Goal: Transaction & Acquisition: Purchase product/service

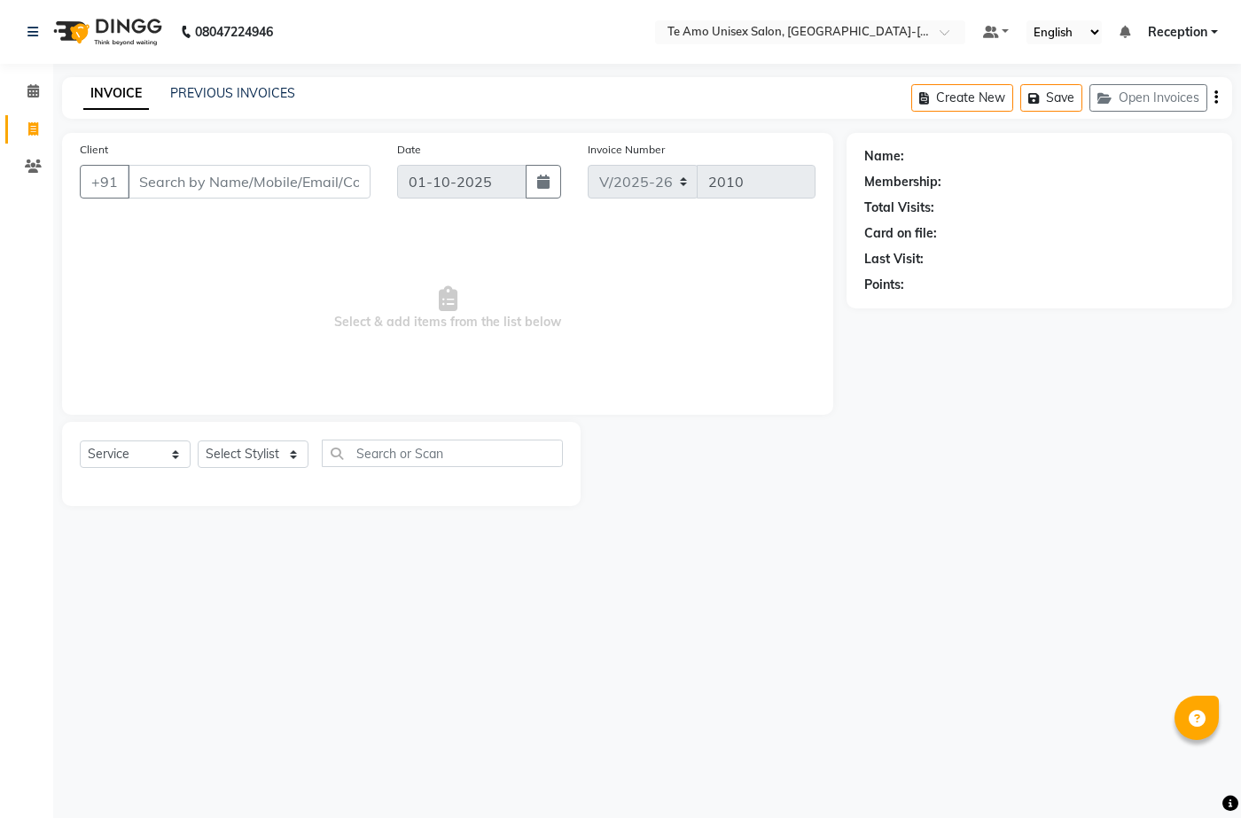
select select "7836"
select select "service"
click at [237, 450] on select "Select Stylist [PERSON_NAME] [PERSON_NAME] Manager [PERSON_NAME] Reception [PER…" at bounding box center [253, 453] width 111 height 27
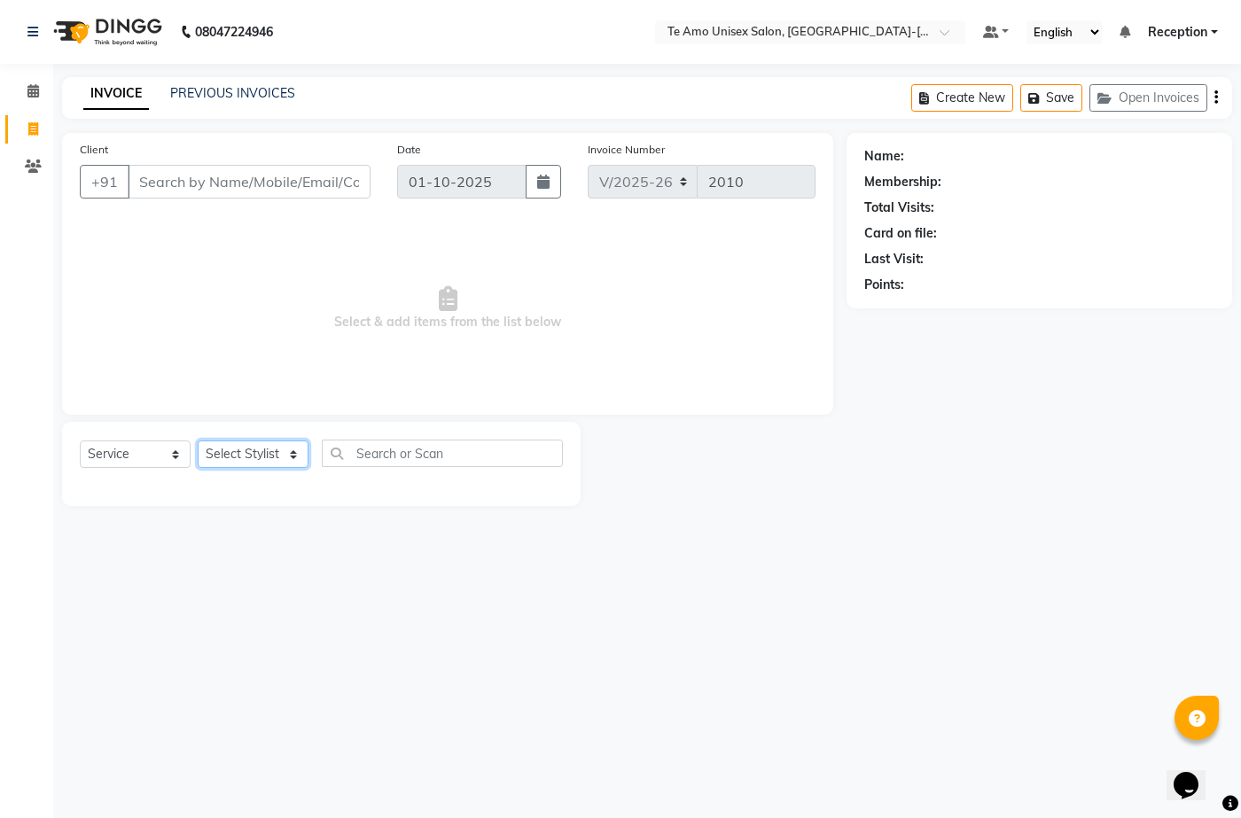
select select "73962"
click at [198, 440] on select "Select Stylist [PERSON_NAME] [PERSON_NAME] Manager [PERSON_NAME] Reception [PER…" at bounding box center [253, 453] width 111 height 27
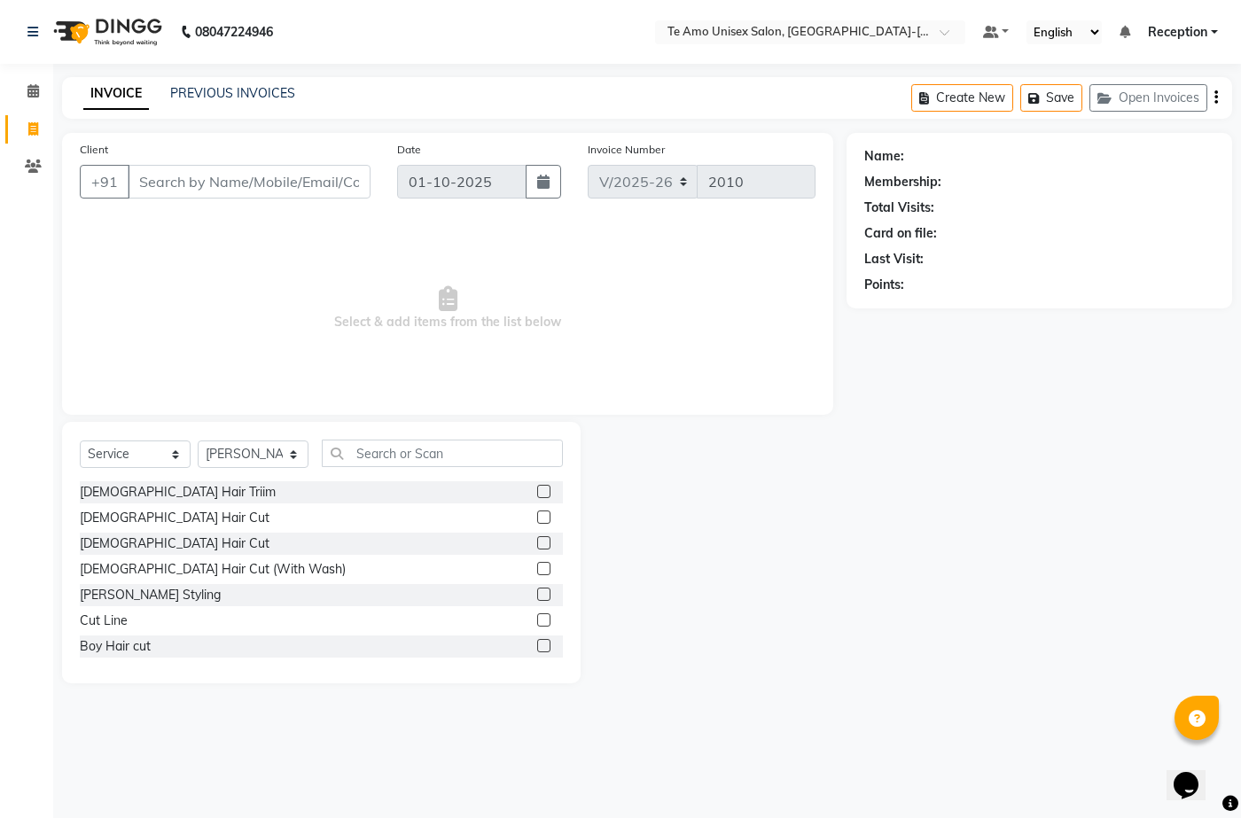
click at [353, 439] on div "Select Service Product Membership Package Voucher Prepaid Gift Card Select Styl…" at bounding box center [321, 552] width 518 height 261
click at [358, 456] on input "text" at bounding box center [442, 453] width 241 height 27
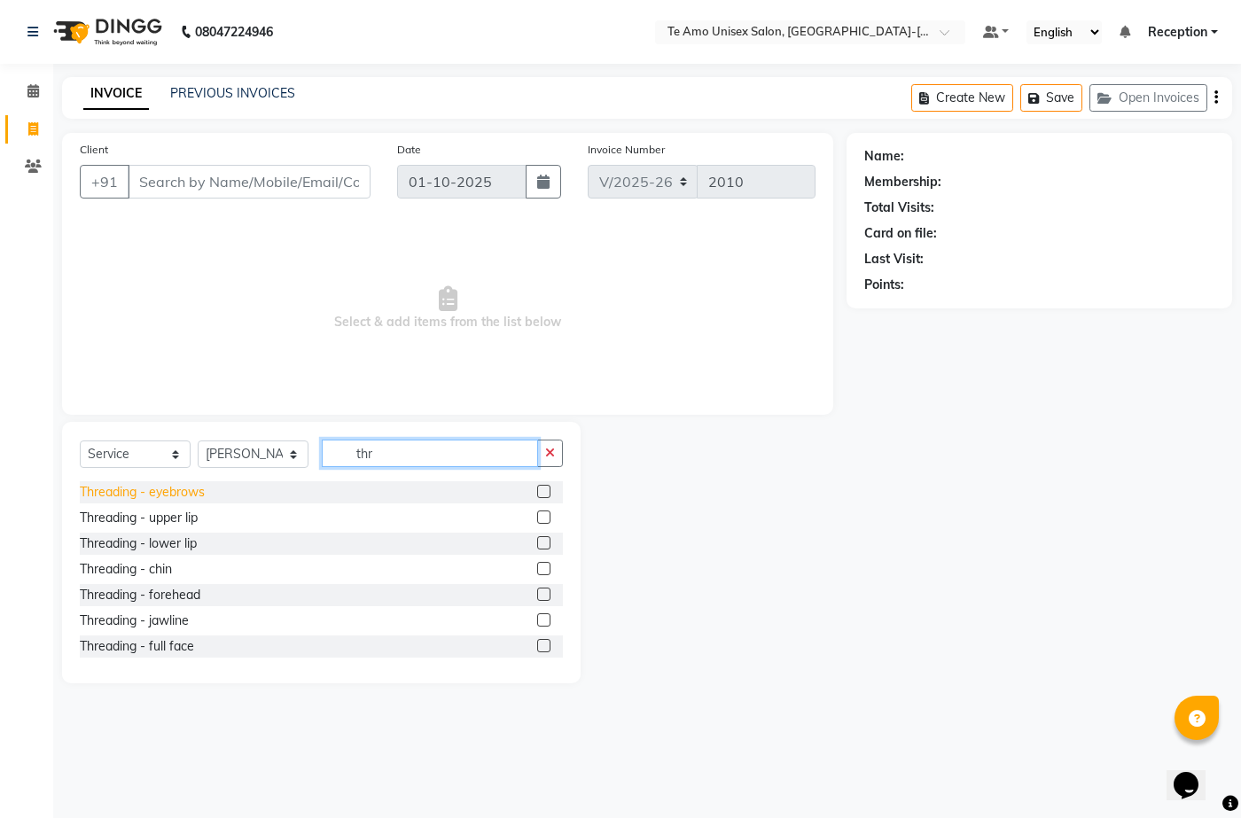
type input "thr"
click at [180, 490] on div "Threading - eyebrows" at bounding box center [142, 492] width 125 height 19
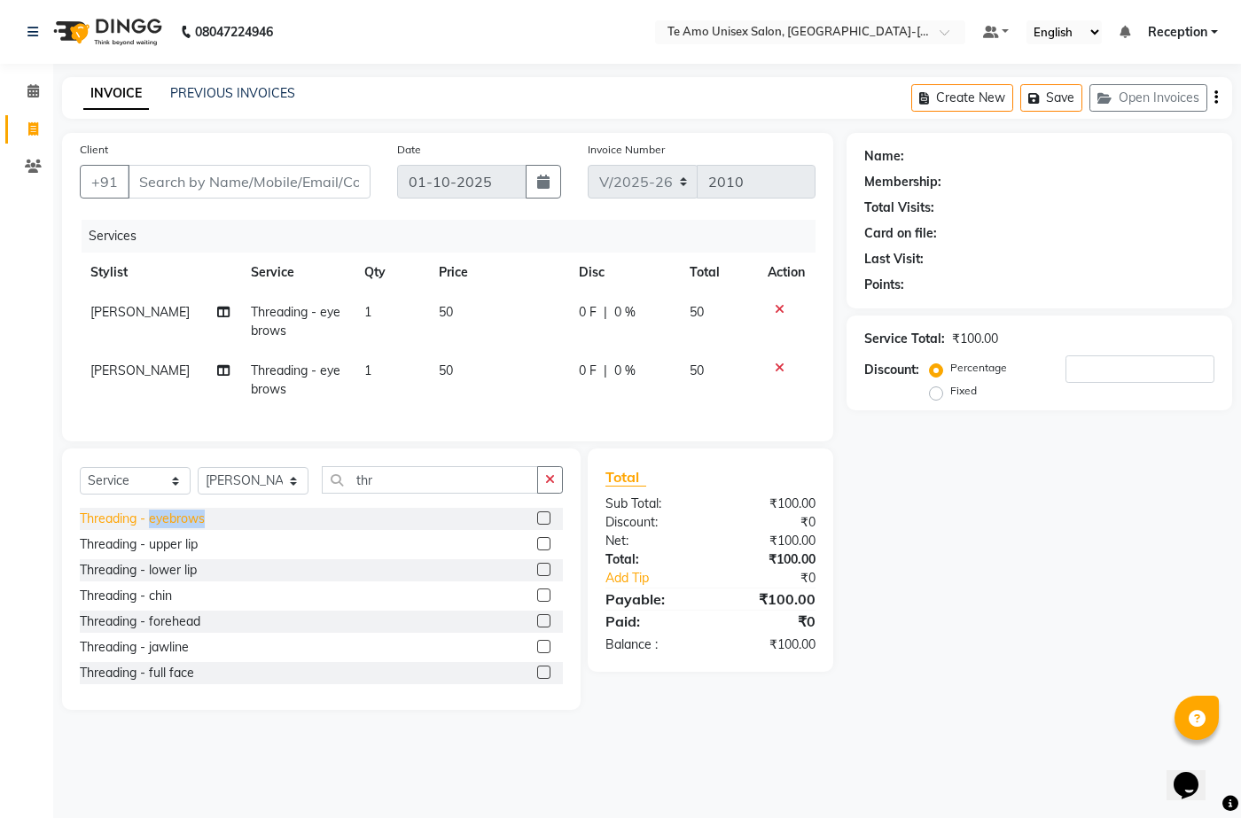
checkbox input "false"
click at [779, 362] on icon at bounding box center [780, 368] width 10 height 12
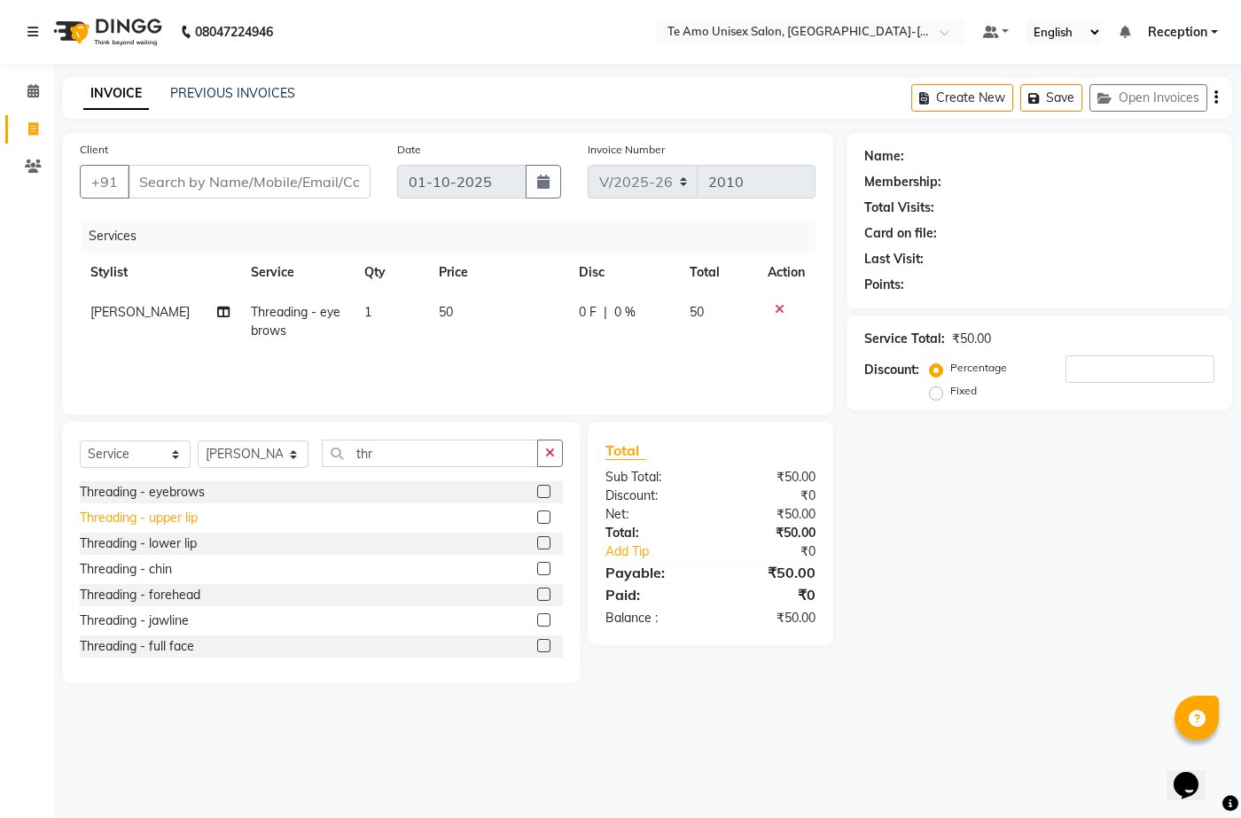
click at [150, 509] on div "Threading - upper lip" at bounding box center [139, 518] width 118 height 19
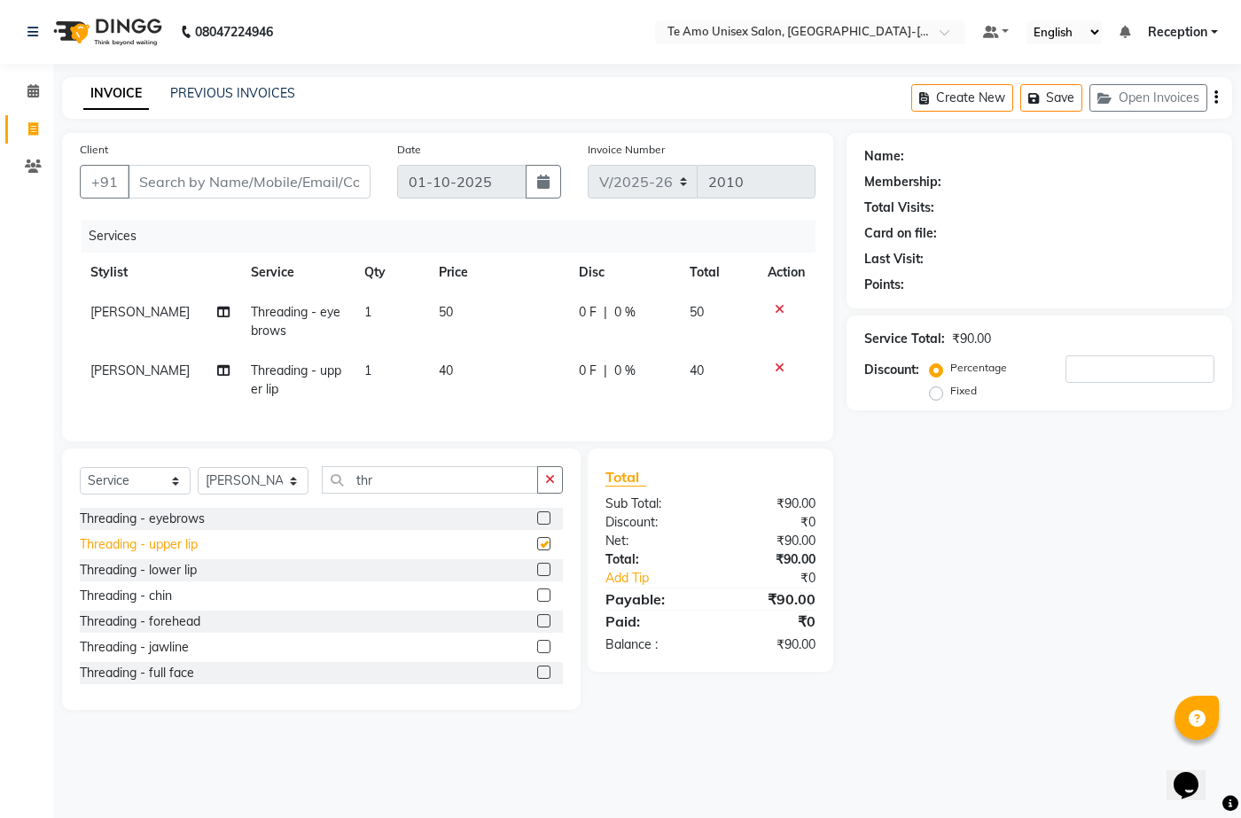
checkbox input "false"
click at [163, 605] on div "Threading - chin" at bounding box center [126, 596] width 92 height 19
checkbox input "false"
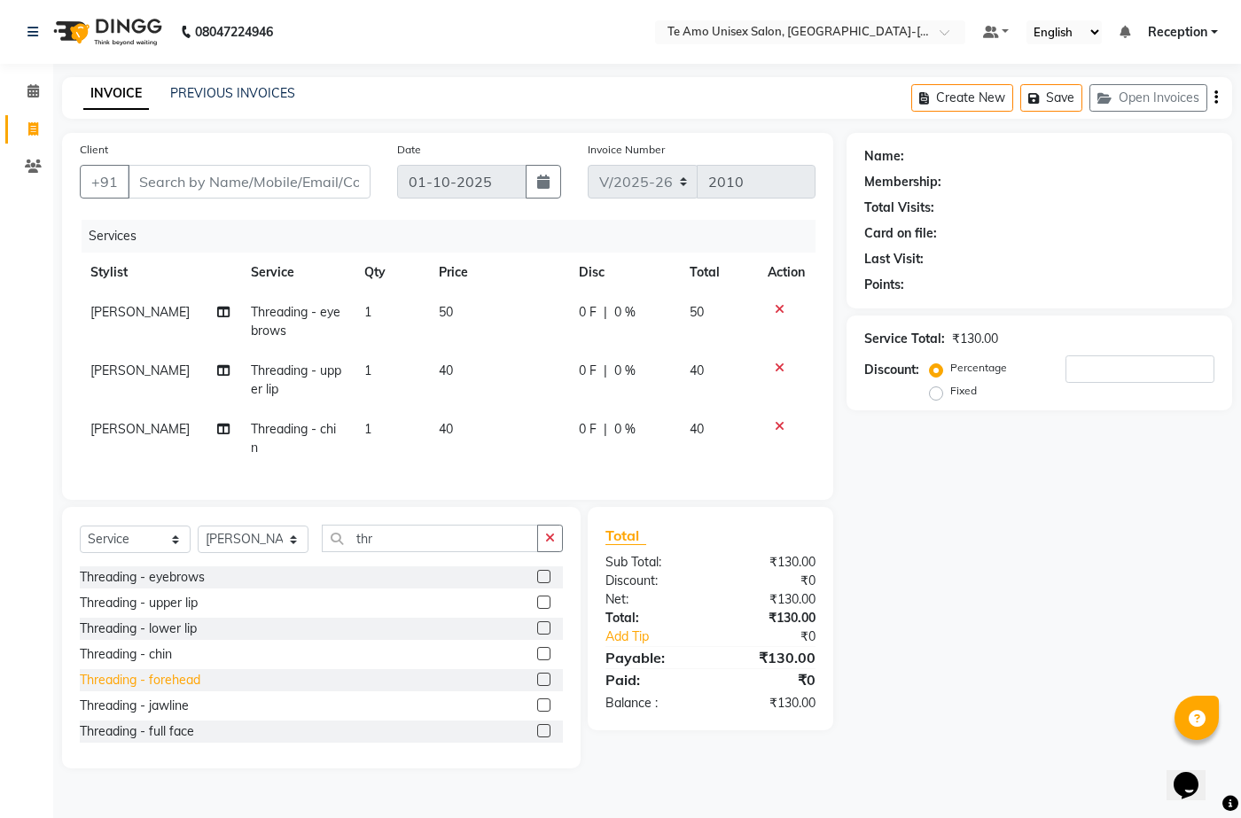
click at [167, 689] on div "Threading - forehead" at bounding box center [140, 680] width 121 height 19
checkbox input "true"
click at [167, 638] on div "Threading - lower lip" at bounding box center [138, 628] width 117 height 19
checkbox input "true"
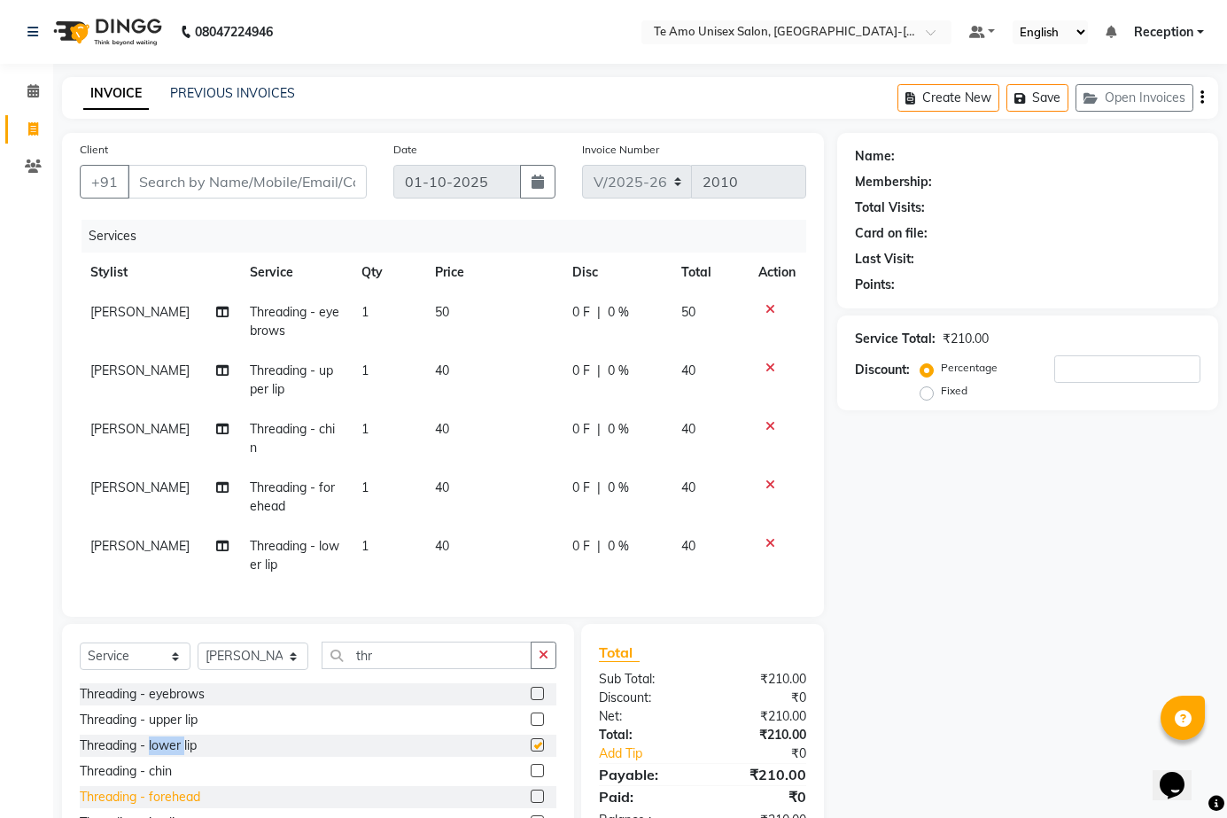
checkbox input "false"
click at [157, 781] on div "Threading - chin" at bounding box center [126, 771] width 92 height 19
checkbox input "true"
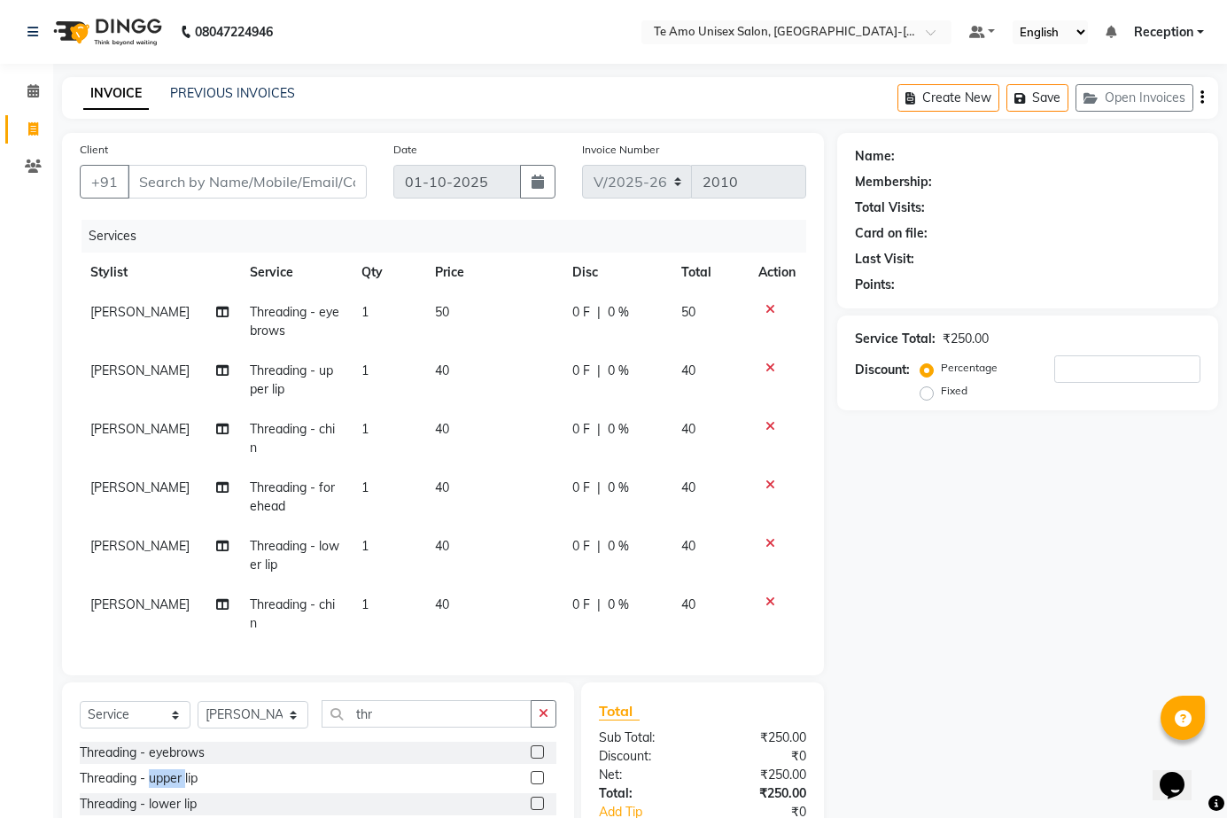
click at [157, 783] on div "Threading - upper lip" at bounding box center [139, 778] width 118 height 19
checkbox input "true"
checkbox input "false"
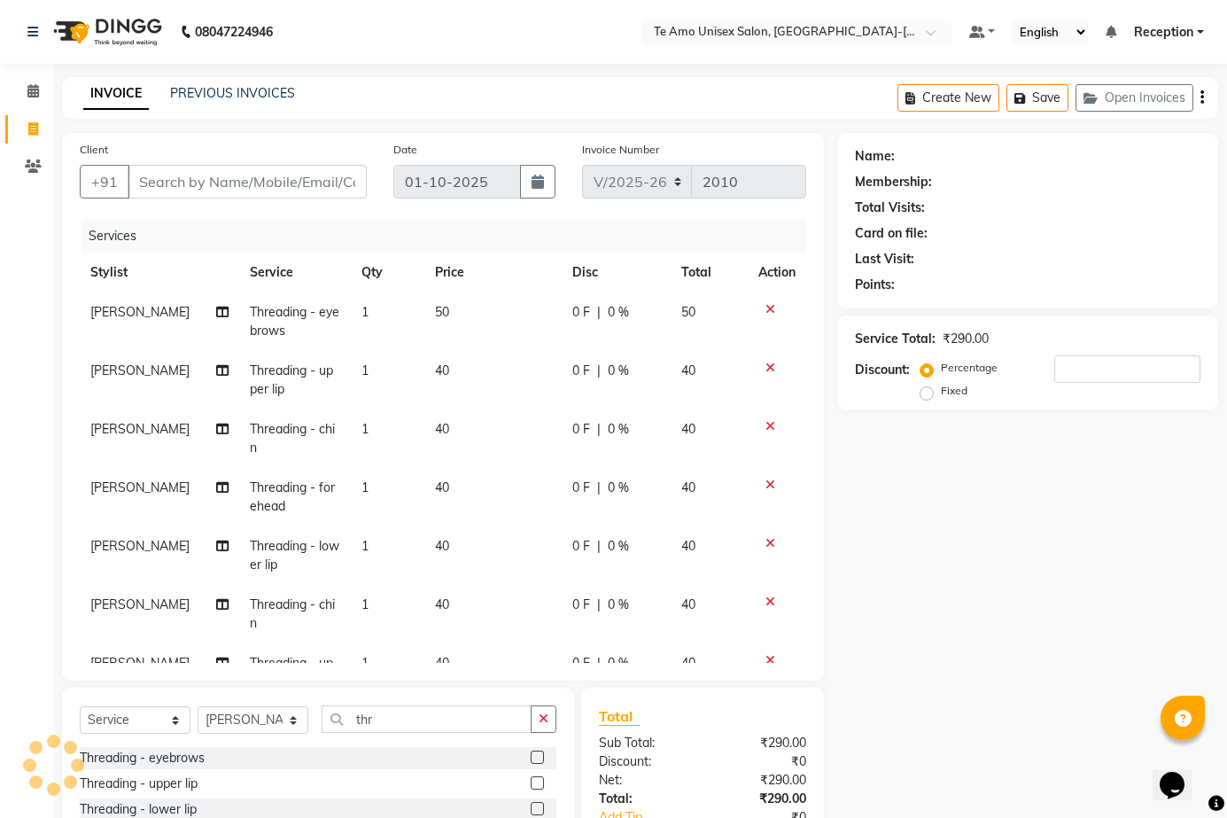
click at [766, 540] on icon at bounding box center [771, 543] width 10 height 12
click at [759, 596] on div at bounding box center [777, 602] width 37 height 12
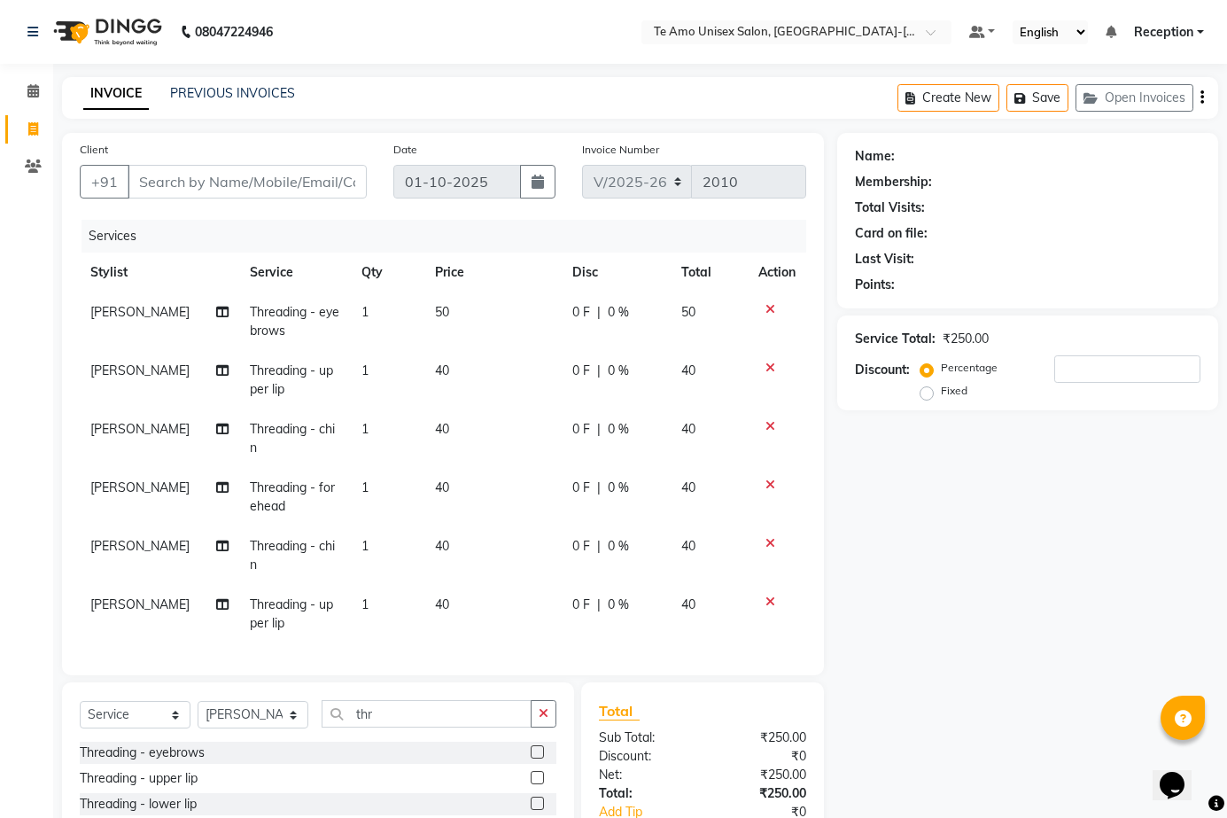
click at [160, 802] on div "Threading - lower lip" at bounding box center [138, 804] width 117 height 19
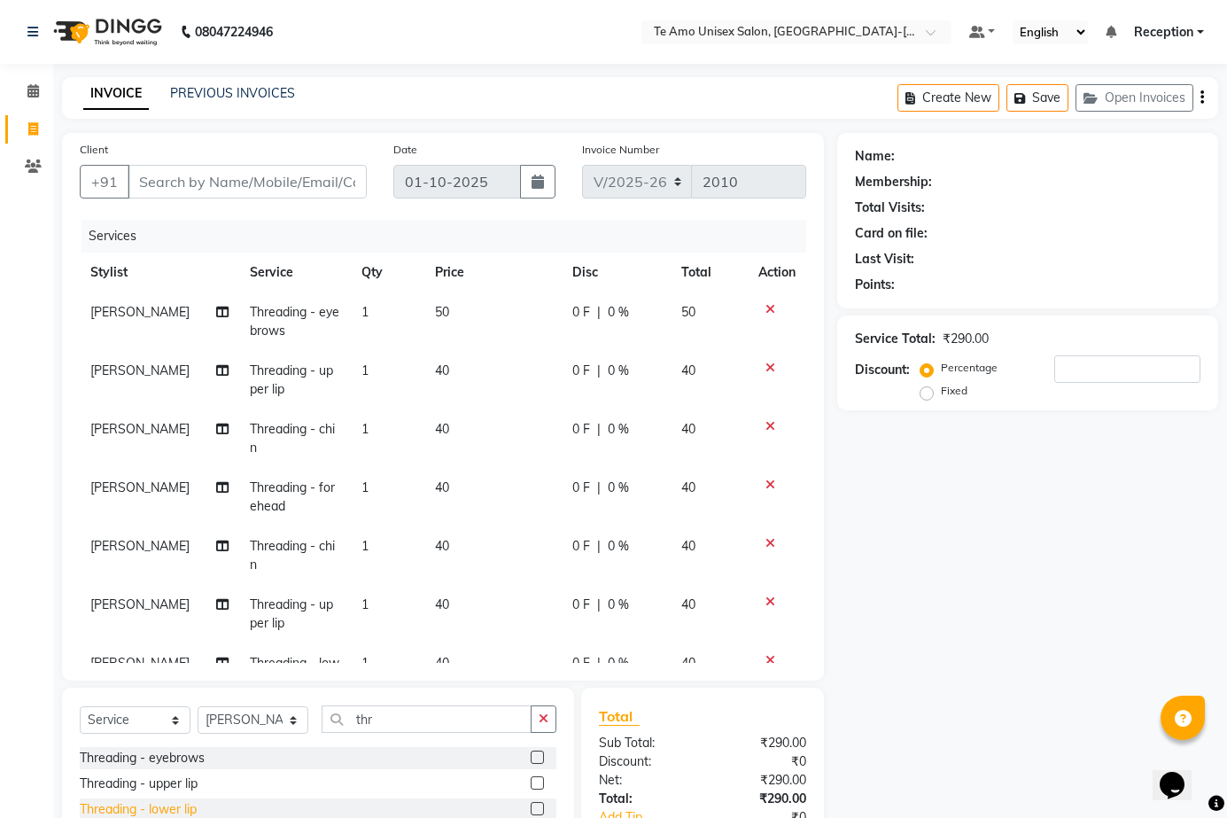
click at [163, 802] on div "Threading - lower lip" at bounding box center [138, 809] width 117 height 19
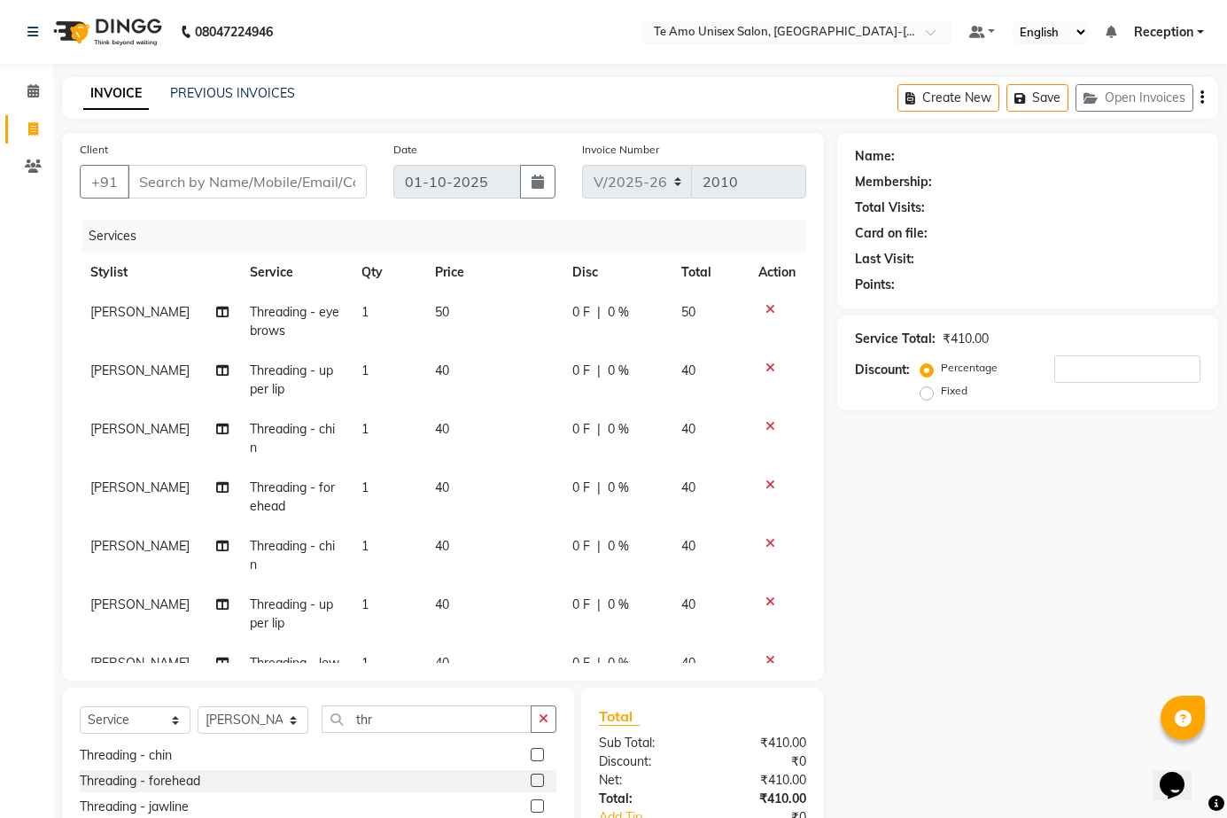
click at [0, 722] on div "Calendar Invoice Clients Completed InProgress Upcoming Dropped Tentative Check-…" at bounding box center [119, 500] width 239 height 899
click at [55, 660] on div "Client +91 Date [DATE] Invoice Number V/2025 V/[PHONE_NUMBER] Services Stylist …" at bounding box center [443, 541] width 789 height 816
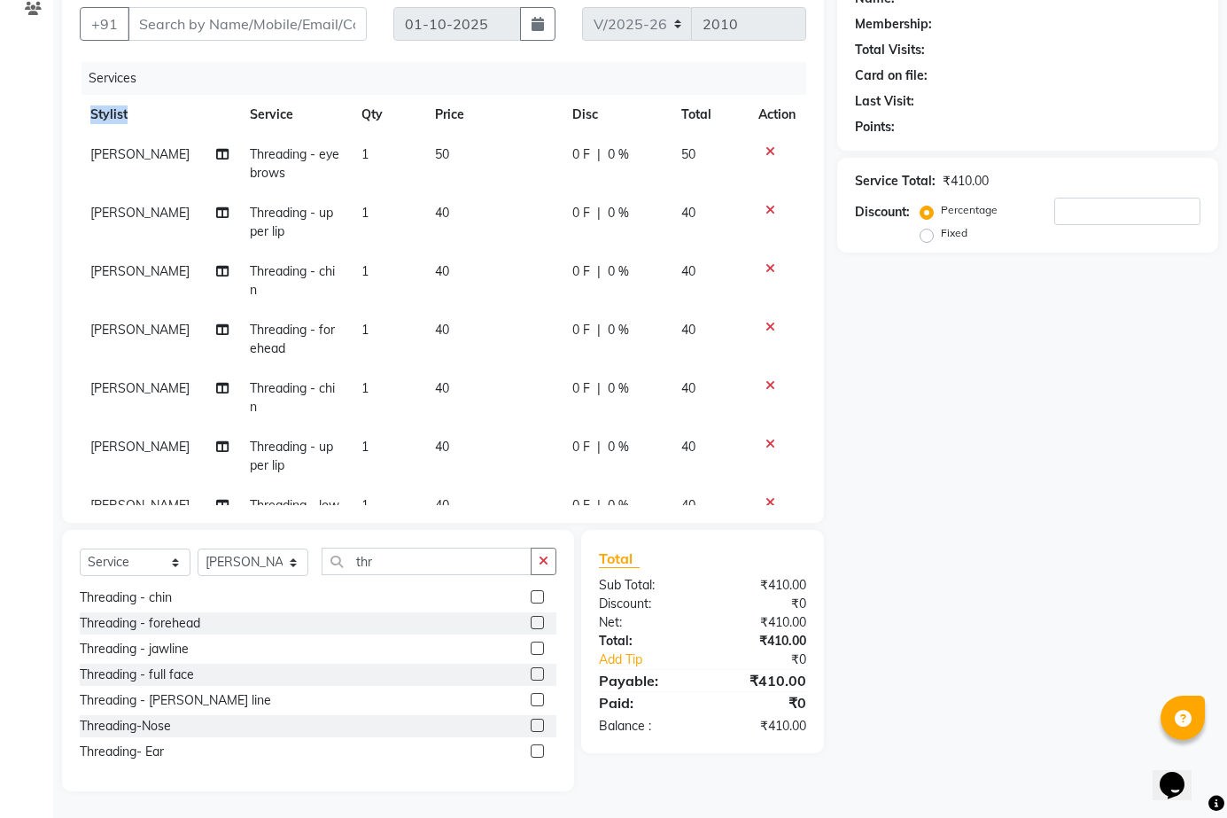
scroll to position [0, 0]
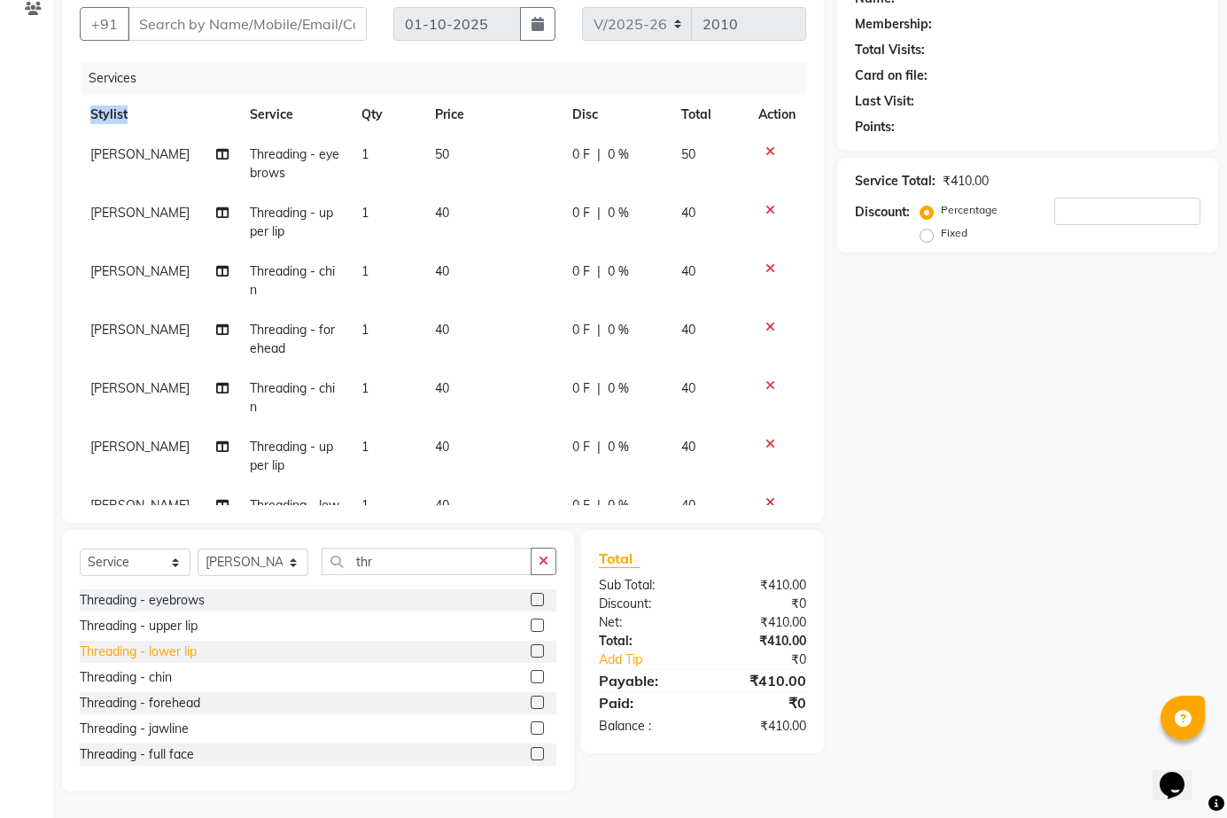
click at [146, 658] on div "Threading - lower lip" at bounding box center [138, 652] width 117 height 19
click at [136, 650] on div "Threading - lower lip" at bounding box center [138, 652] width 117 height 19
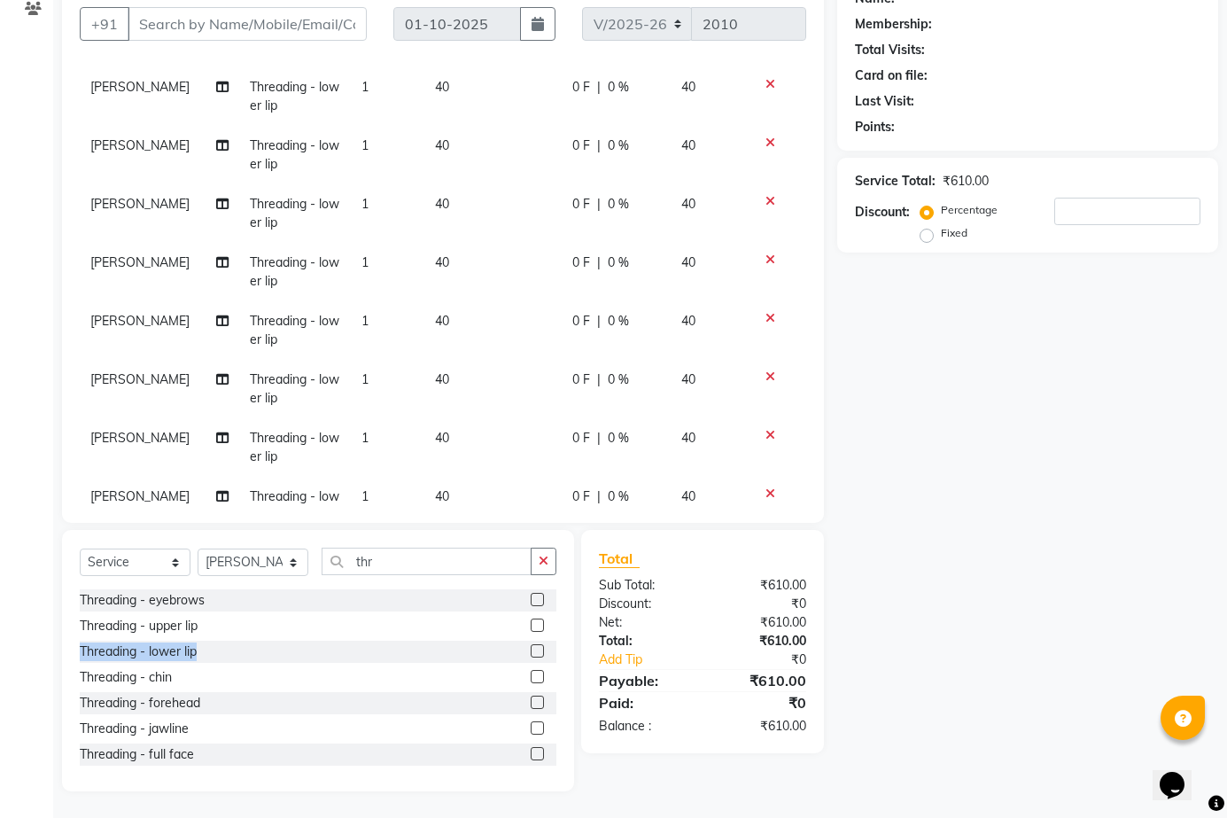
scroll to position [534, 0]
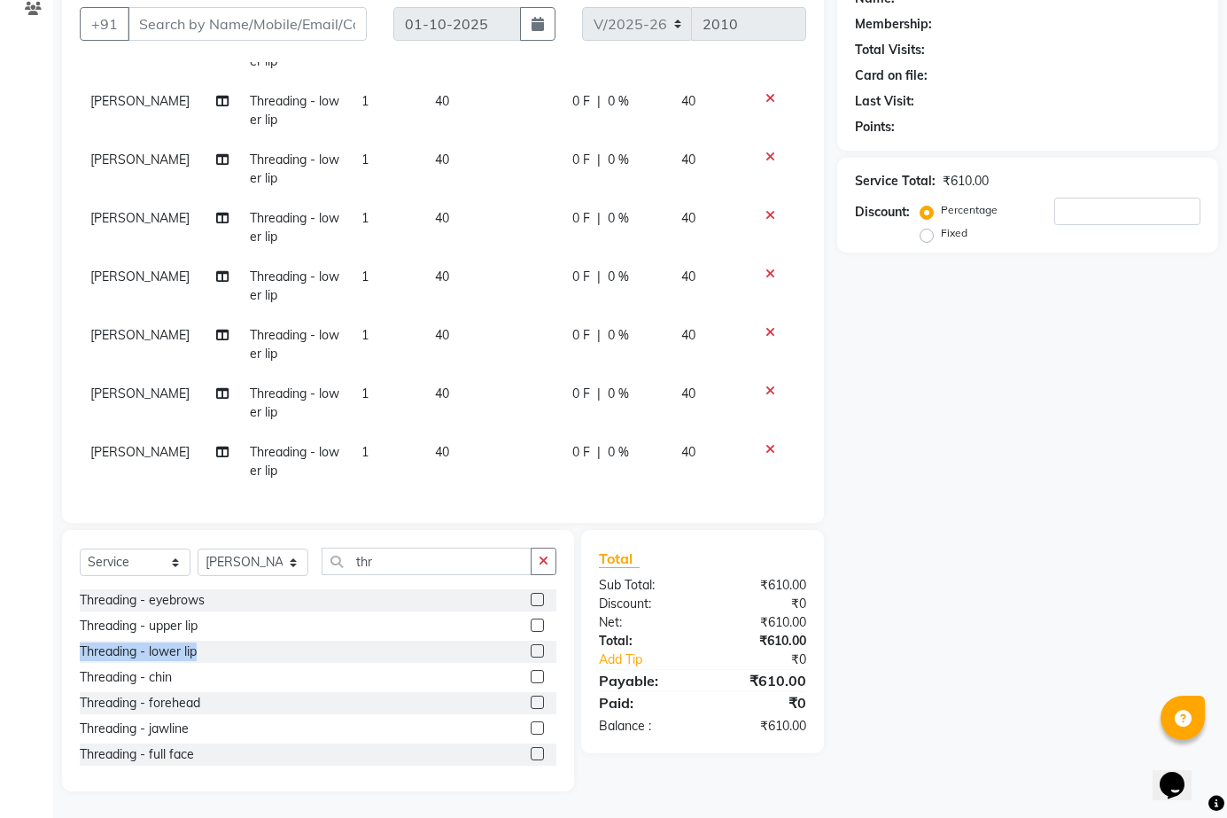
click at [766, 443] on icon at bounding box center [771, 449] width 10 height 12
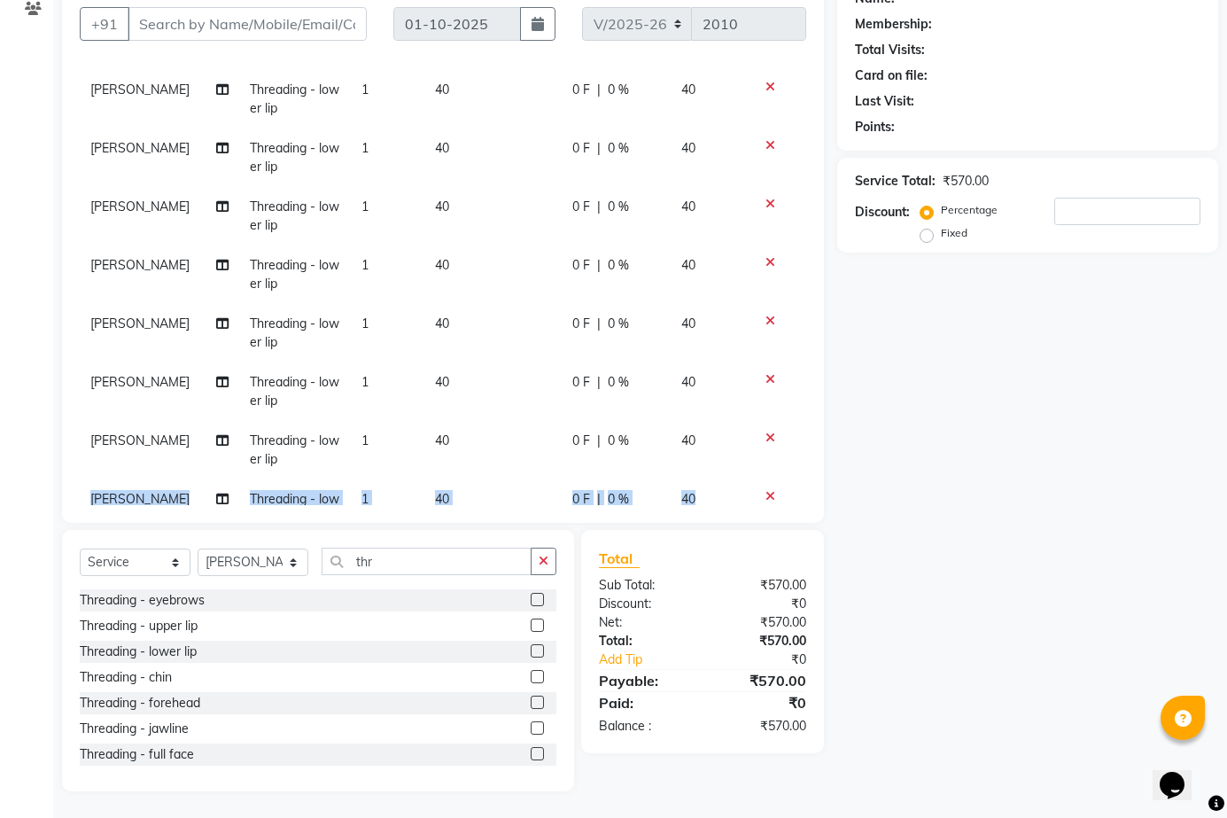
click at [766, 432] on icon at bounding box center [771, 438] width 10 height 12
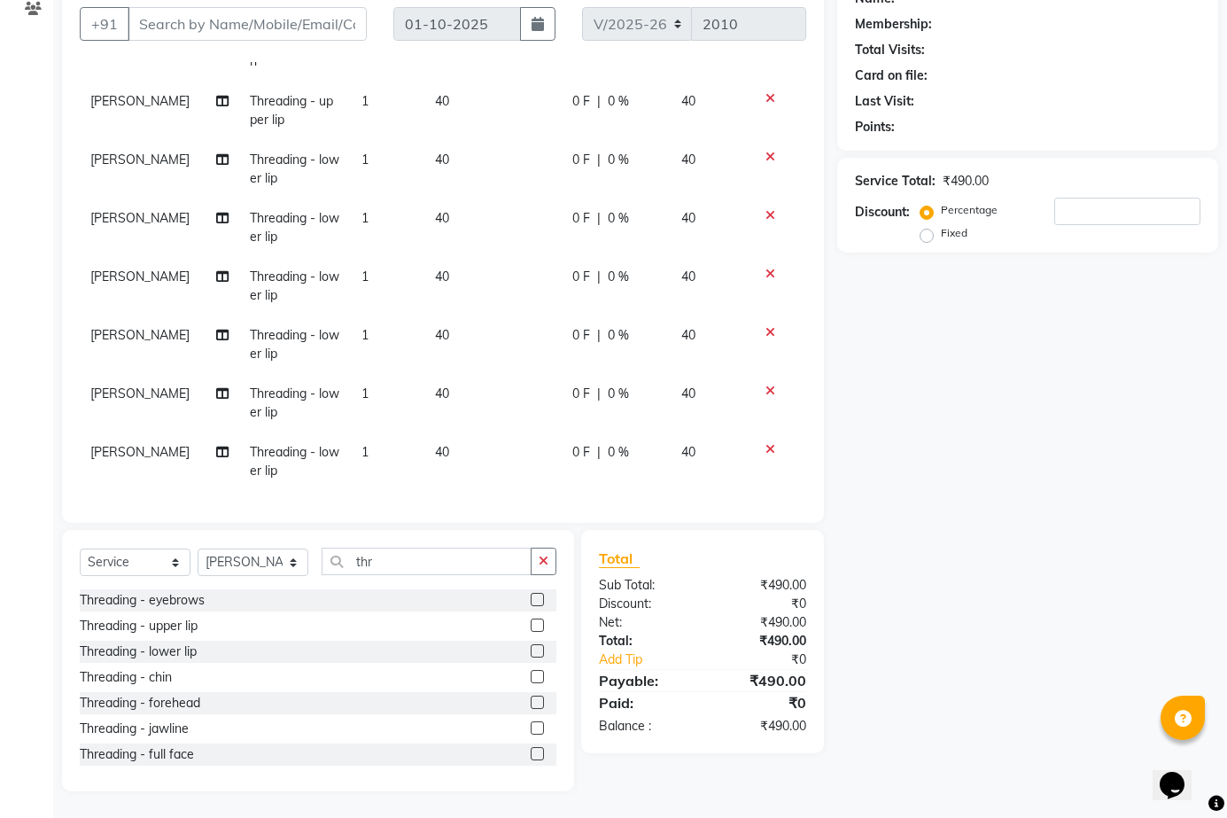
click at [766, 443] on icon at bounding box center [771, 449] width 10 height 12
click at [766, 397] on icon at bounding box center [771, 391] width 10 height 12
click at [766, 443] on icon at bounding box center [771, 449] width 10 height 12
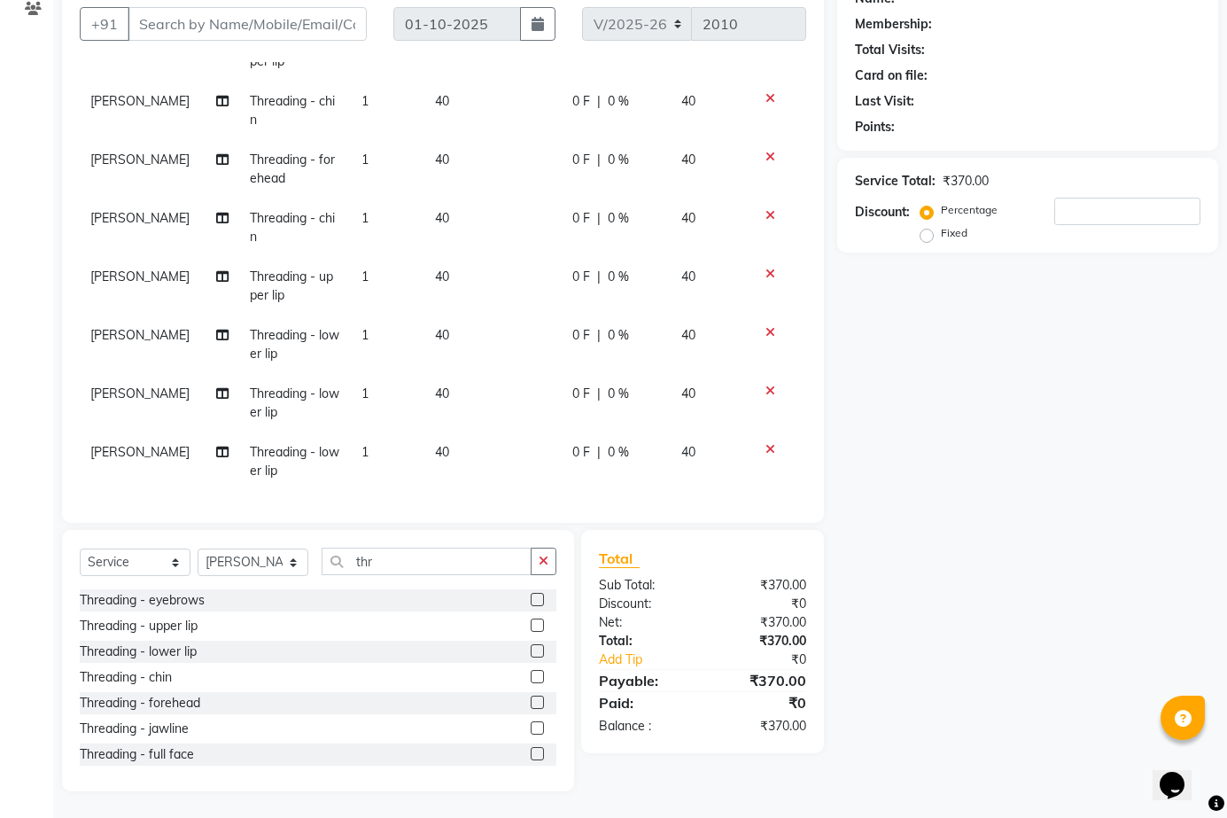
scroll to position [125, 0]
click at [766, 443] on icon at bounding box center [771, 449] width 10 height 12
click at [766, 397] on icon at bounding box center [771, 391] width 10 height 12
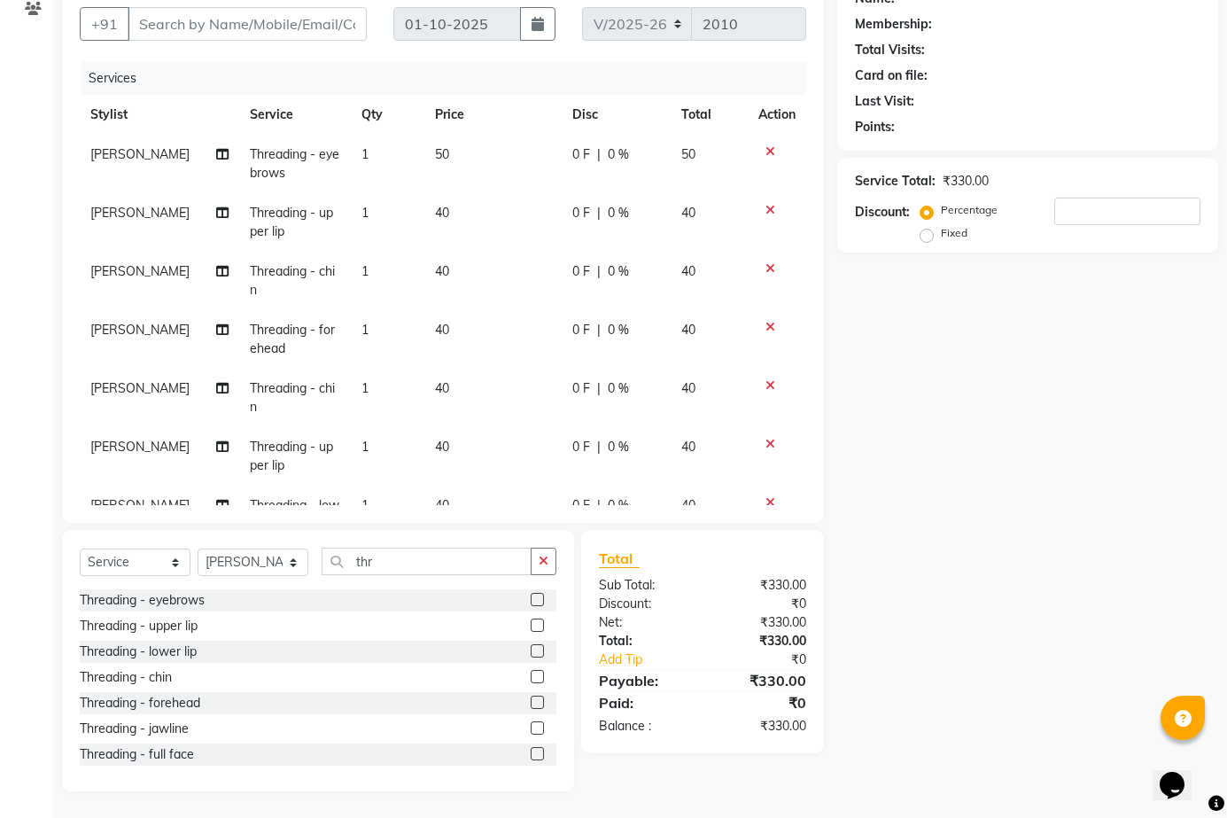
scroll to position [152, 0]
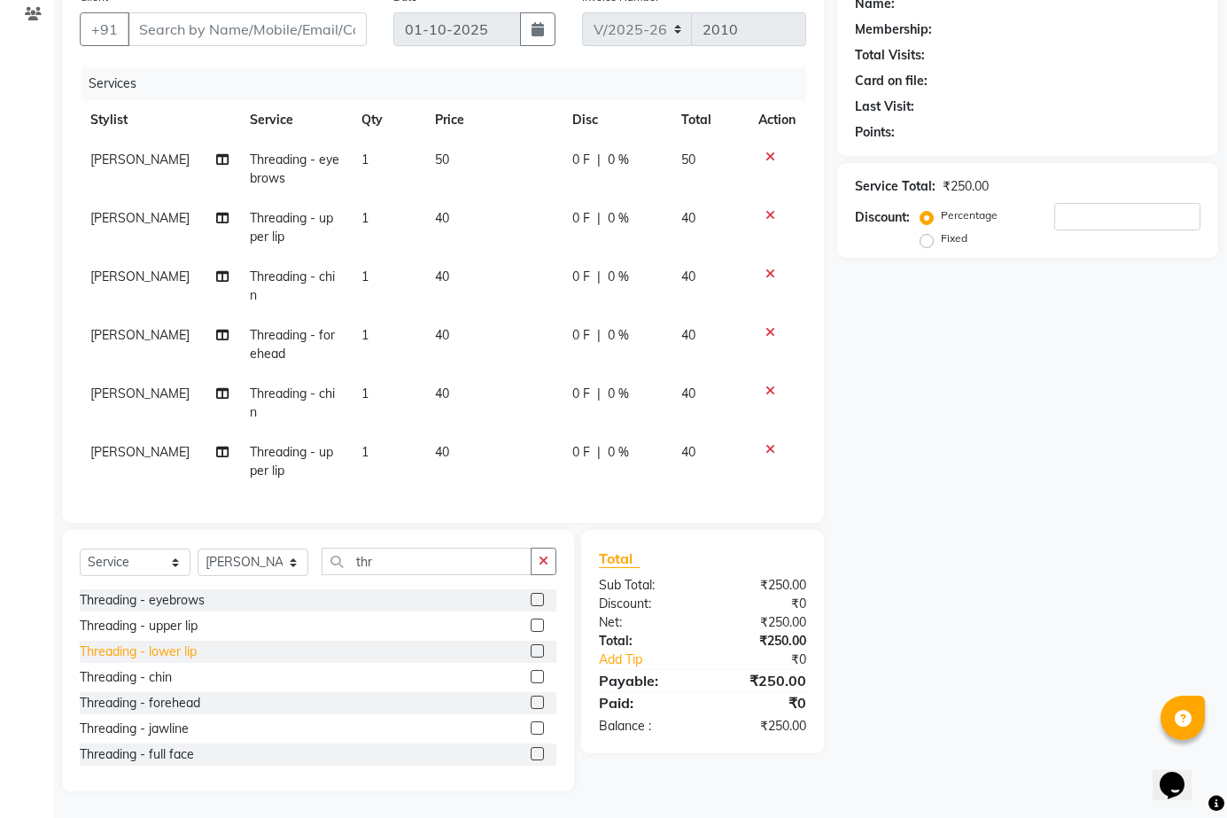
click at [183, 644] on div "Threading - lower lip" at bounding box center [138, 652] width 117 height 19
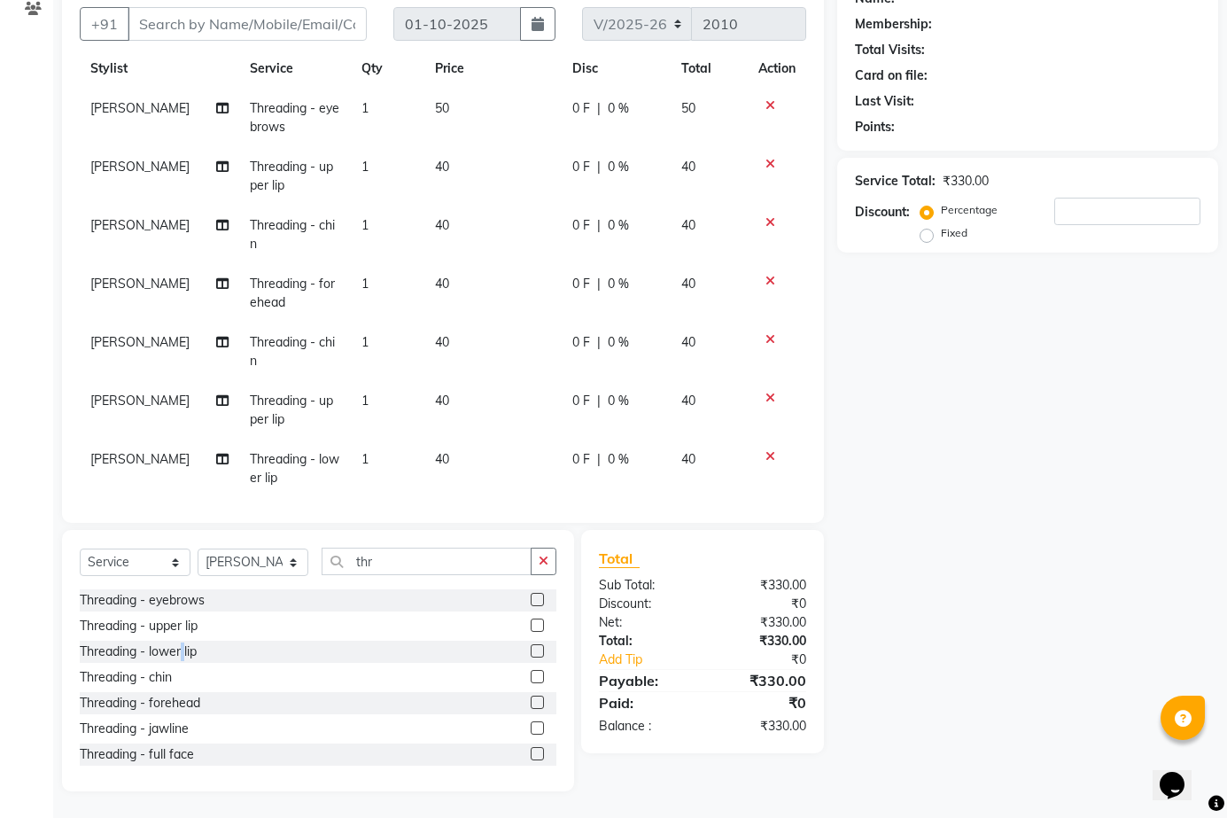
scroll to position [125, 0]
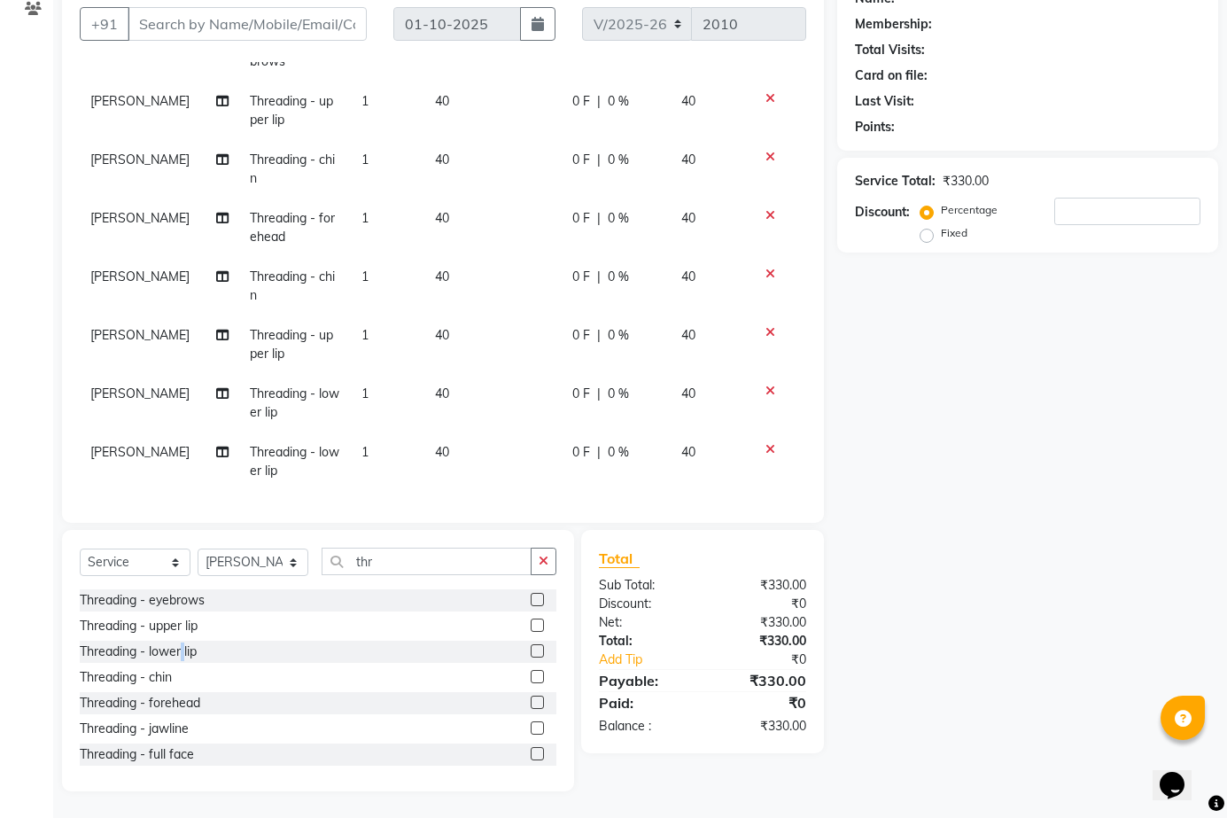
click at [766, 443] on icon at bounding box center [771, 449] width 10 height 12
click at [766, 397] on icon at bounding box center [771, 391] width 10 height 12
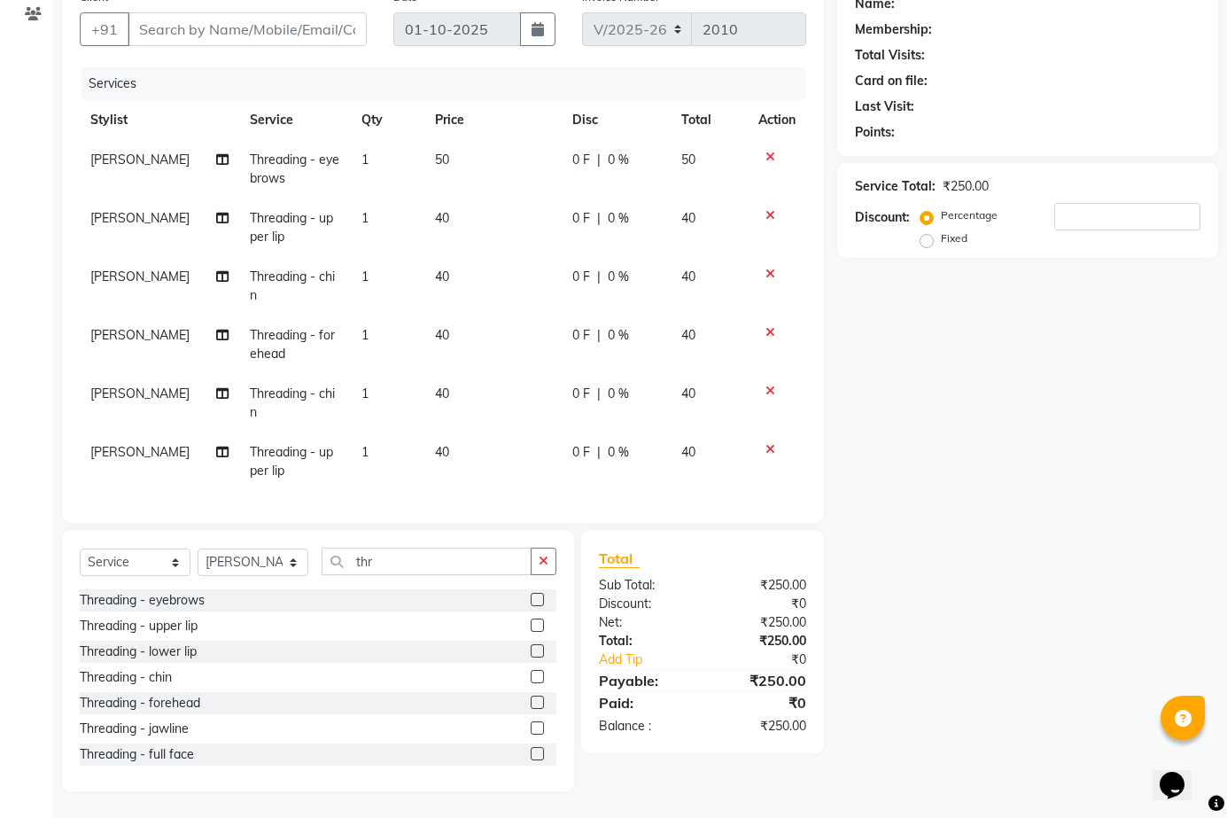
click at [758, 437] on td at bounding box center [777, 461] width 58 height 58
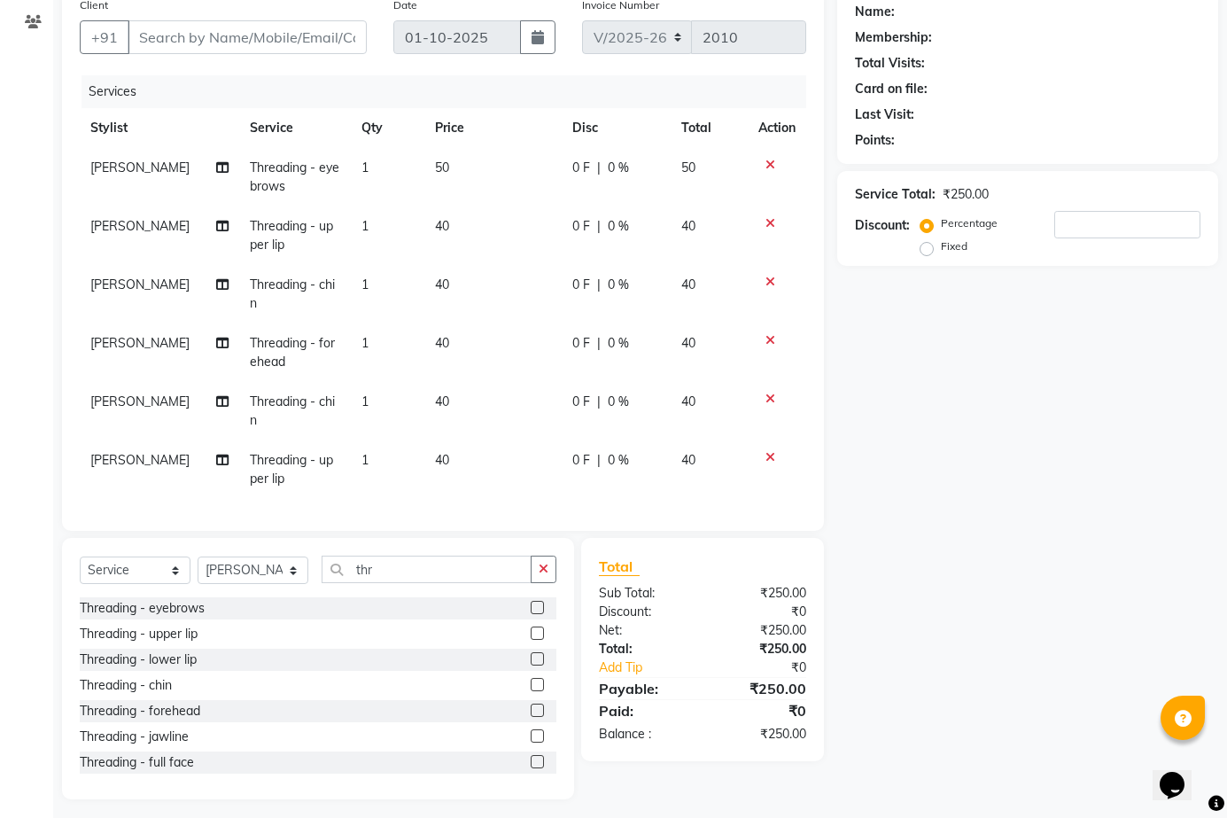
scroll to position [152, 0]
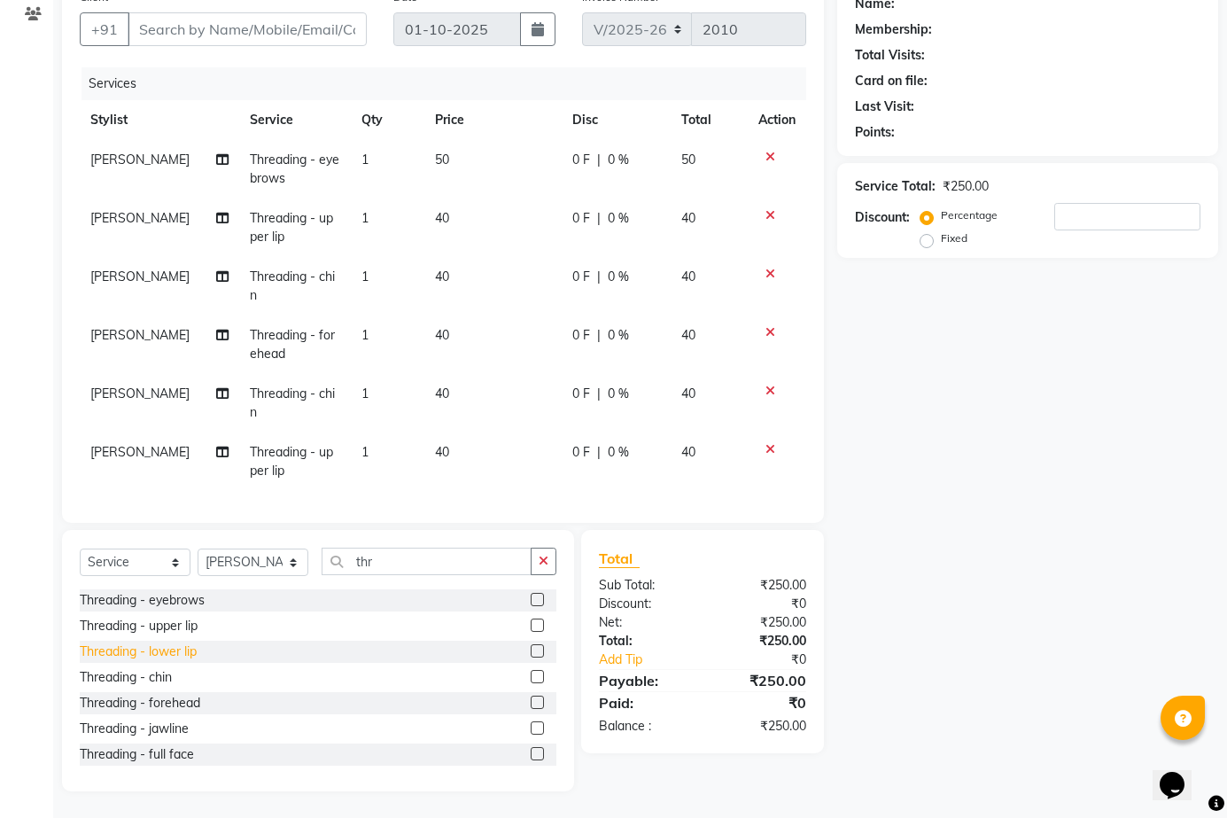
click at [173, 643] on div "Threading - lower lip" at bounding box center [138, 652] width 117 height 19
click at [173, 641] on div "Threading - eyebrows Threading - upper lip Threading - lower lip Threading - ch…" at bounding box center [318, 677] width 477 height 177
checkbox input "false"
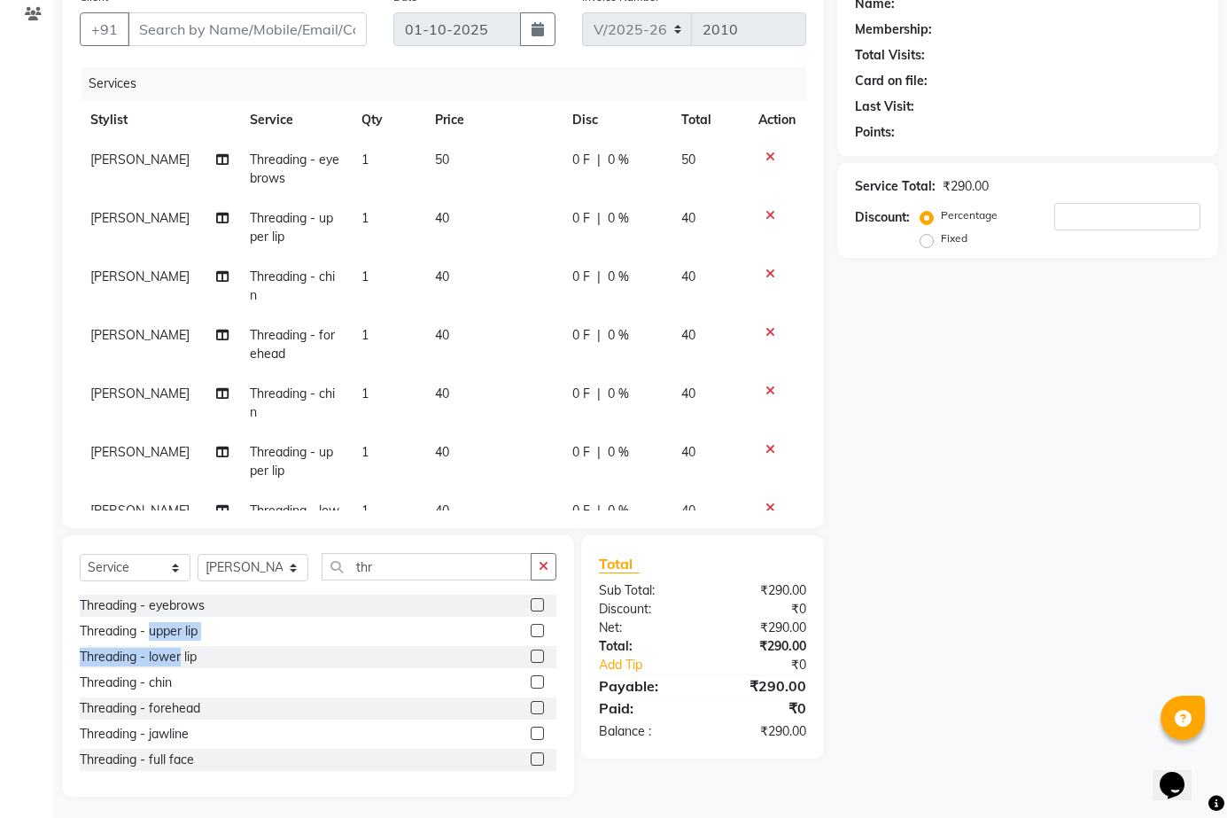
scroll to position [66, 0]
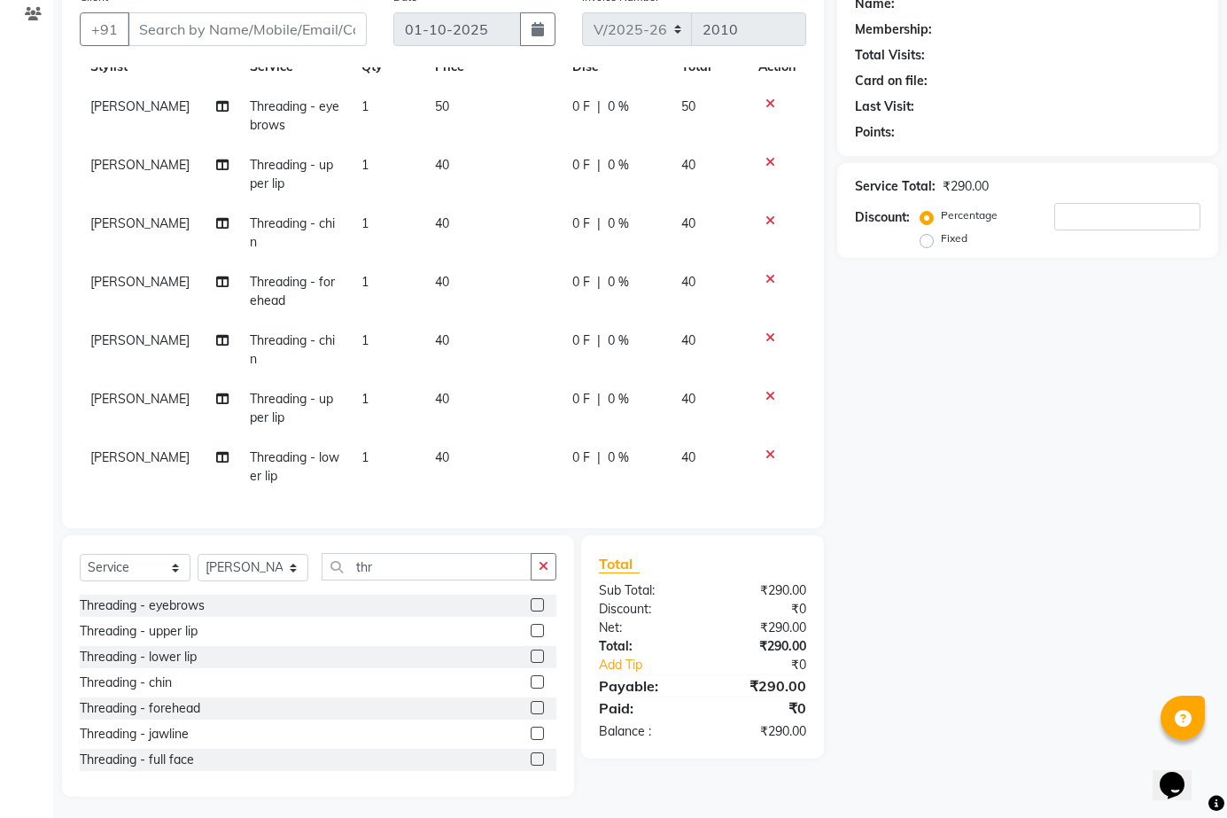
click at [7, 454] on div "Calendar Invoice Clients Completed InProgress Upcoming Dropped Tentative Check-…" at bounding box center [119, 347] width 239 height 899
click at [766, 390] on icon at bounding box center [771, 396] width 10 height 12
click at [755, 376] on td at bounding box center [777, 350] width 58 height 58
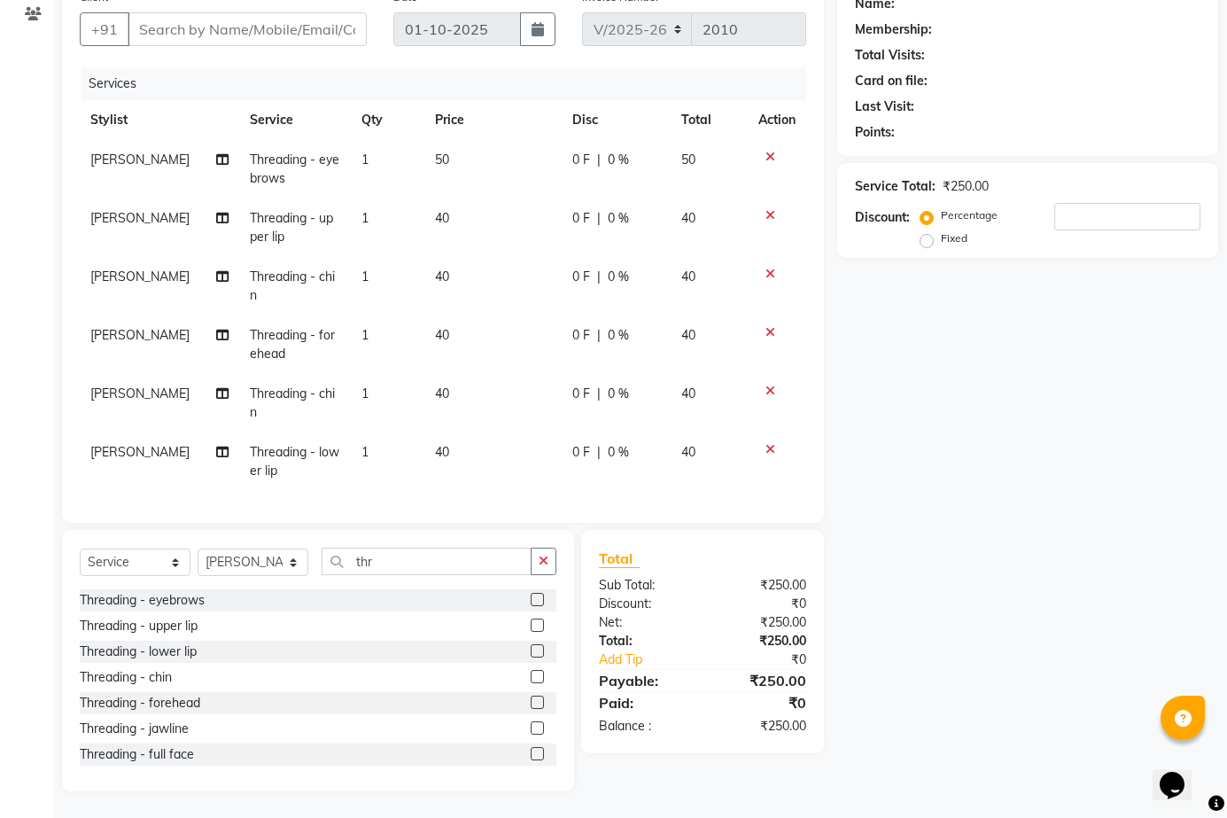
scroll to position [152, 0]
click at [767, 389] on icon at bounding box center [771, 391] width 10 height 12
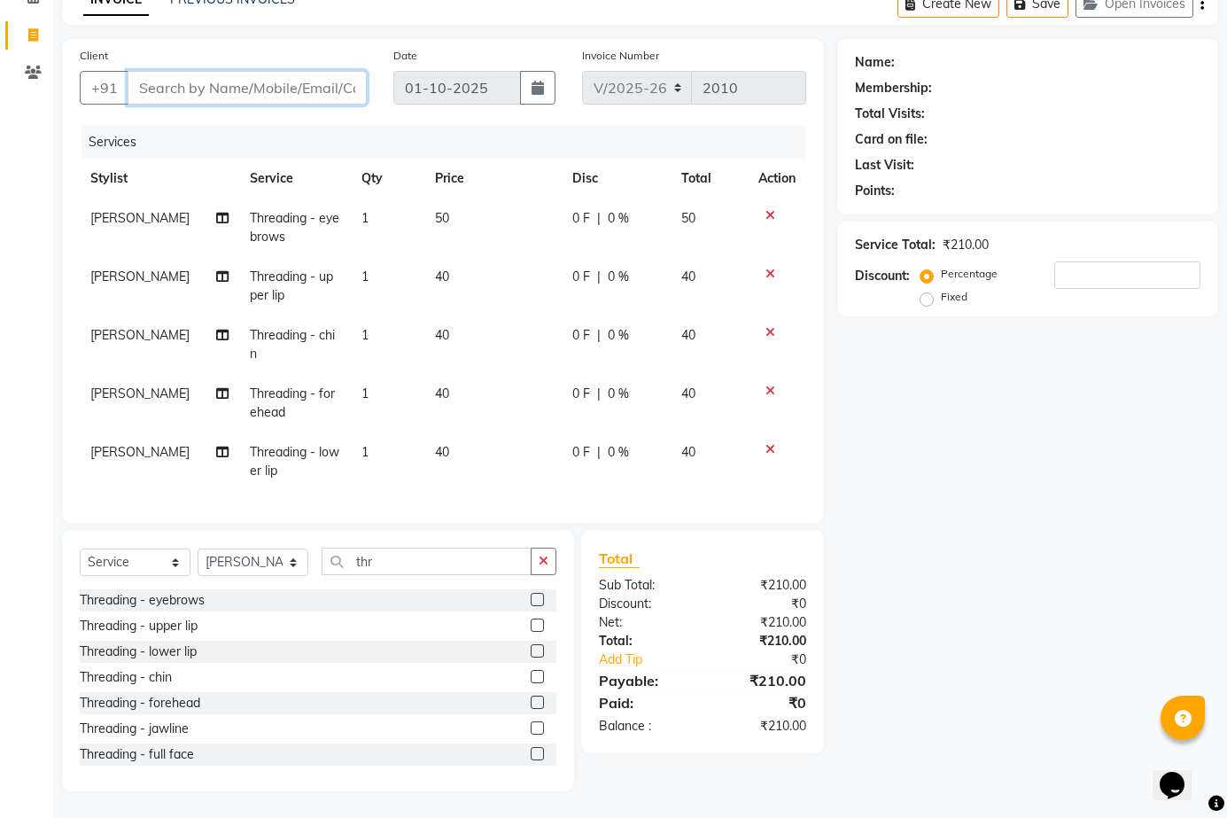
click at [314, 71] on input "Client" at bounding box center [247, 88] width 239 height 34
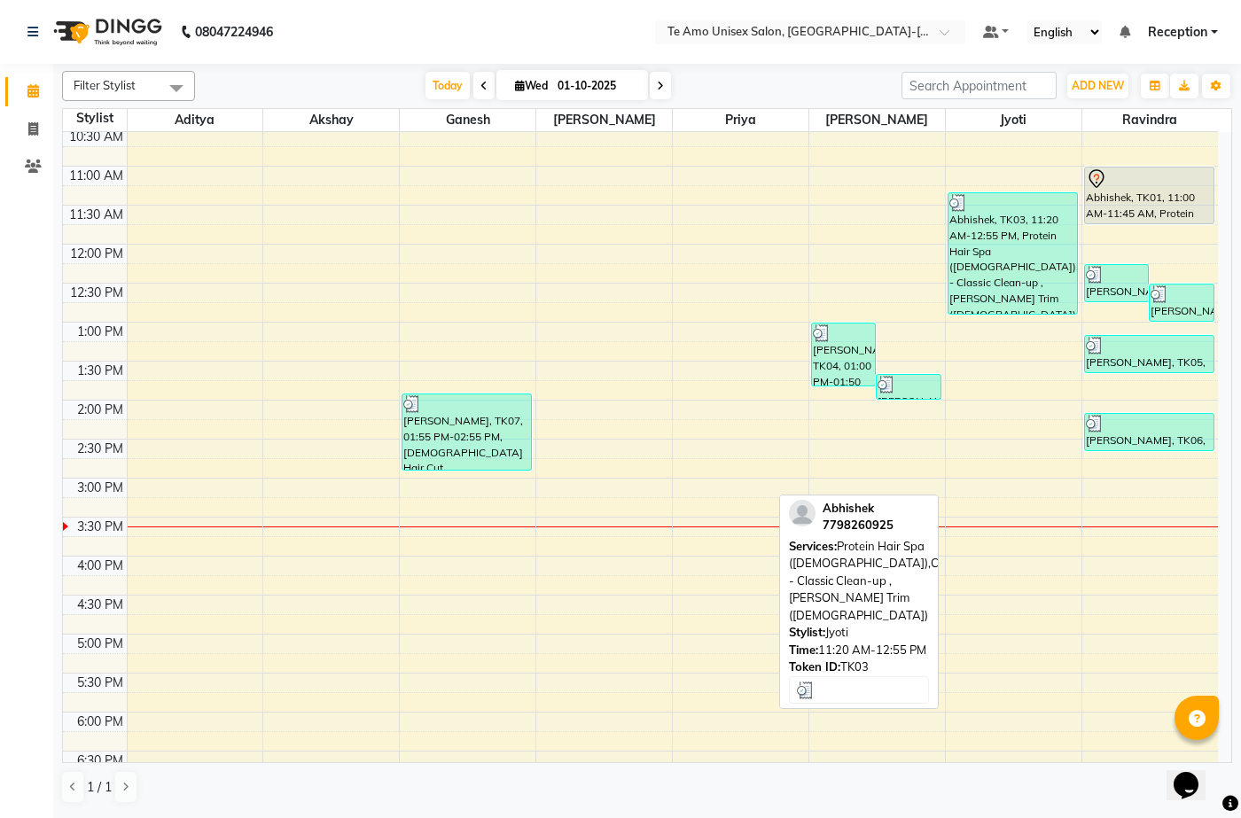
scroll to position [443, 0]
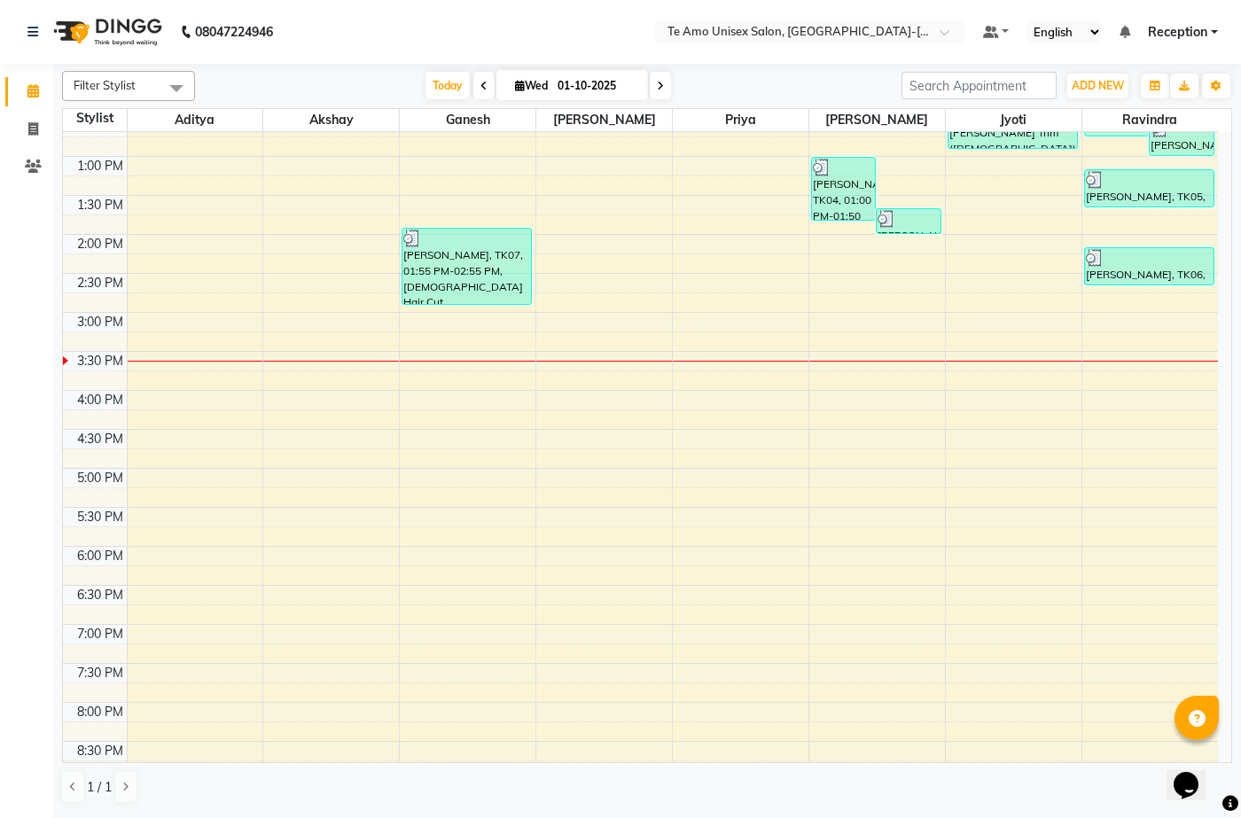
click at [954, 402] on div "7:00 AM 7:30 AM 8:00 AM 8:30 AM 9:00 AM 9:30 AM 10:00 AM 10:30 AM 11:00 AM 11:3…" at bounding box center [640, 351] width 1155 height 1325
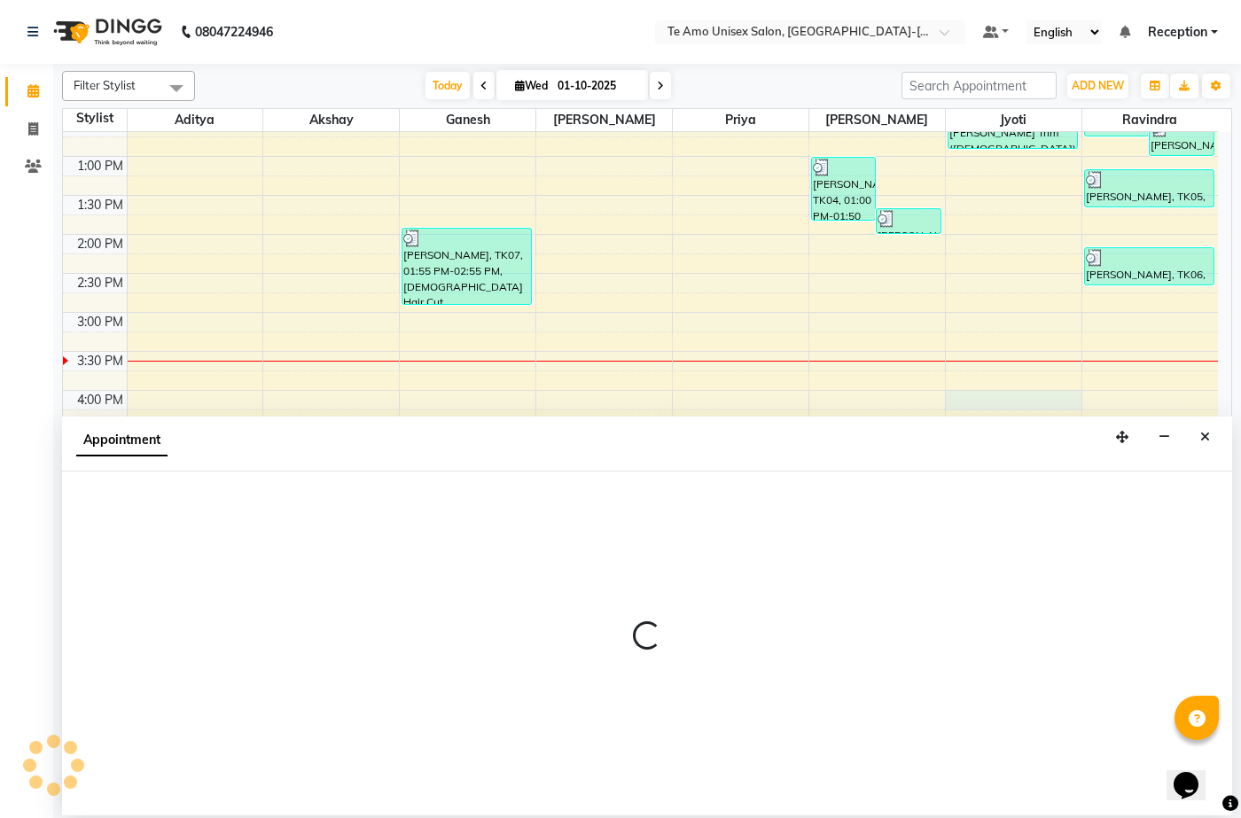
select select "92424"
select select "960"
select select "tentative"
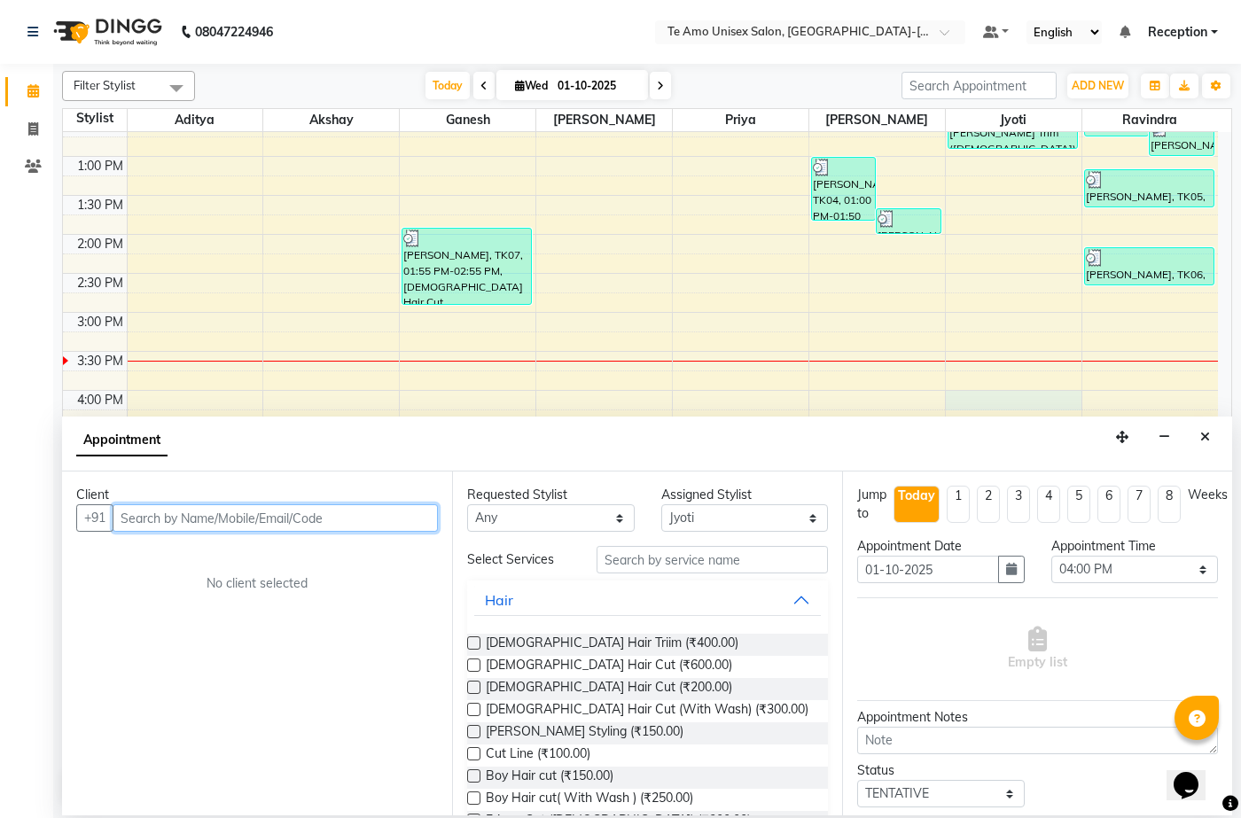
click at [307, 510] on input "text" at bounding box center [275, 517] width 325 height 27
type input "9549669940"
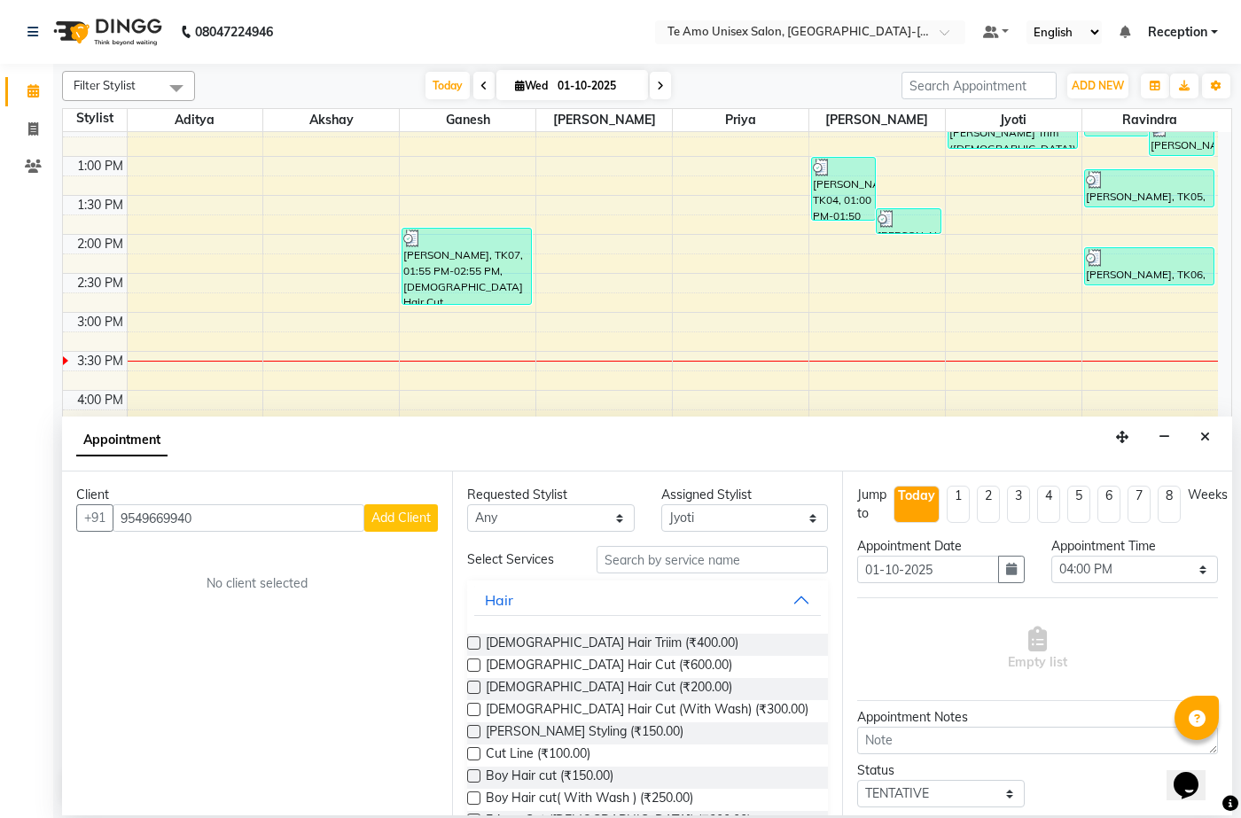
click at [409, 521] on span "Add Client" at bounding box center [400, 518] width 59 height 16
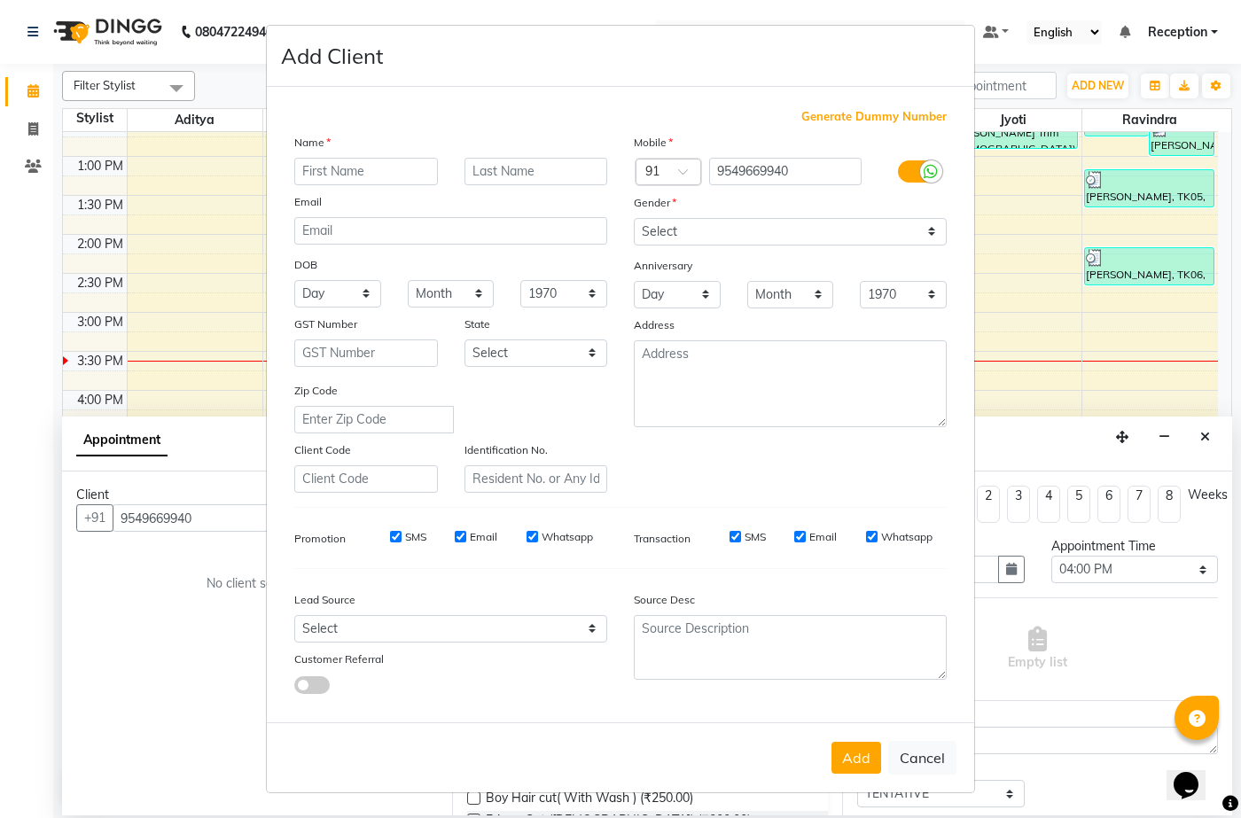
click at [355, 173] on input "text" at bounding box center [366, 171] width 144 height 27
type input "Shreya"
type input "sindhi"
drag, startPoint x: 766, startPoint y: 223, endPoint x: 762, endPoint y: 233, distance: 10.4
click at [766, 223] on select "Select Male Female Other Prefer Not To Say" at bounding box center [790, 231] width 313 height 27
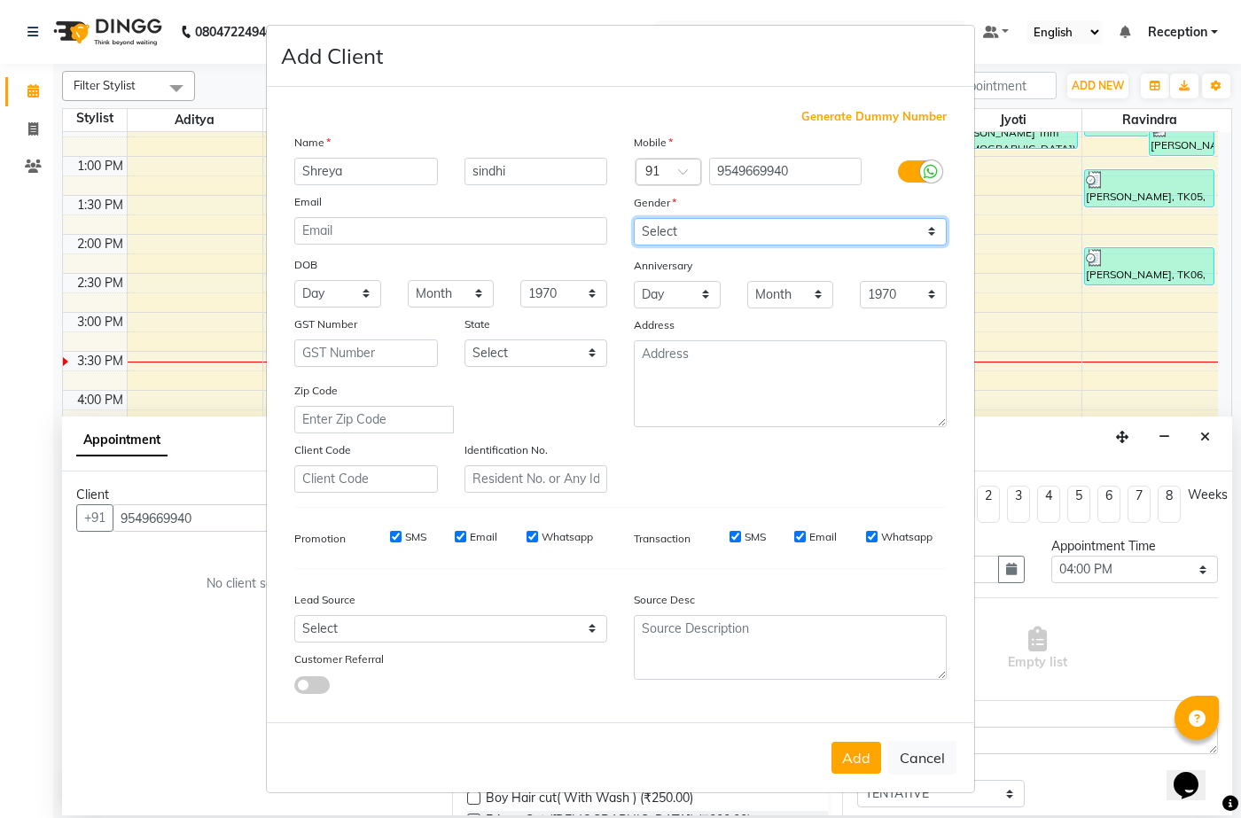
select select "female"
click at [634, 218] on select "Select Male Female Other Prefer Not To Say" at bounding box center [790, 231] width 313 height 27
click at [861, 761] on button "Add" at bounding box center [856, 758] width 50 height 32
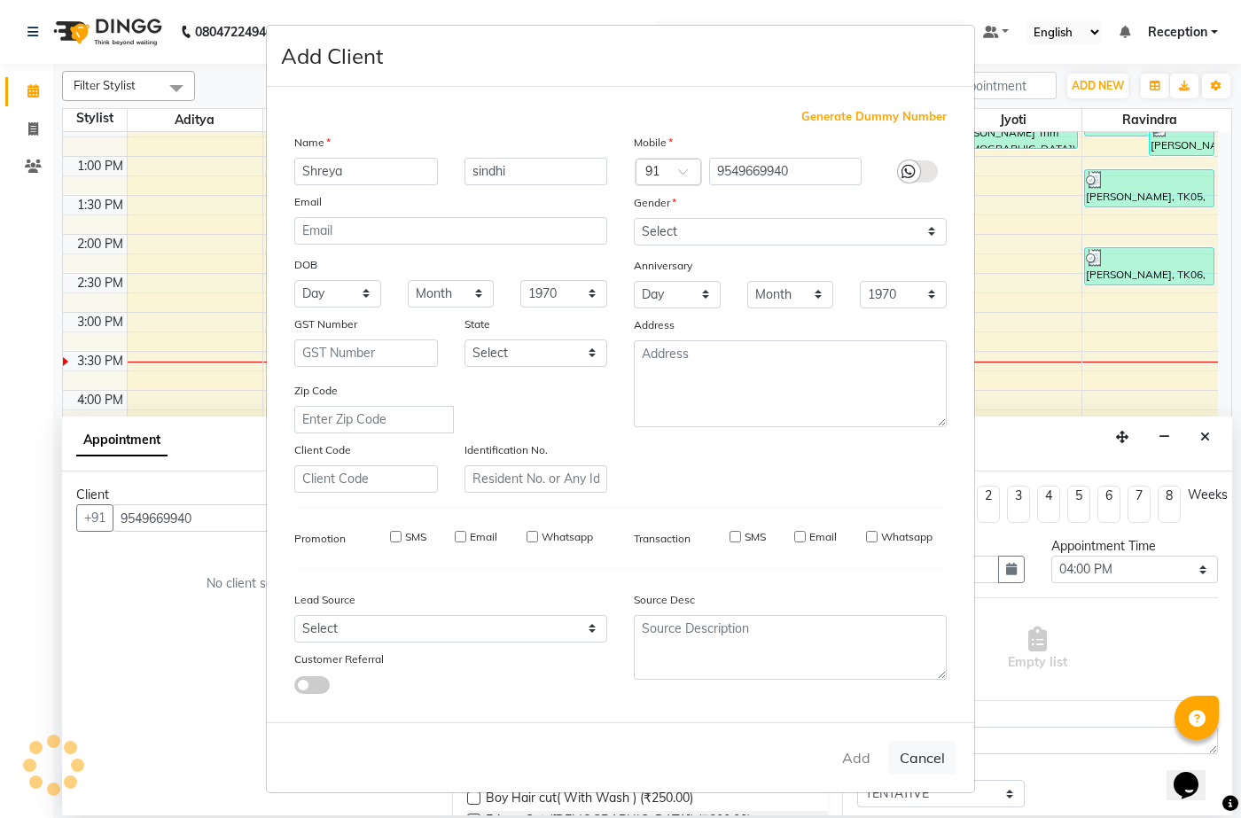
type input "95******40"
select select
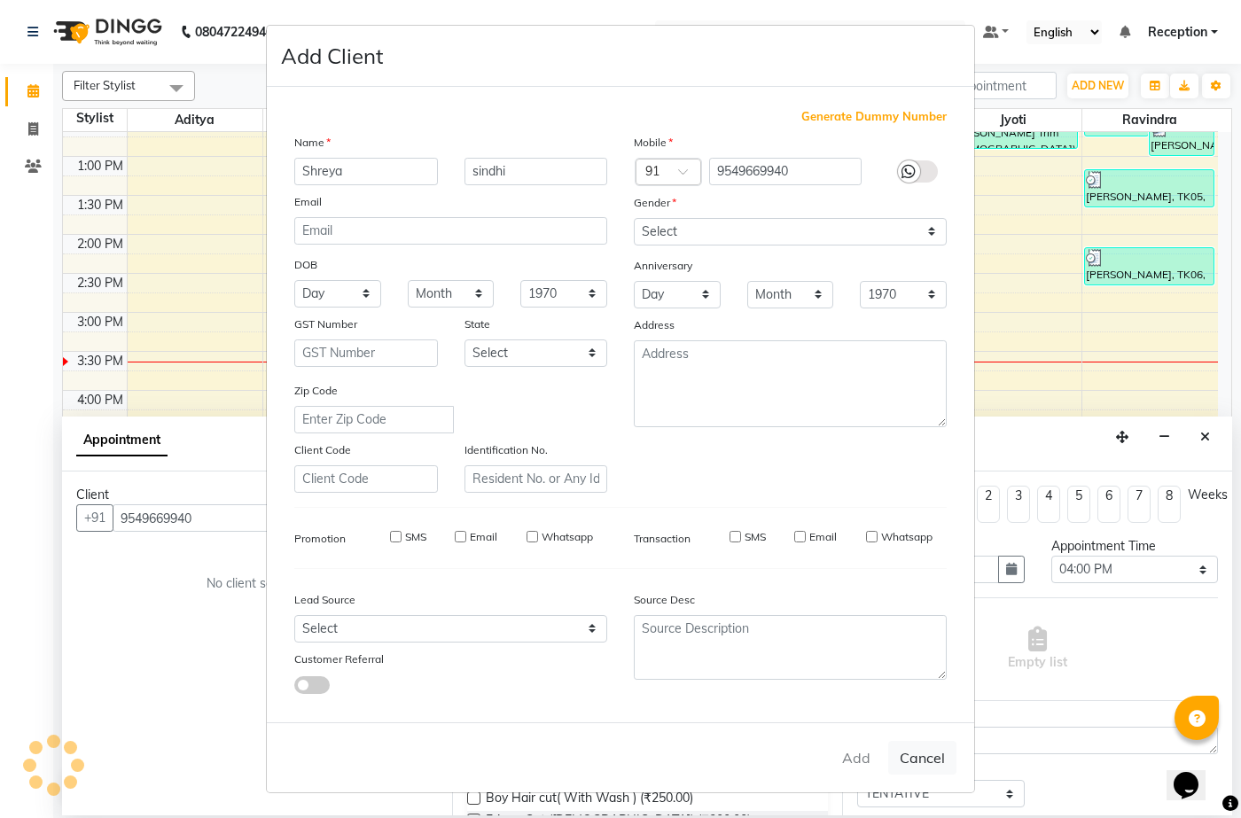
select select
checkbox input "false"
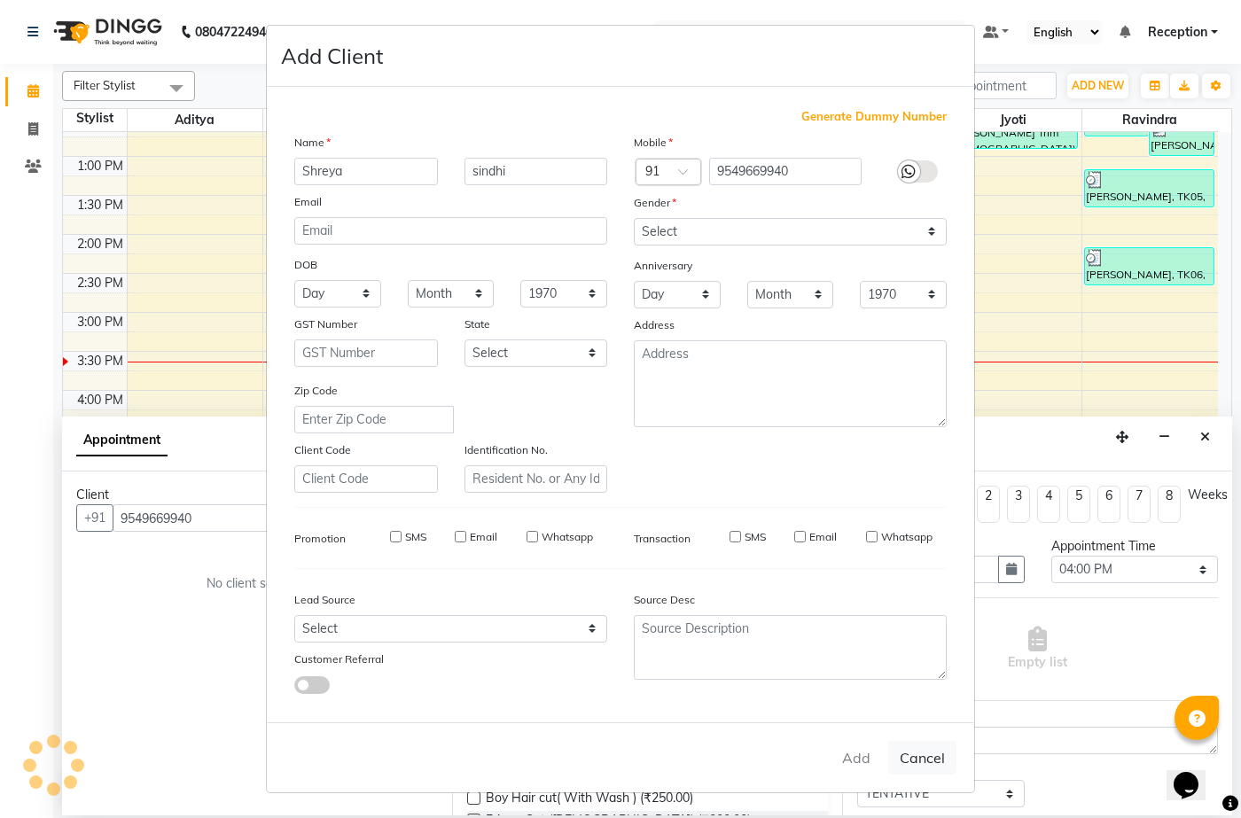
checkbox input "false"
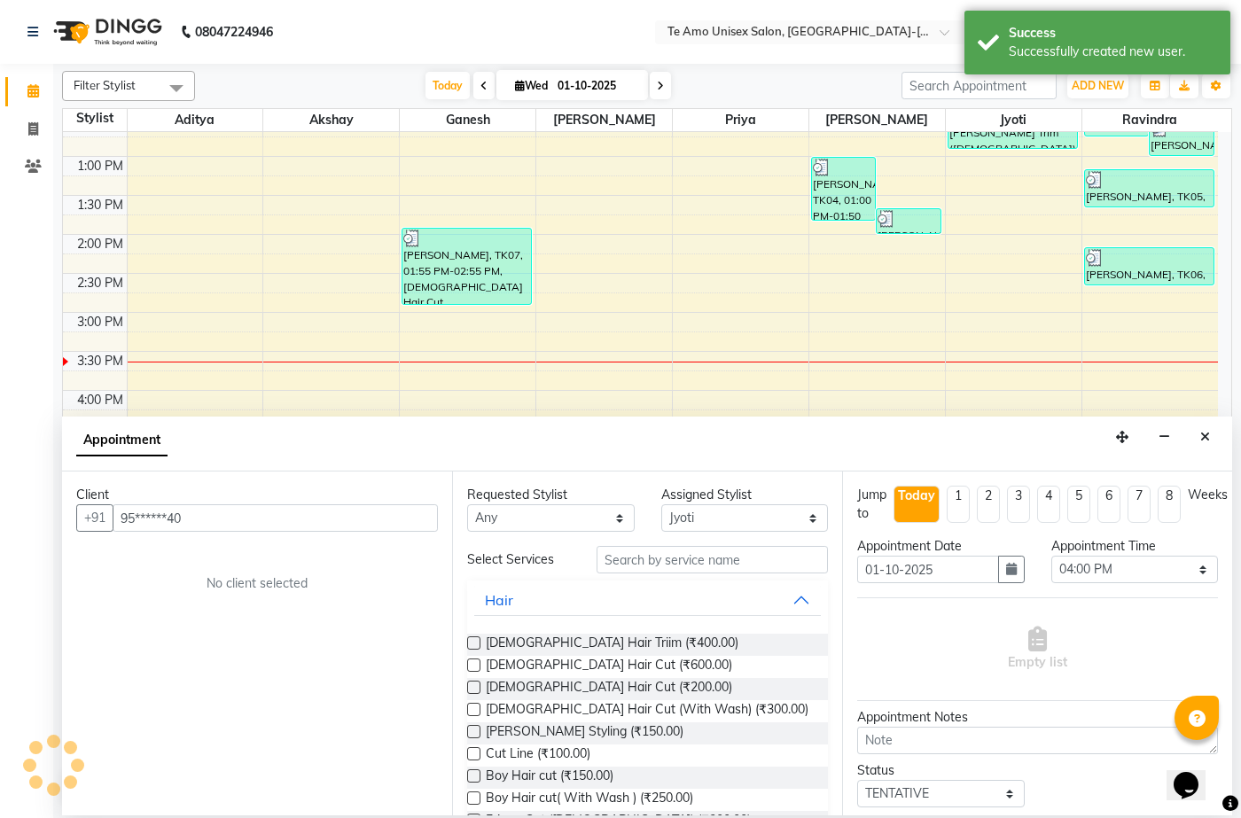
click at [647, 569] on input "text" at bounding box center [711, 559] width 231 height 27
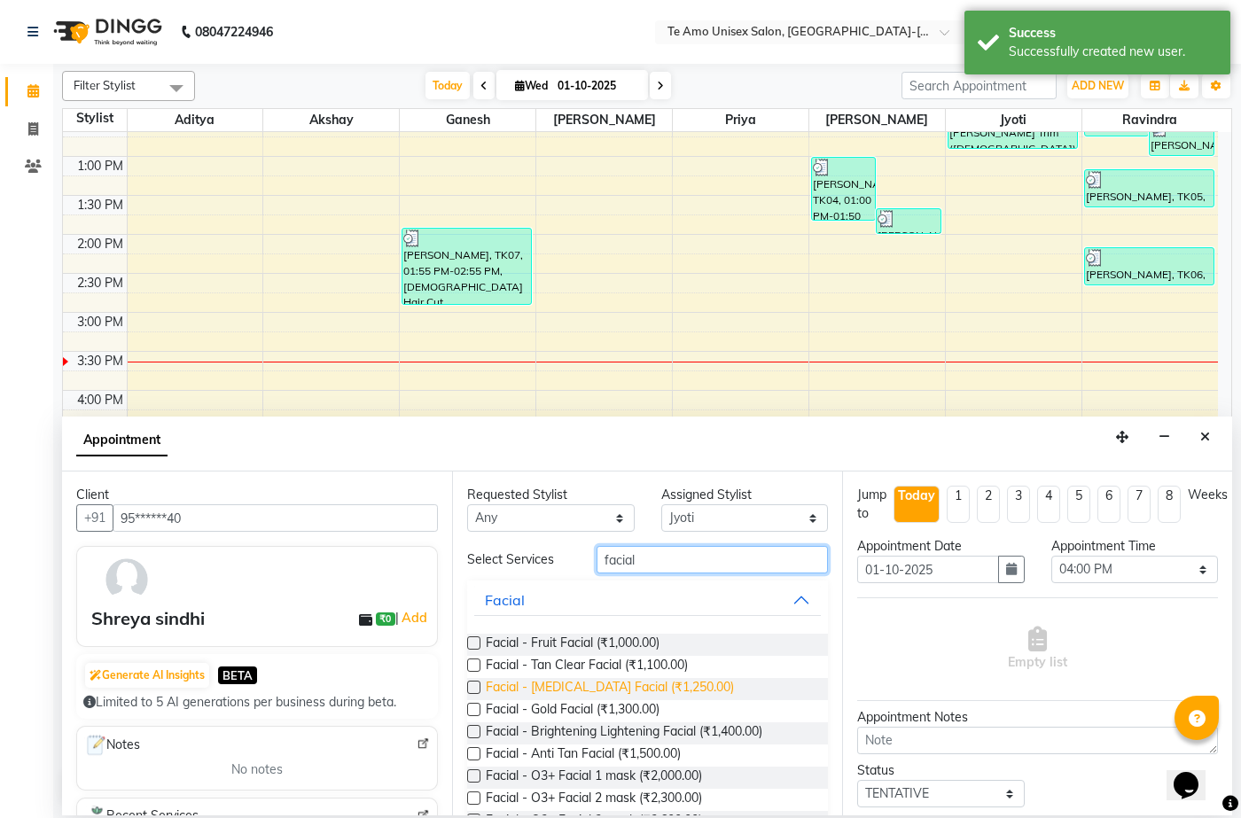
type input "facial"
click at [606, 689] on span "Facial - Whitening Facial (₹1,250.00)" at bounding box center [610, 689] width 248 height 22
checkbox input "false"
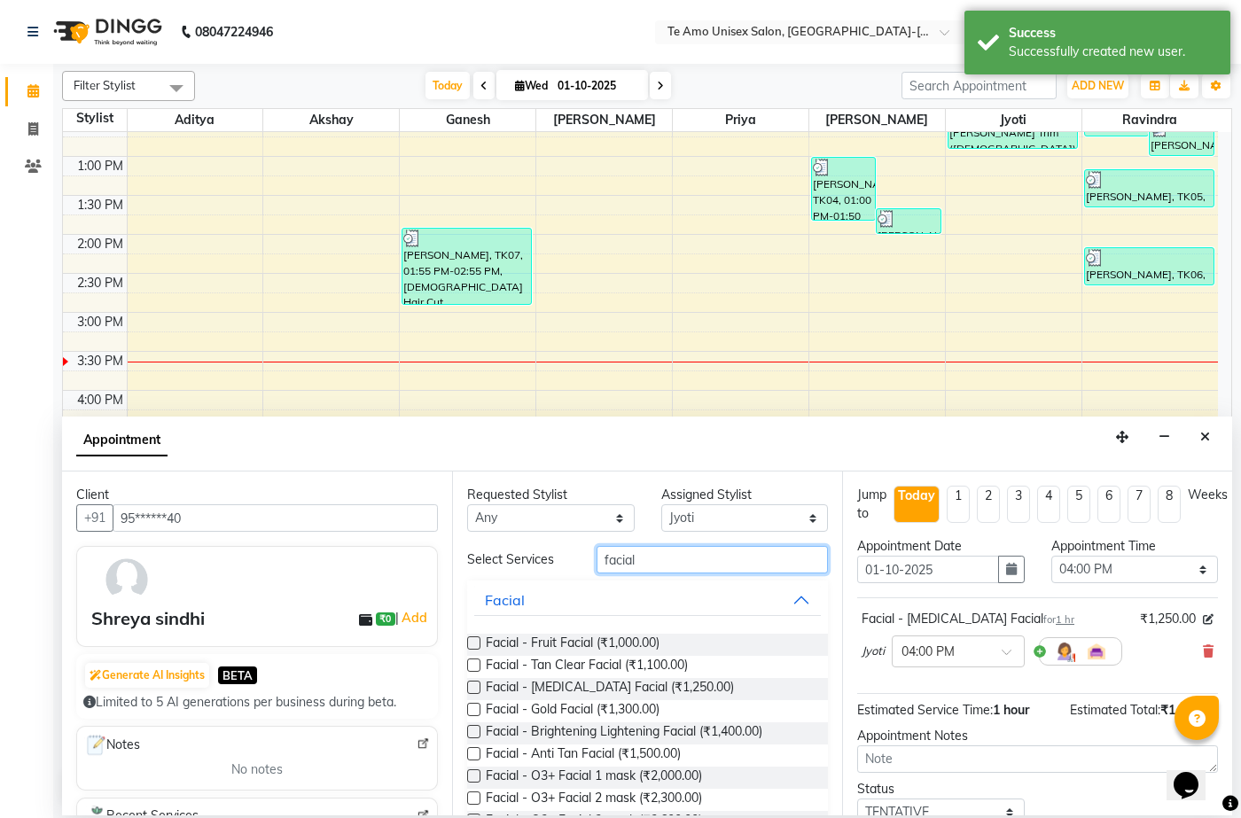
click at [721, 569] on input "facial" at bounding box center [711, 559] width 231 height 27
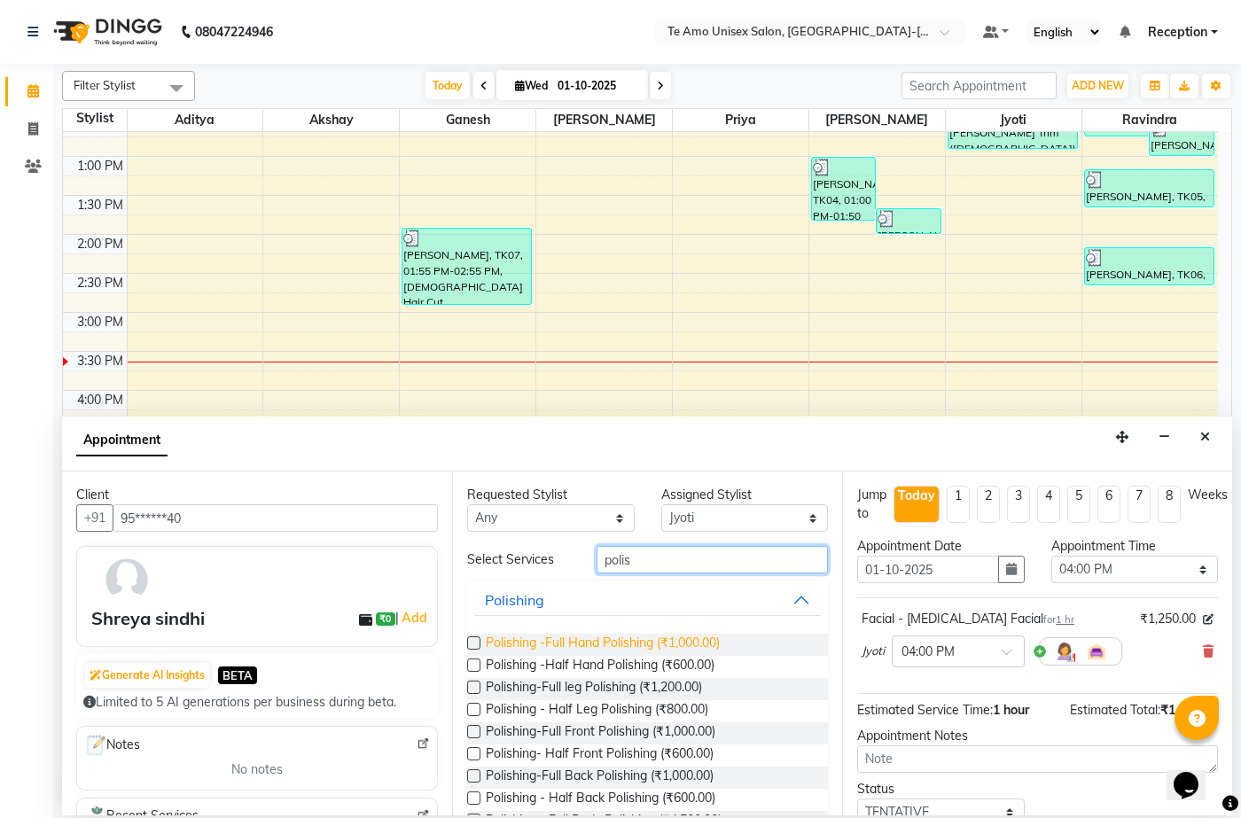
scroll to position [46, 0]
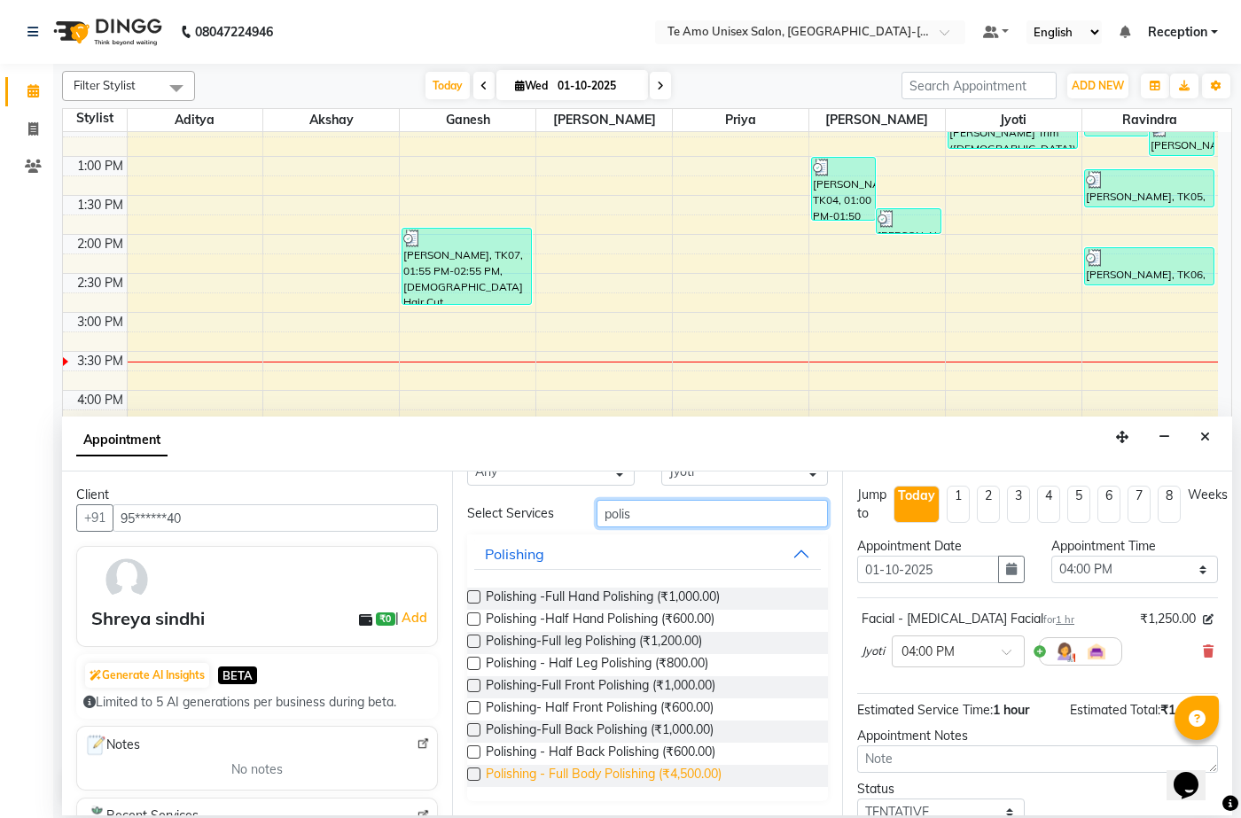
type input "polis"
click at [671, 779] on span "Polishing - Full Body Polishing (₹4,500.00)" at bounding box center [604, 776] width 236 height 22
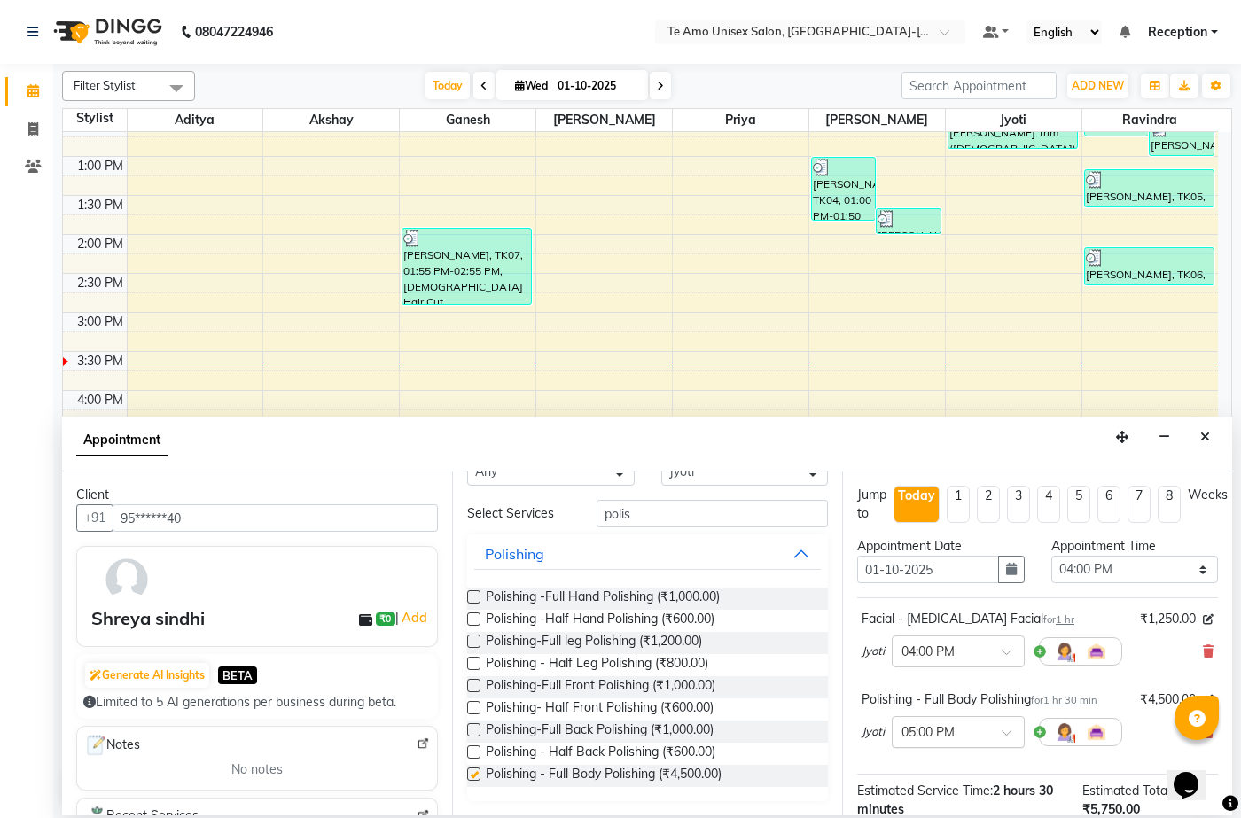
checkbox input "false"
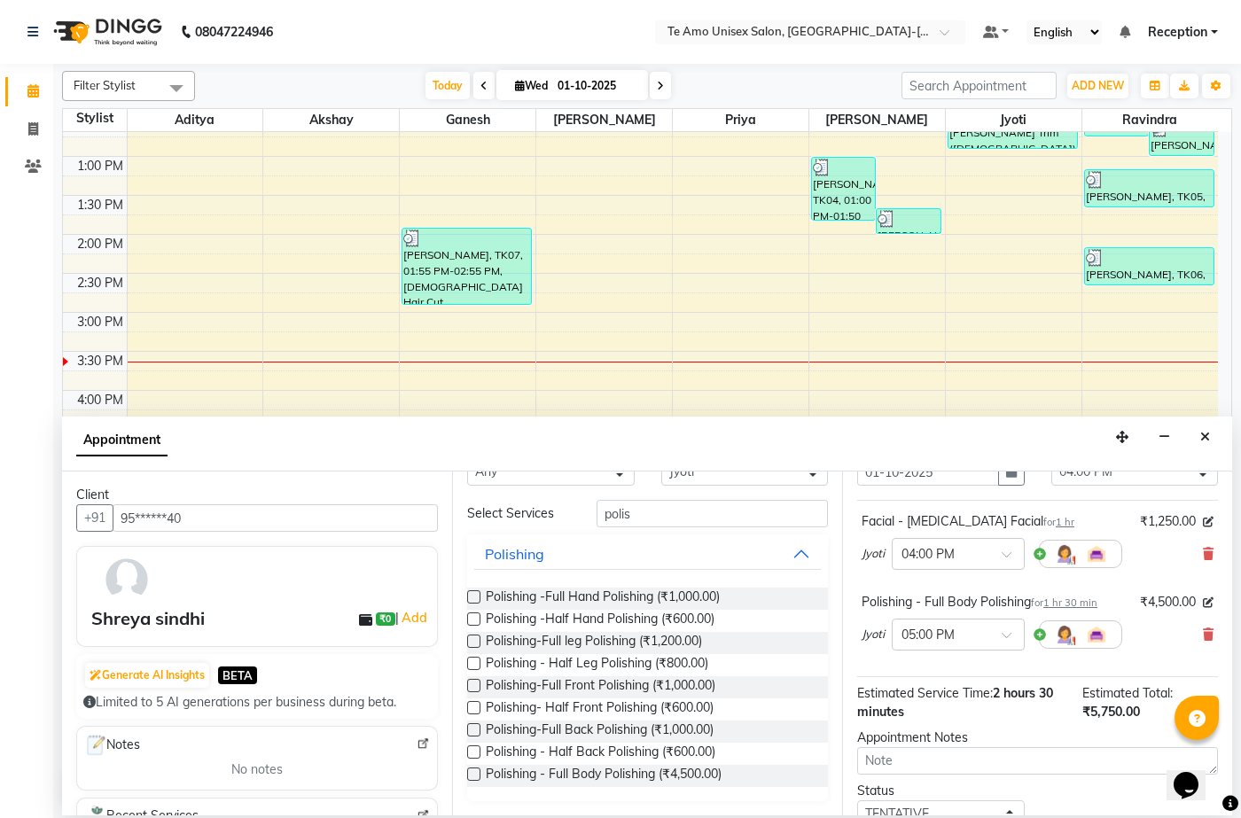
scroll to position [222, 0]
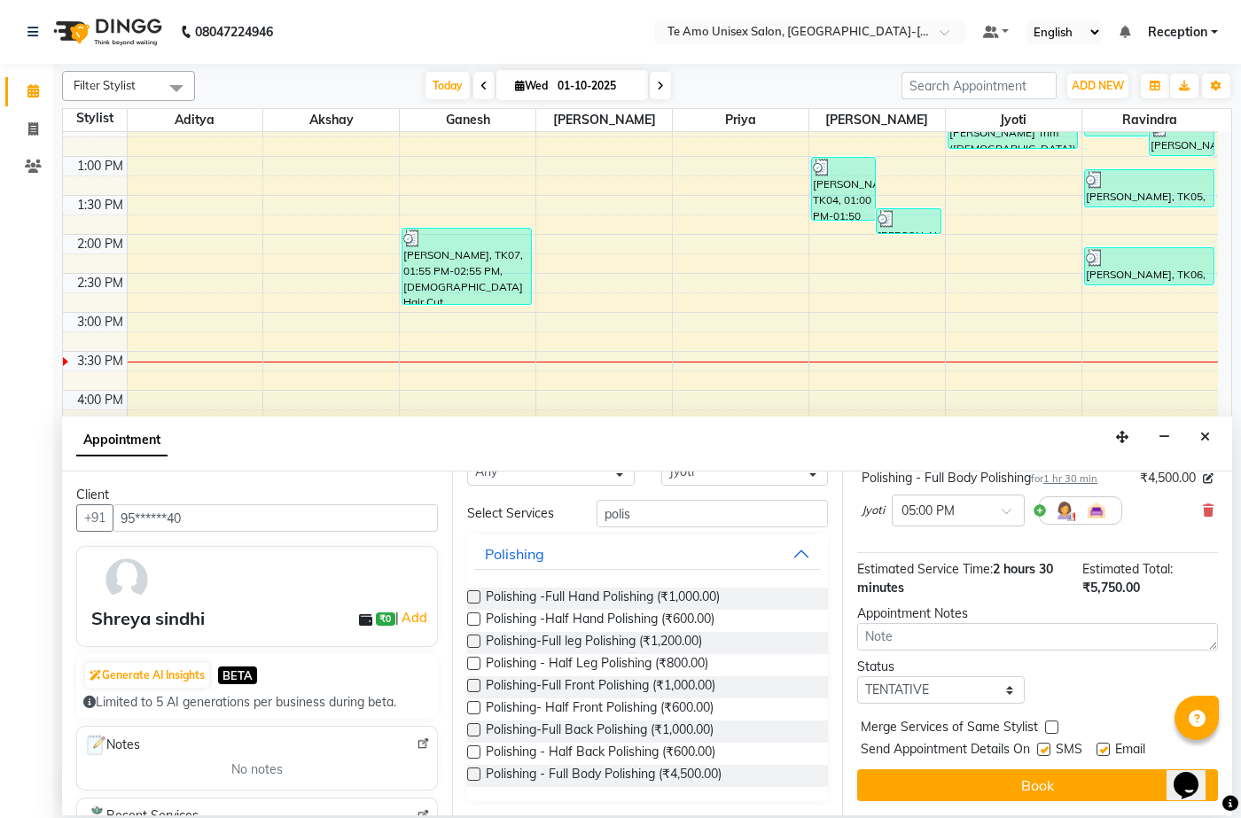
click at [1045, 749] on label at bounding box center [1043, 749] width 13 height 13
click at [1045, 749] on input "checkbox" at bounding box center [1043, 751] width 12 height 12
click at [1044, 745] on label at bounding box center [1043, 749] width 13 height 13
click at [1044, 745] on input "checkbox" at bounding box center [1043, 751] width 12 height 12
checkbox input "true"
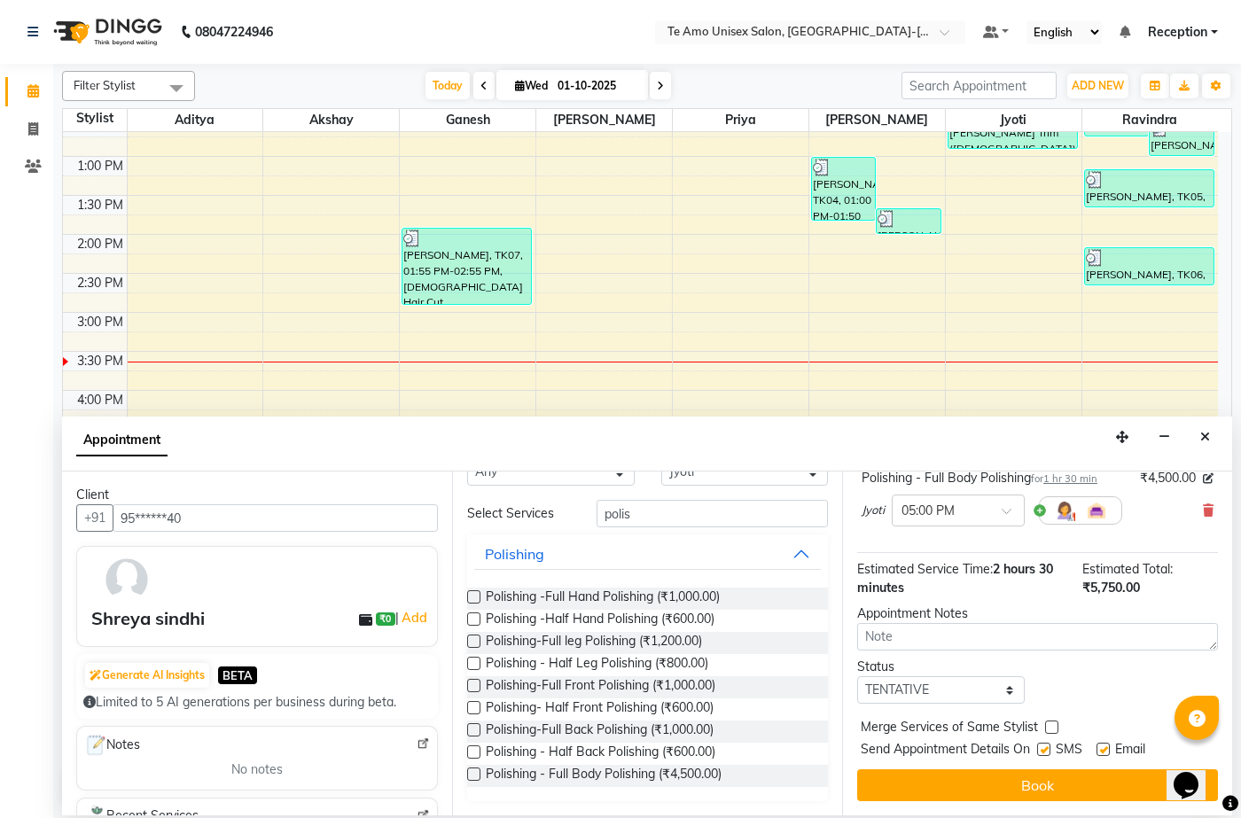
click at [1033, 781] on button "Book" at bounding box center [1037, 785] width 361 height 32
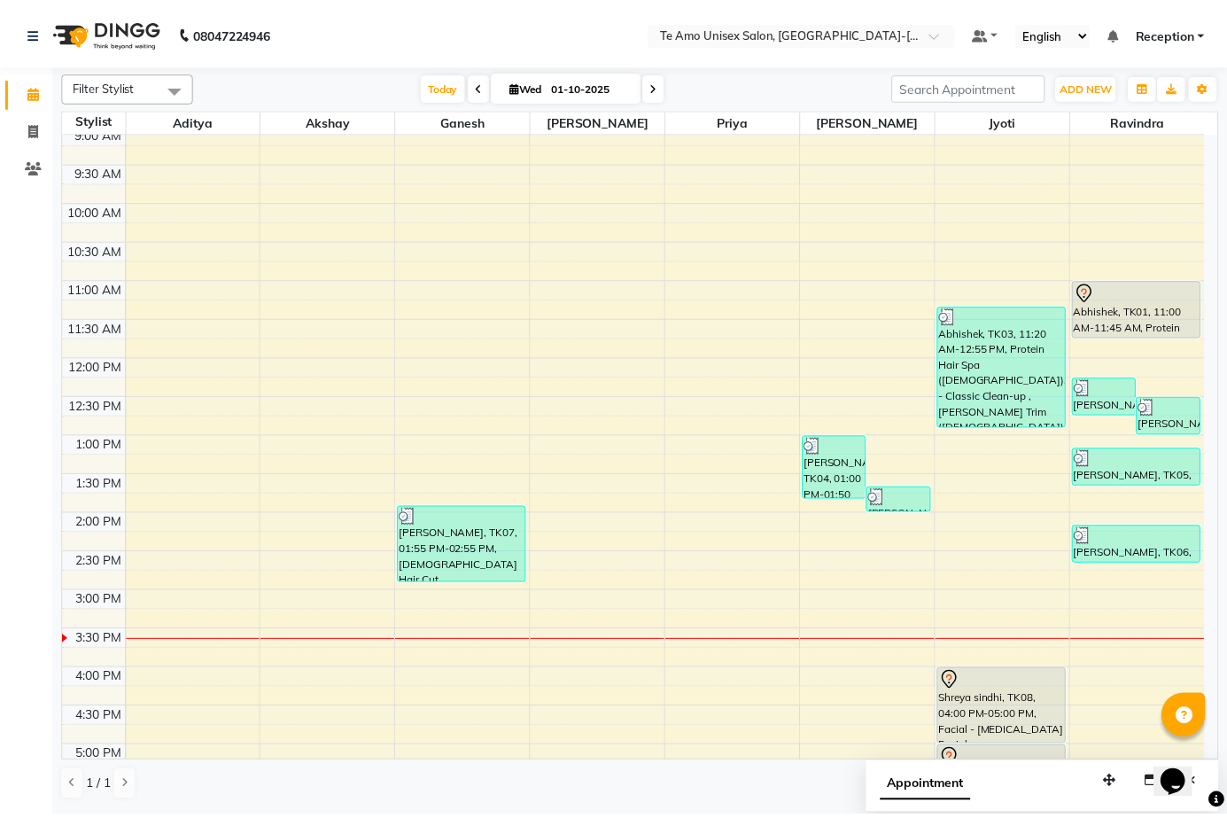
scroll to position [163, 0]
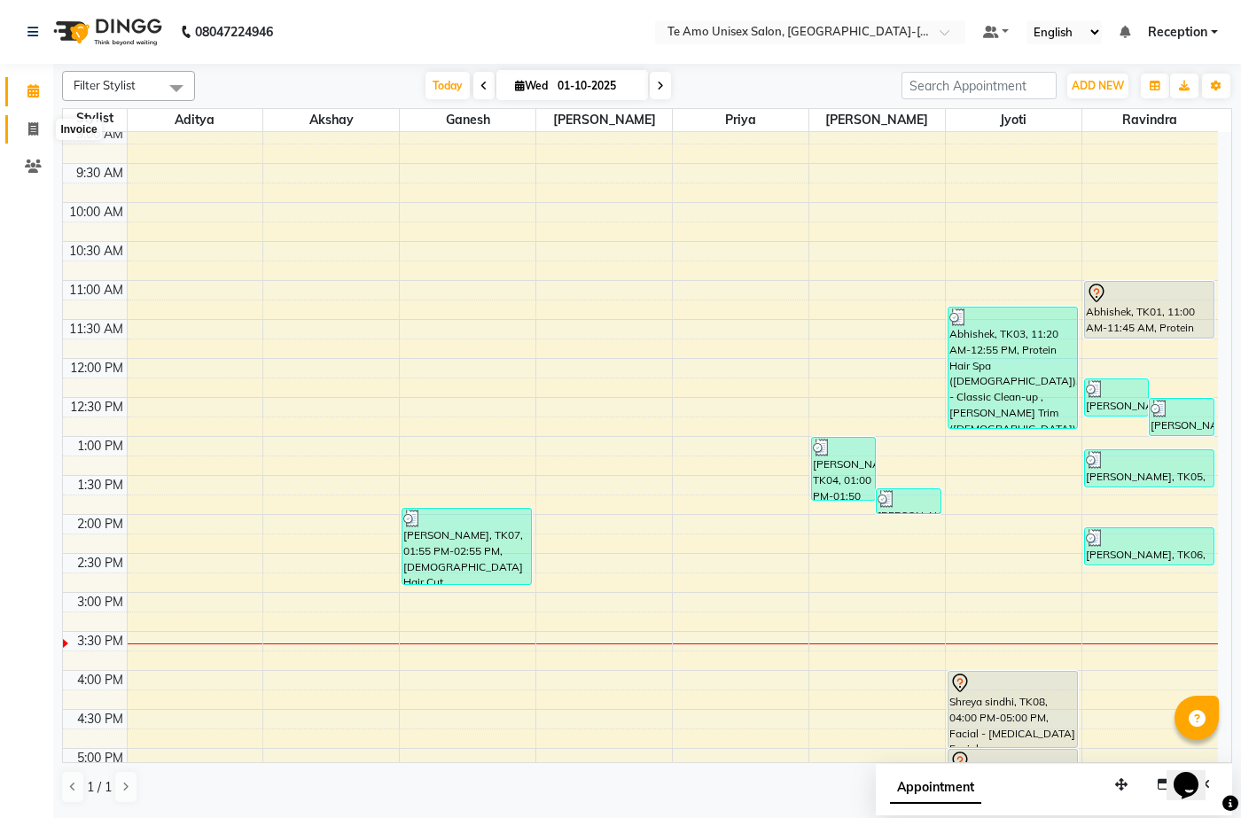
click at [35, 123] on icon at bounding box center [33, 128] width 10 height 13
select select "7836"
select select "service"
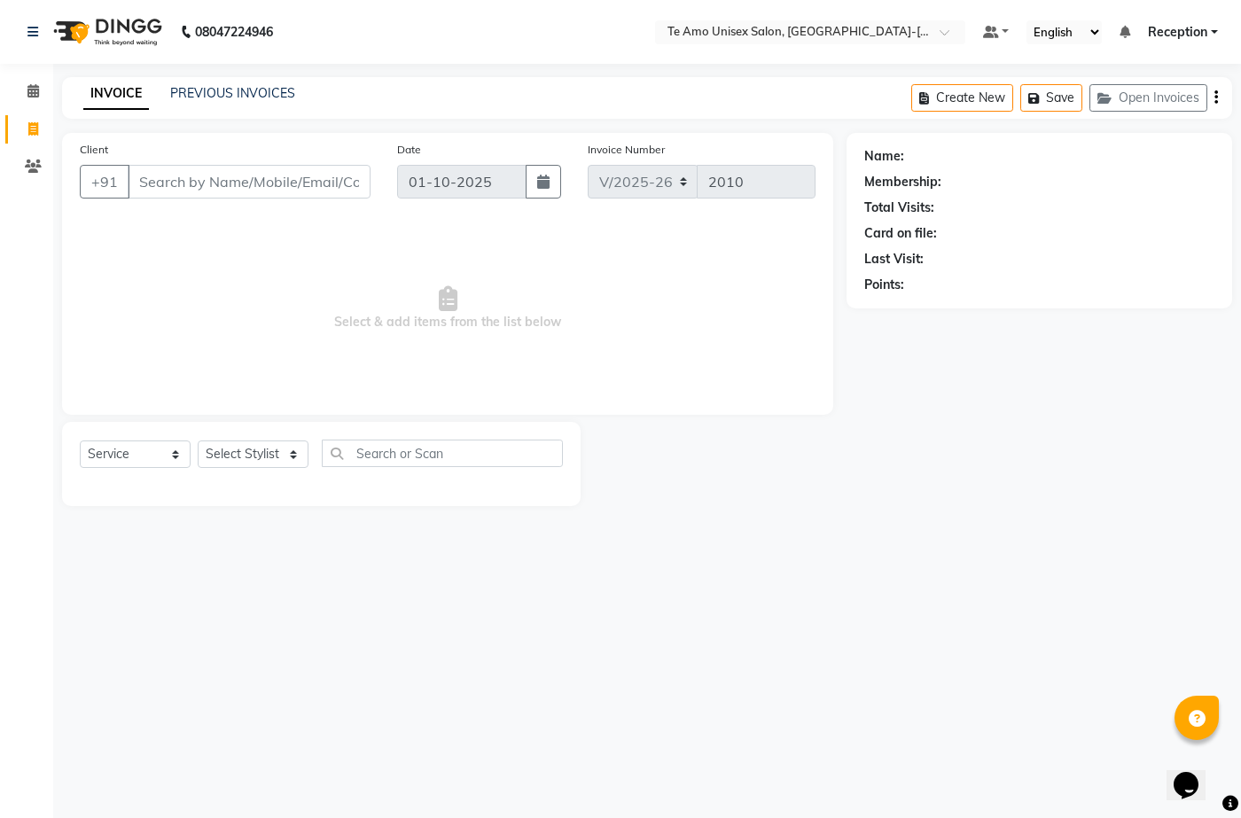
click at [298, 180] on input "Client" at bounding box center [249, 182] width 243 height 34
type input "8407992685"
click at [327, 183] on span "Add Client" at bounding box center [325, 182] width 70 height 18
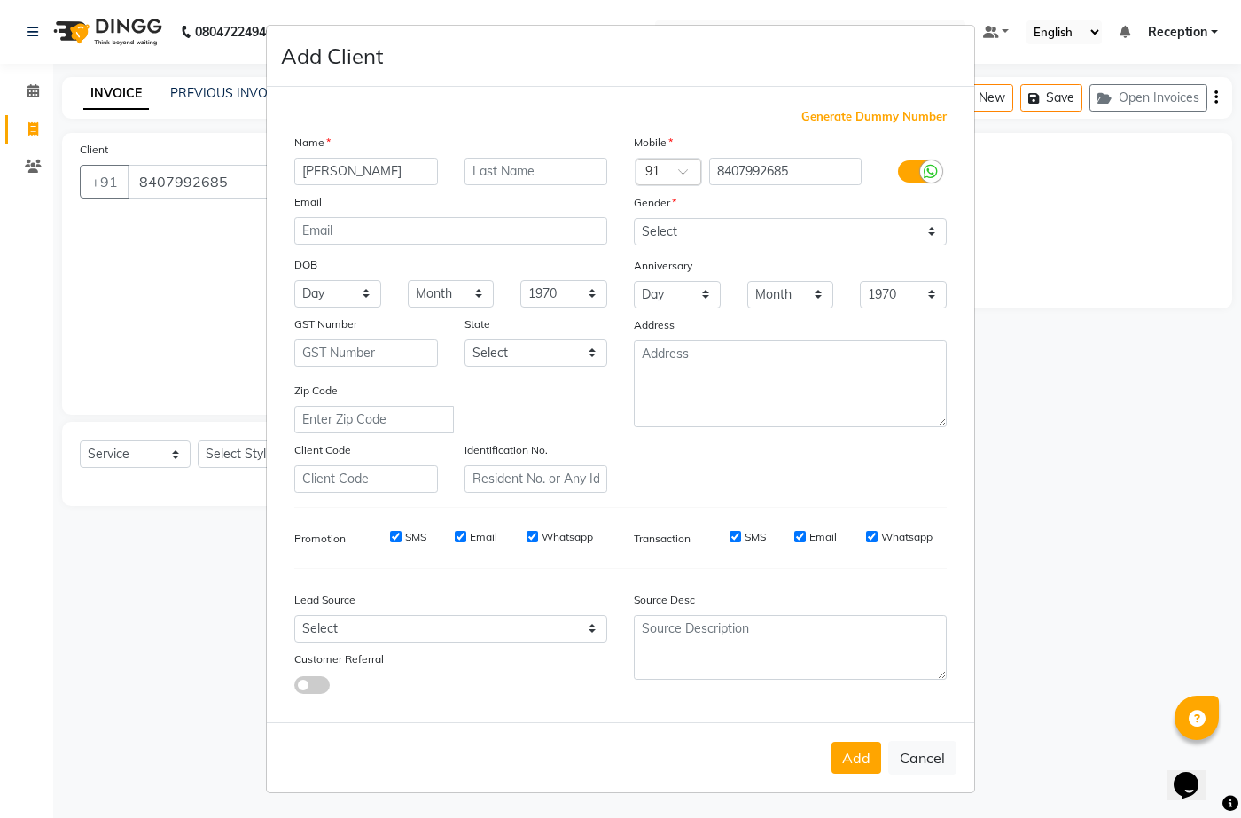
type input "shobhana"
click at [497, 180] on input "text" at bounding box center [536, 171] width 144 height 27
type input "ranade"
click at [681, 216] on div "Gender" at bounding box center [789, 205] width 339 height 25
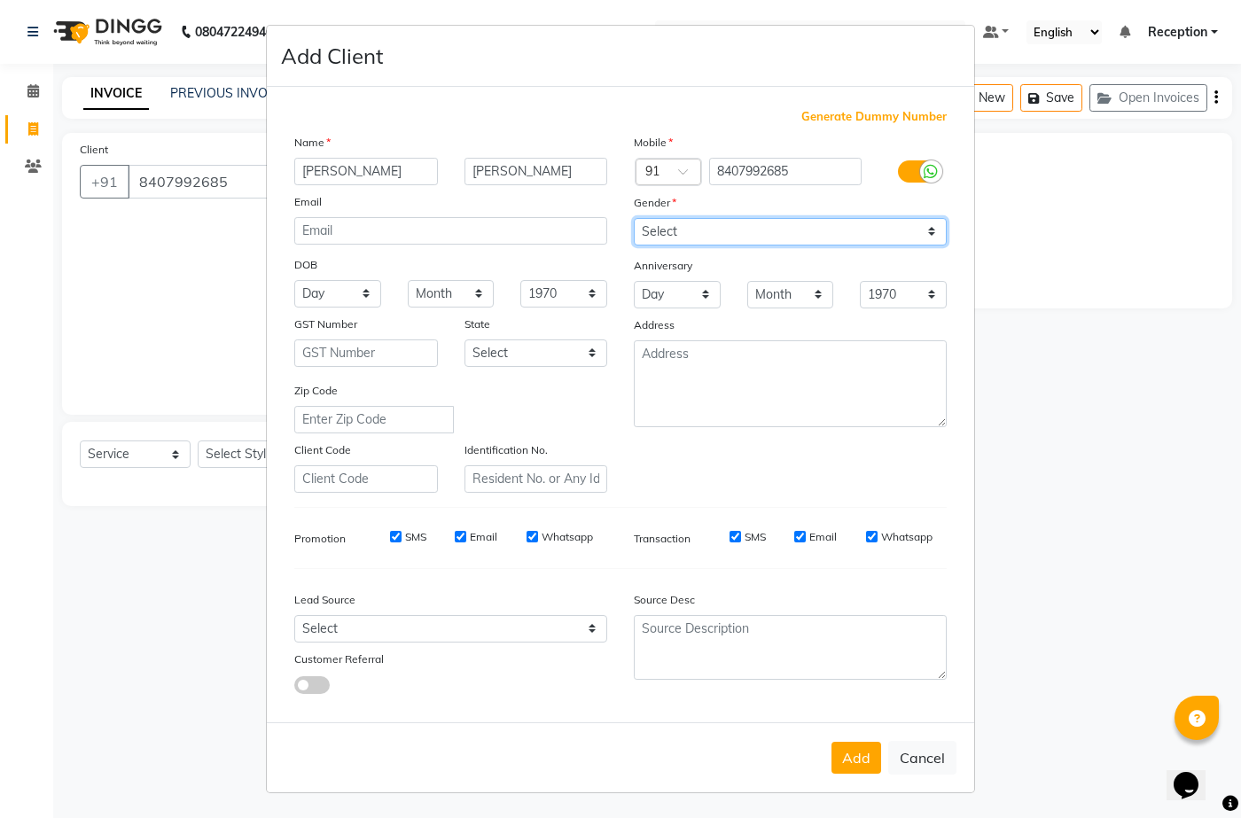
click at [680, 222] on select "Select Male Female Other Prefer Not To Say" at bounding box center [790, 231] width 313 height 27
select select "female"
click at [634, 218] on select "Select Male Female Other Prefer Not To Say" at bounding box center [790, 231] width 313 height 27
click at [847, 754] on button "Add" at bounding box center [856, 758] width 50 height 32
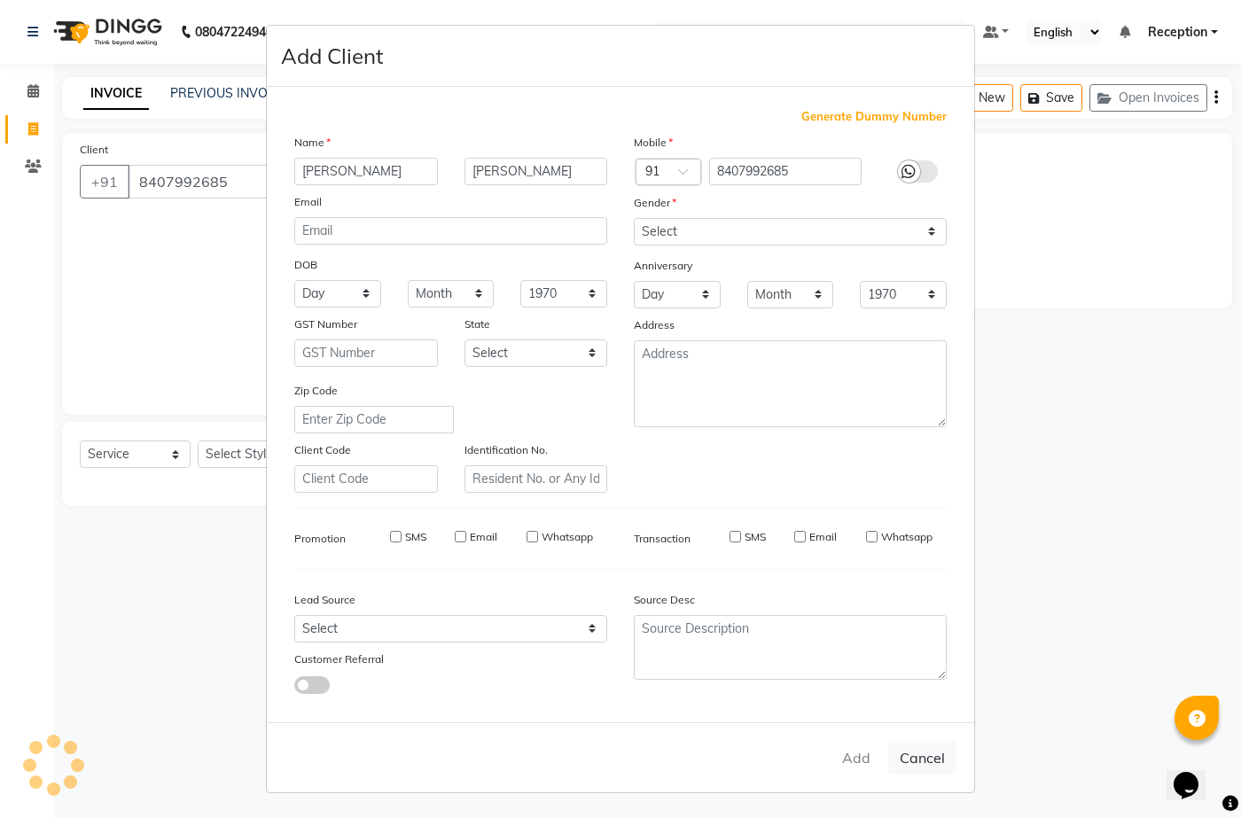
type input "84******85"
select select
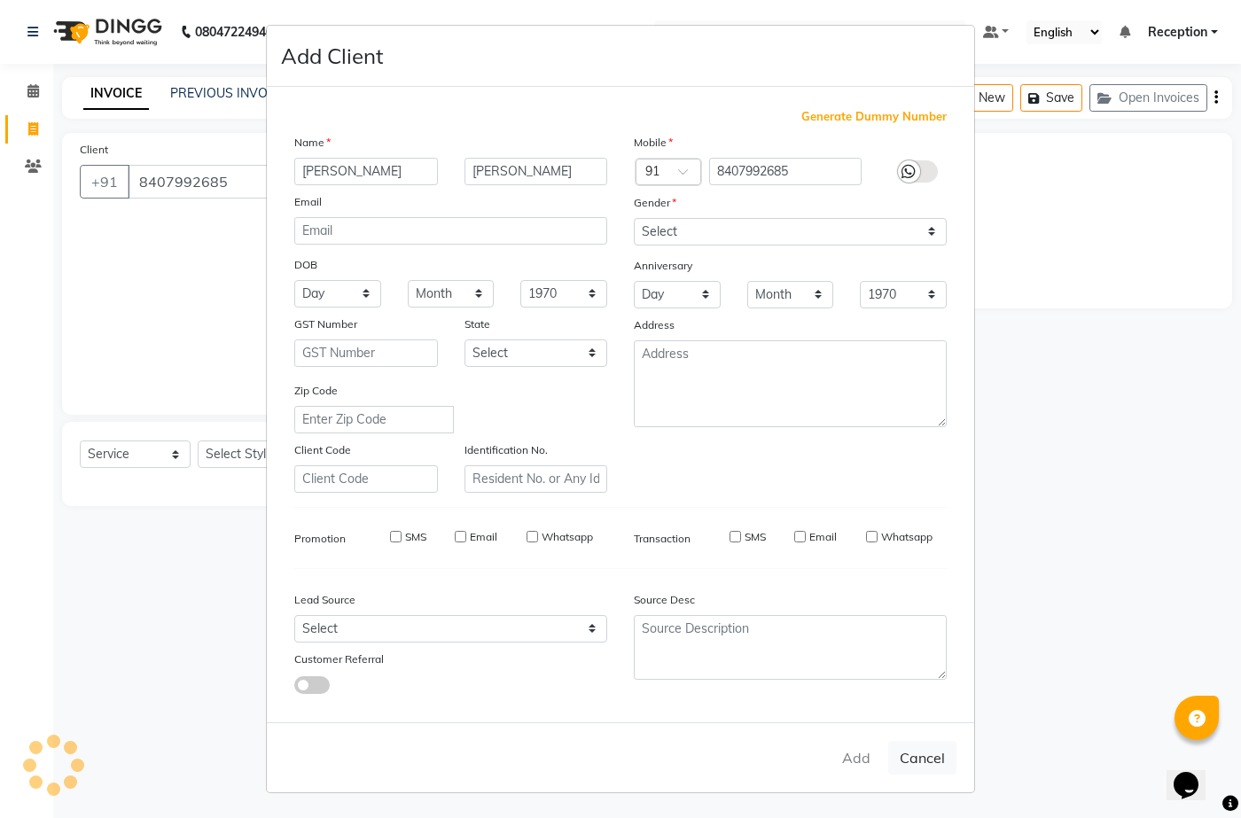
select select
checkbox input "false"
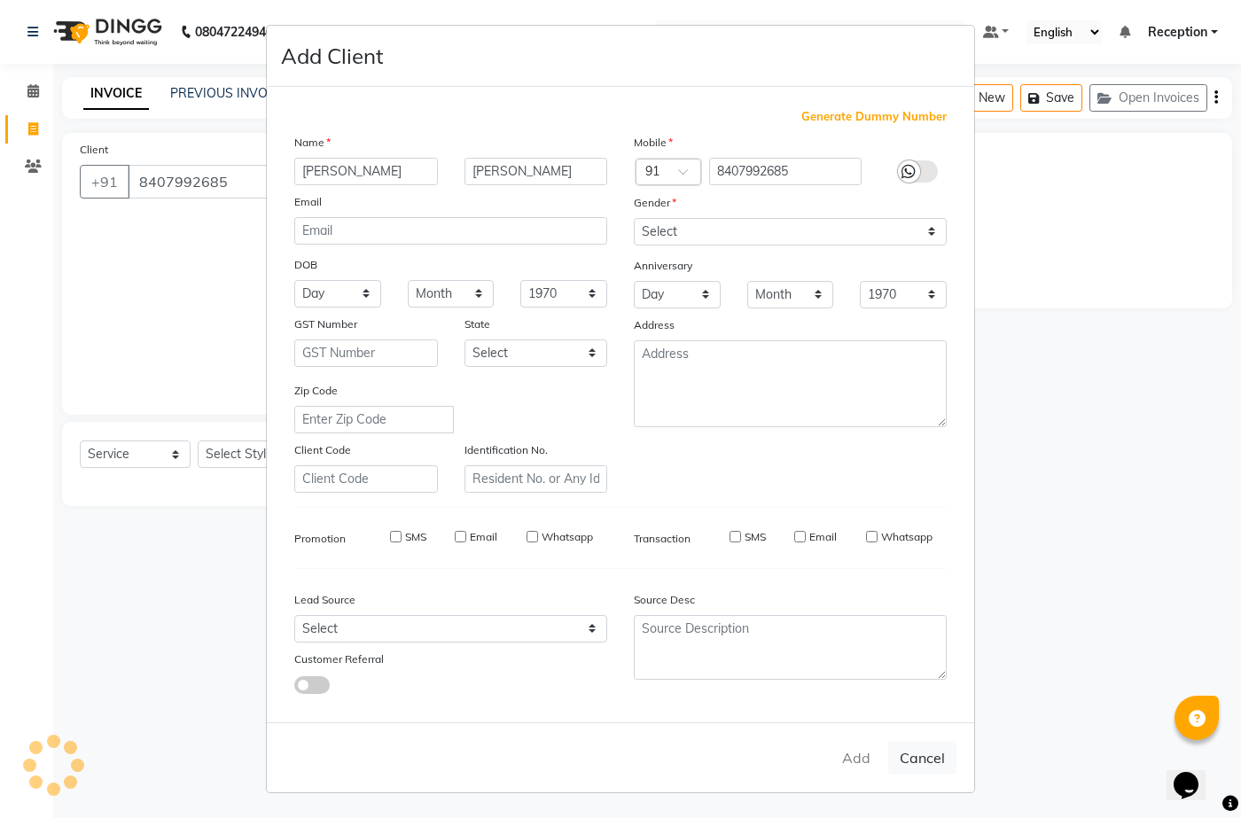
checkbox input "false"
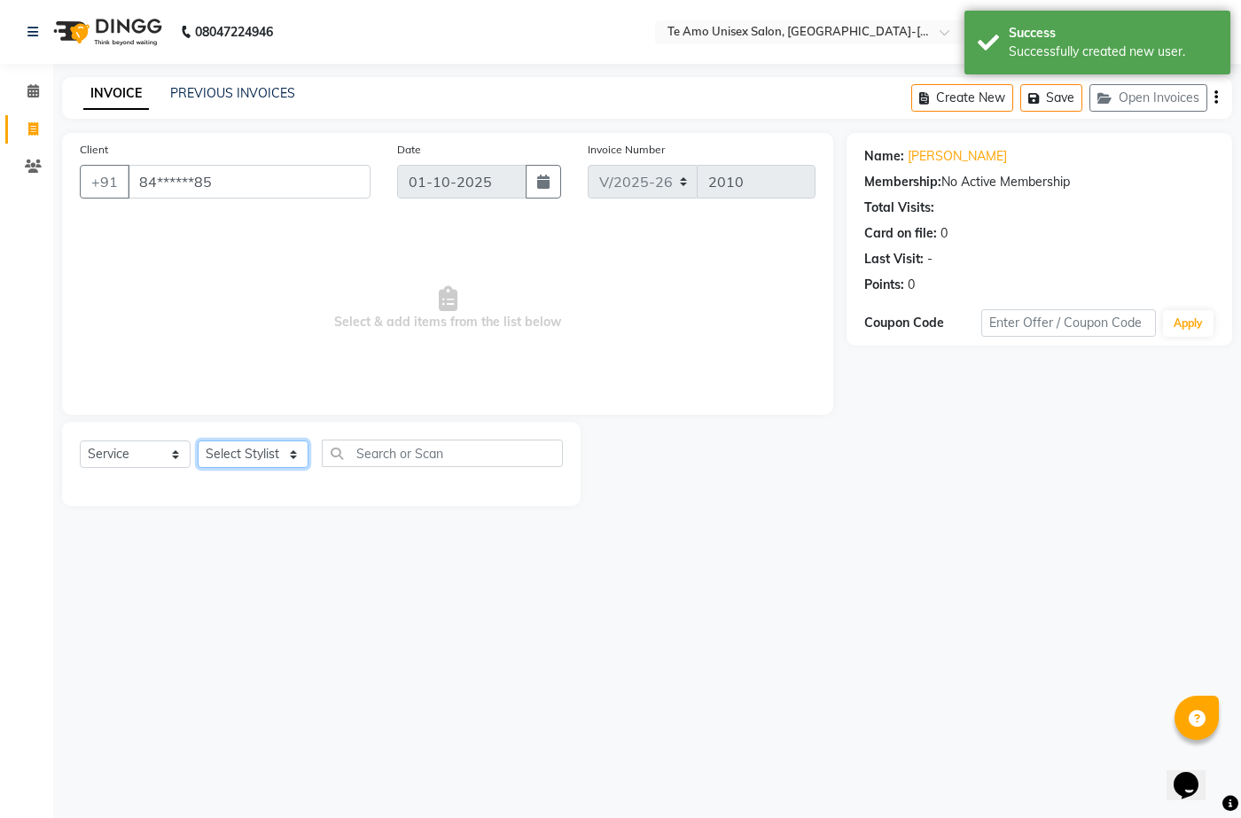
click at [247, 445] on select "Select Stylist [PERSON_NAME] [PERSON_NAME] Manager [PERSON_NAME] Reception [PER…" at bounding box center [253, 453] width 111 height 27
select select "73962"
click at [198, 440] on select "Select Stylist [PERSON_NAME] [PERSON_NAME] Manager [PERSON_NAME] Reception [PER…" at bounding box center [253, 453] width 111 height 27
click at [247, 711] on div "08047224946 Select Location × Te Amo Unisex Salon, Amanora-magarpatta Default P…" at bounding box center [620, 409] width 1241 height 818
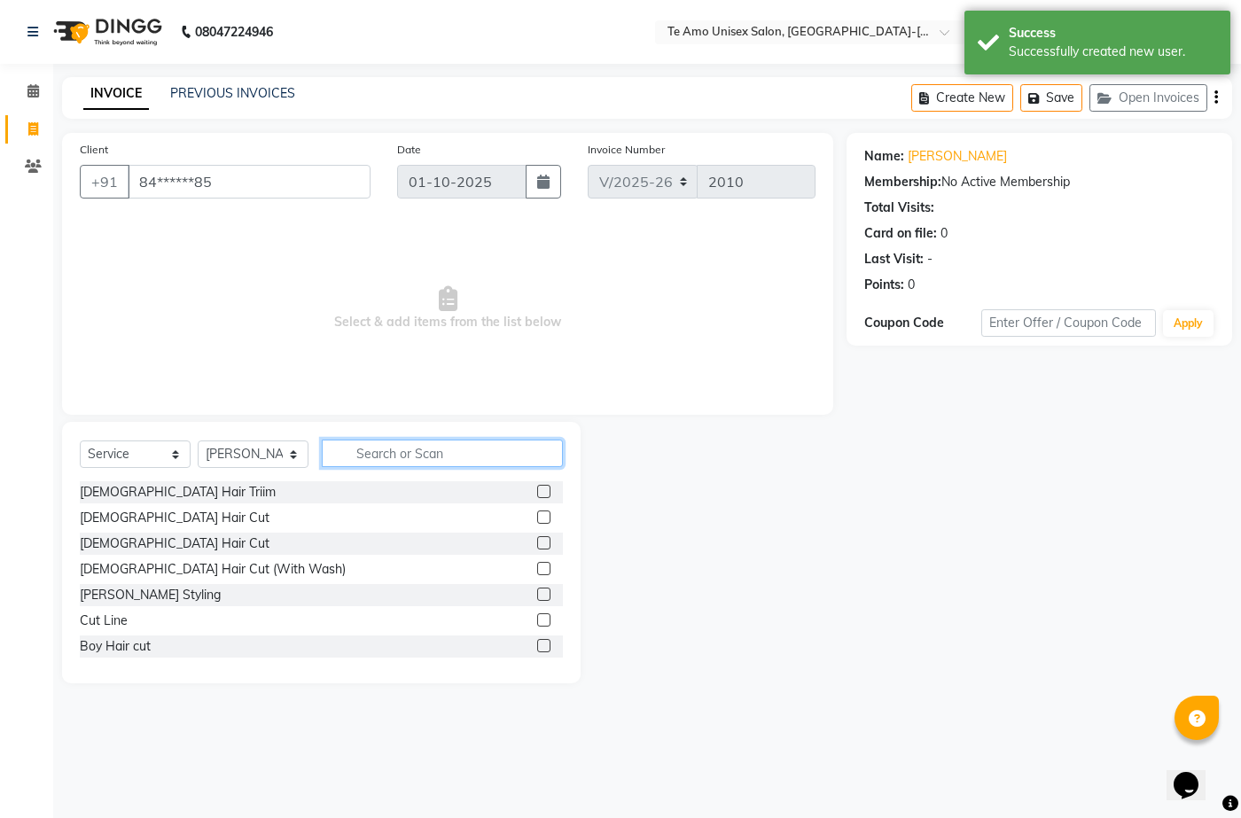
click at [376, 451] on input "text" at bounding box center [442, 453] width 241 height 27
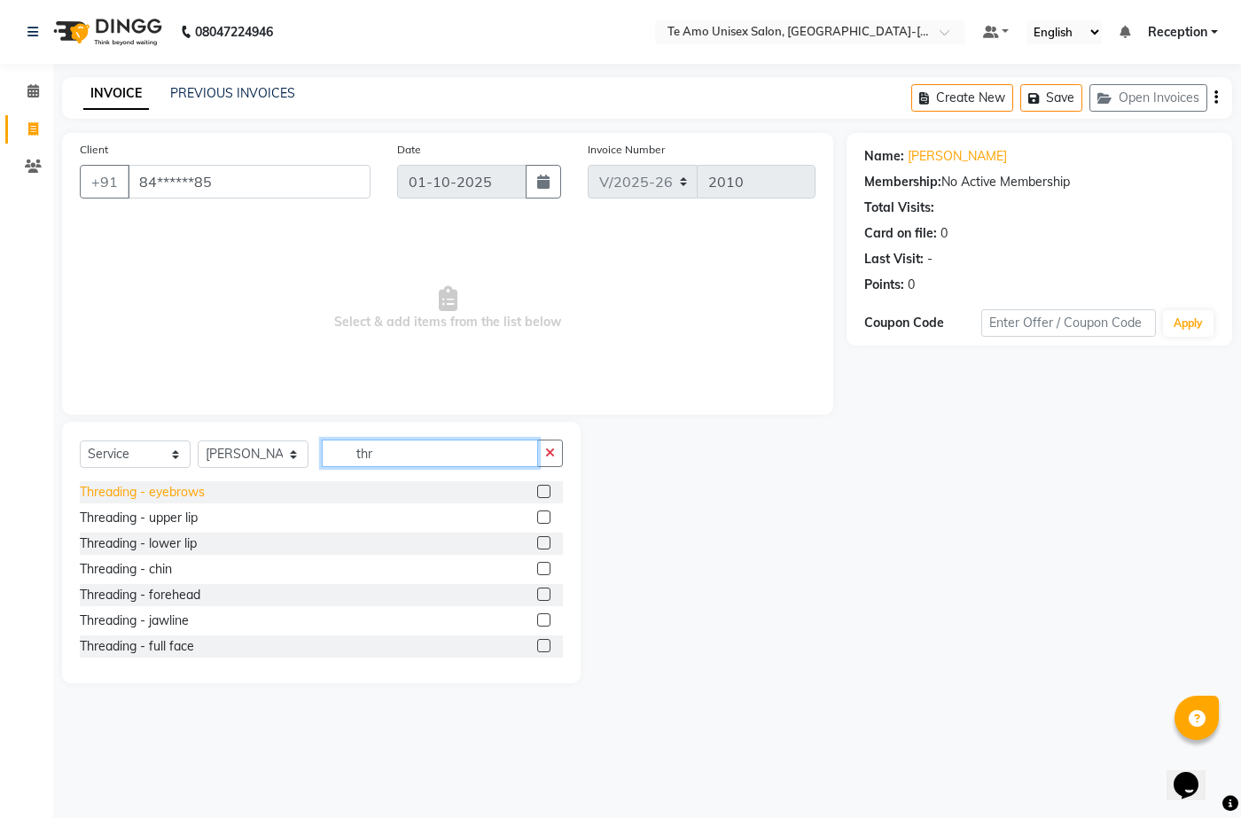
type input "thr"
click at [191, 486] on div "Threading - eyebrows" at bounding box center [142, 492] width 125 height 19
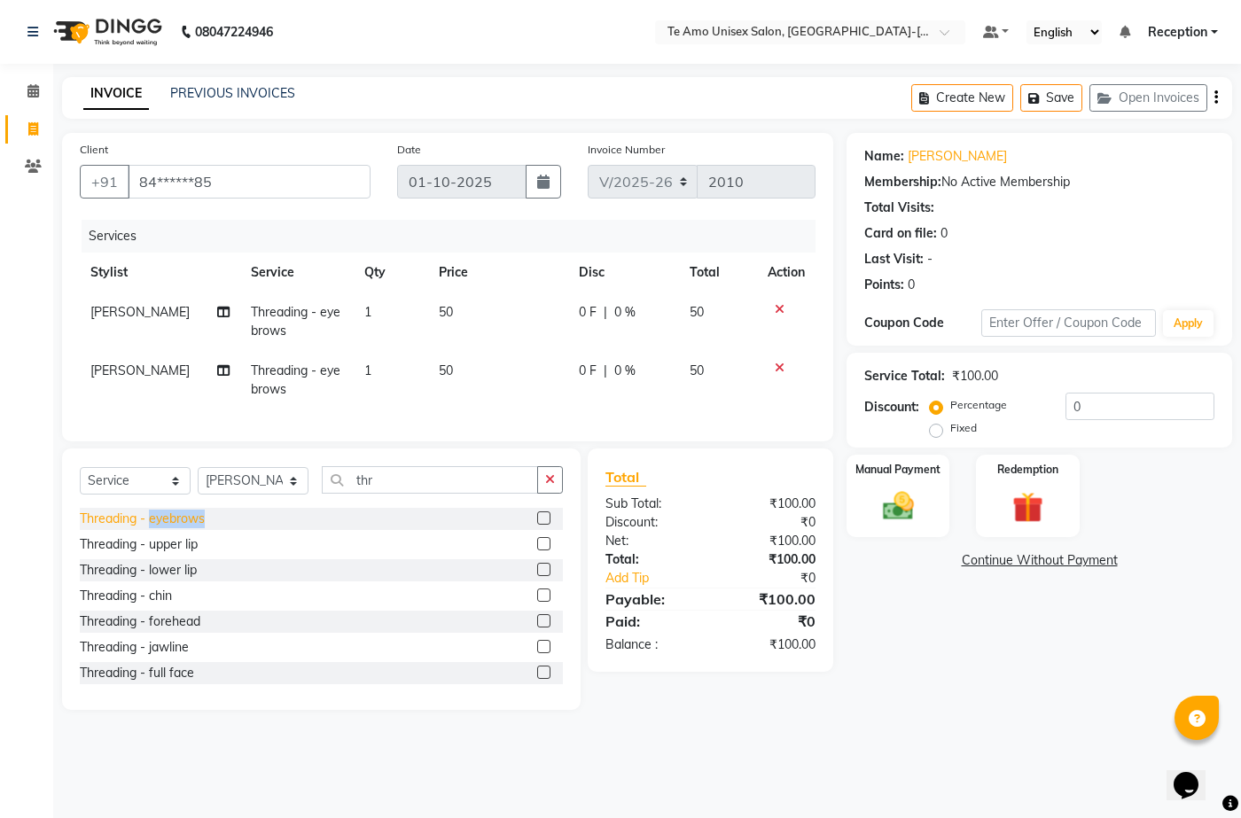
checkbox input "false"
click at [782, 362] on icon at bounding box center [780, 368] width 10 height 12
click at [782, 361] on div "Services Stylist Service Qty Price Disc Total Action Sanjana Threading - eyebro…" at bounding box center [448, 322] width 736 height 204
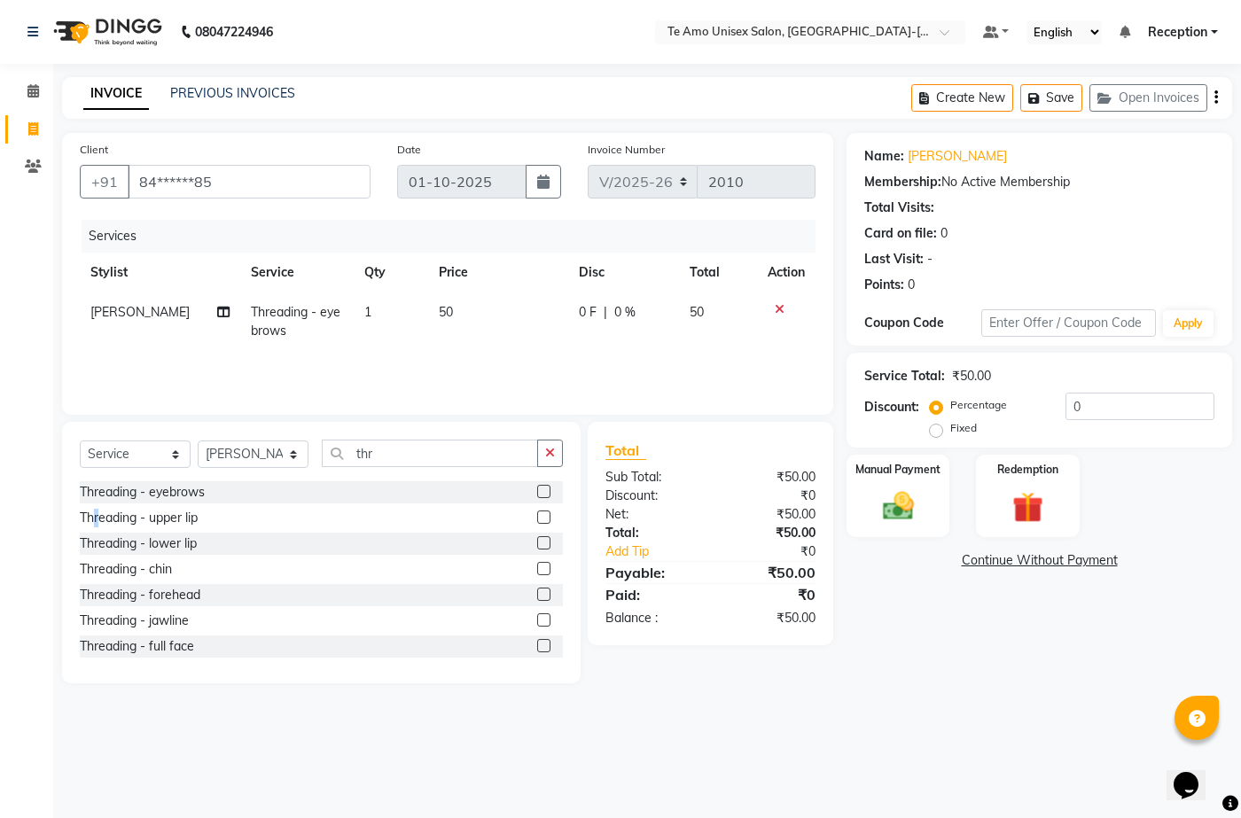
click at [99, 522] on div "Threading - upper lip" at bounding box center [139, 518] width 118 height 19
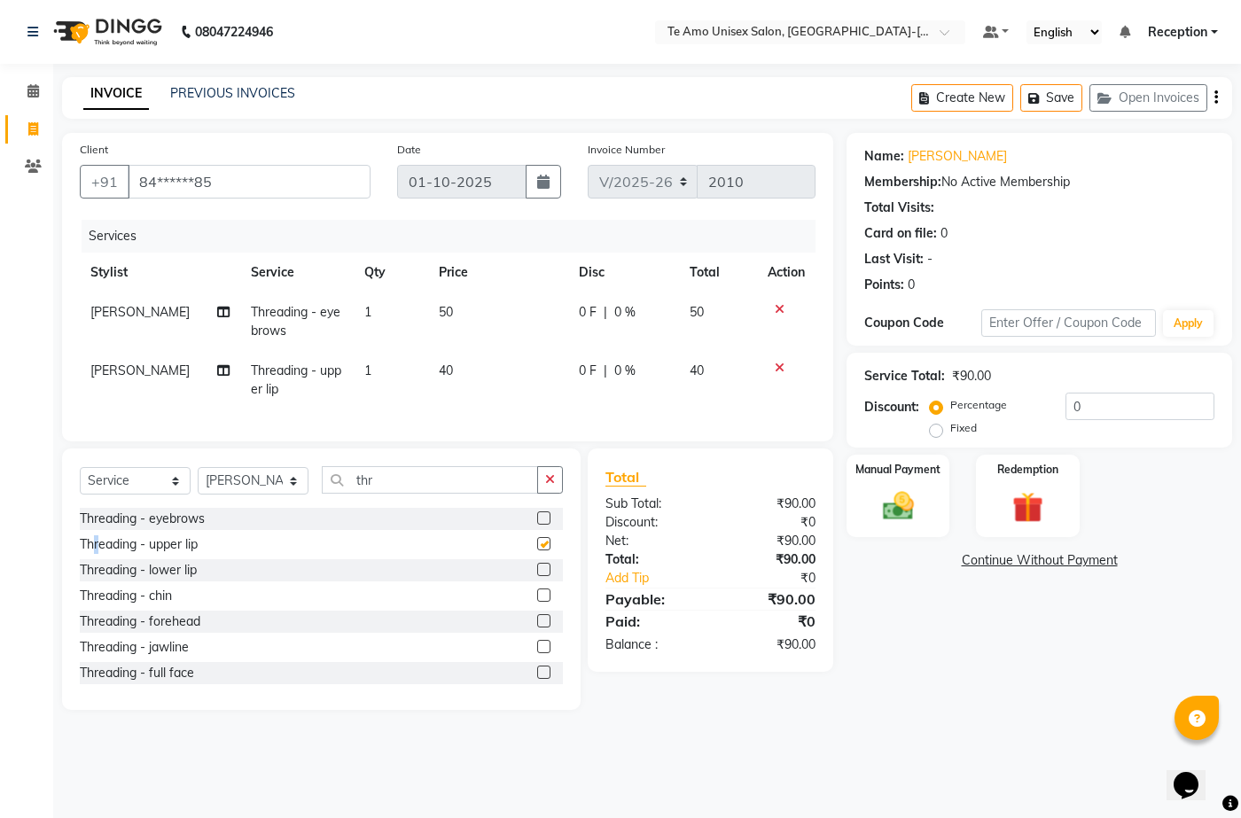
checkbox input "false"
click at [138, 580] on div "Threading - lower lip" at bounding box center [138, 570] width 117 height 19
checkbox input "false"
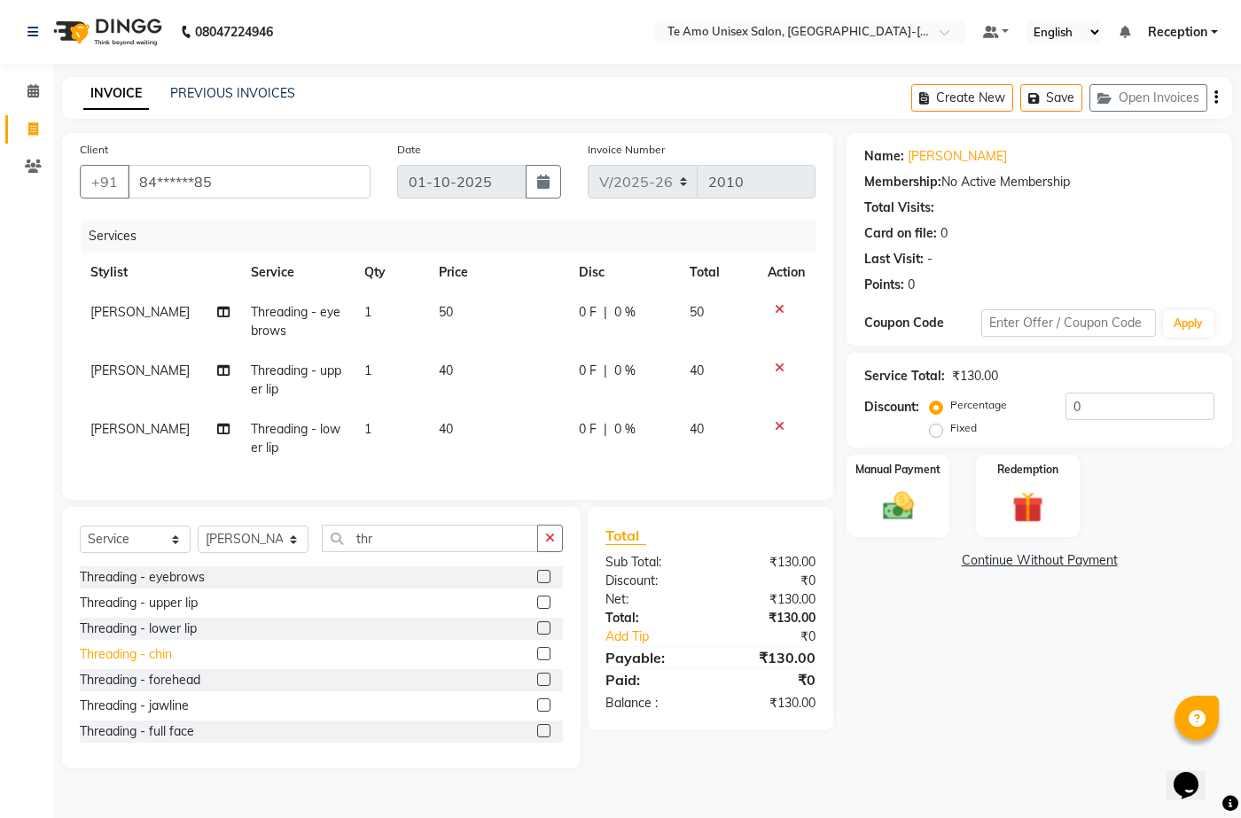
click at [136, 661] on div "Threading - chin" at bounding box center [126, 654] width 92 height 19
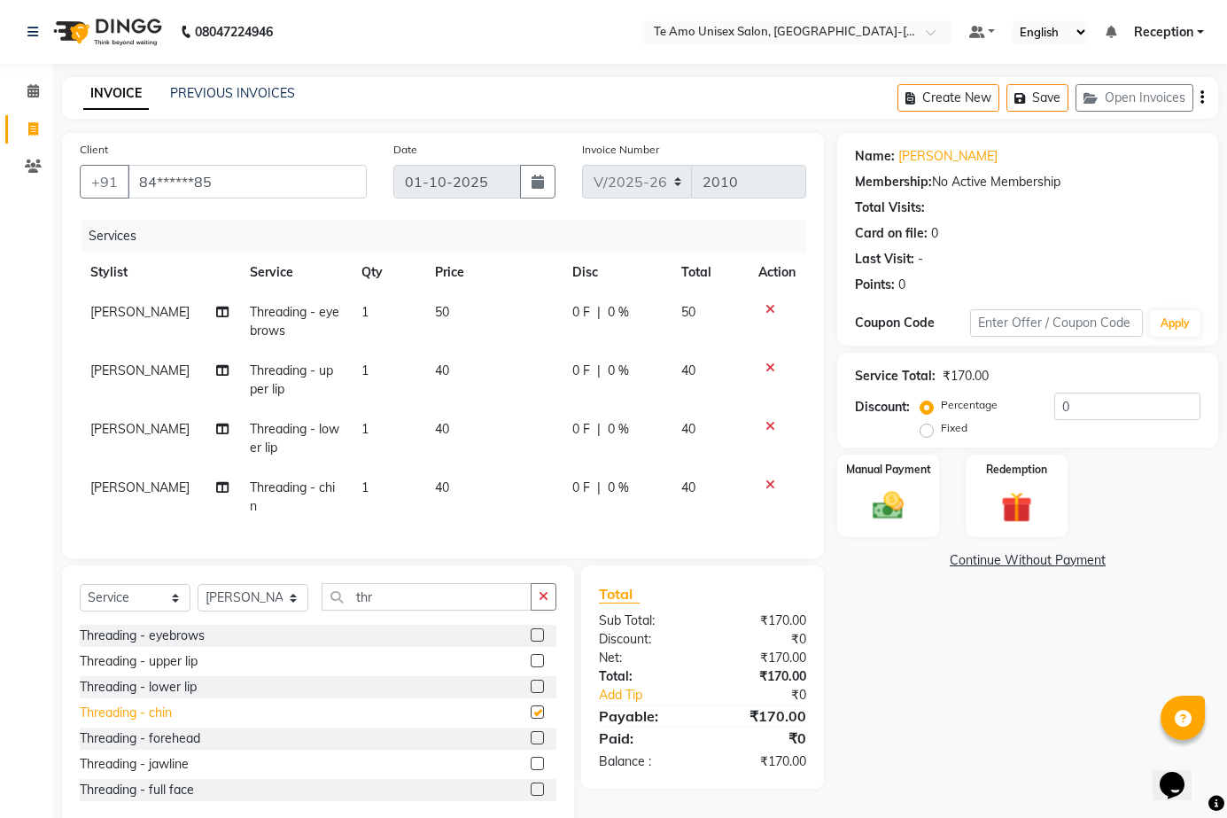
checkbox input "false"
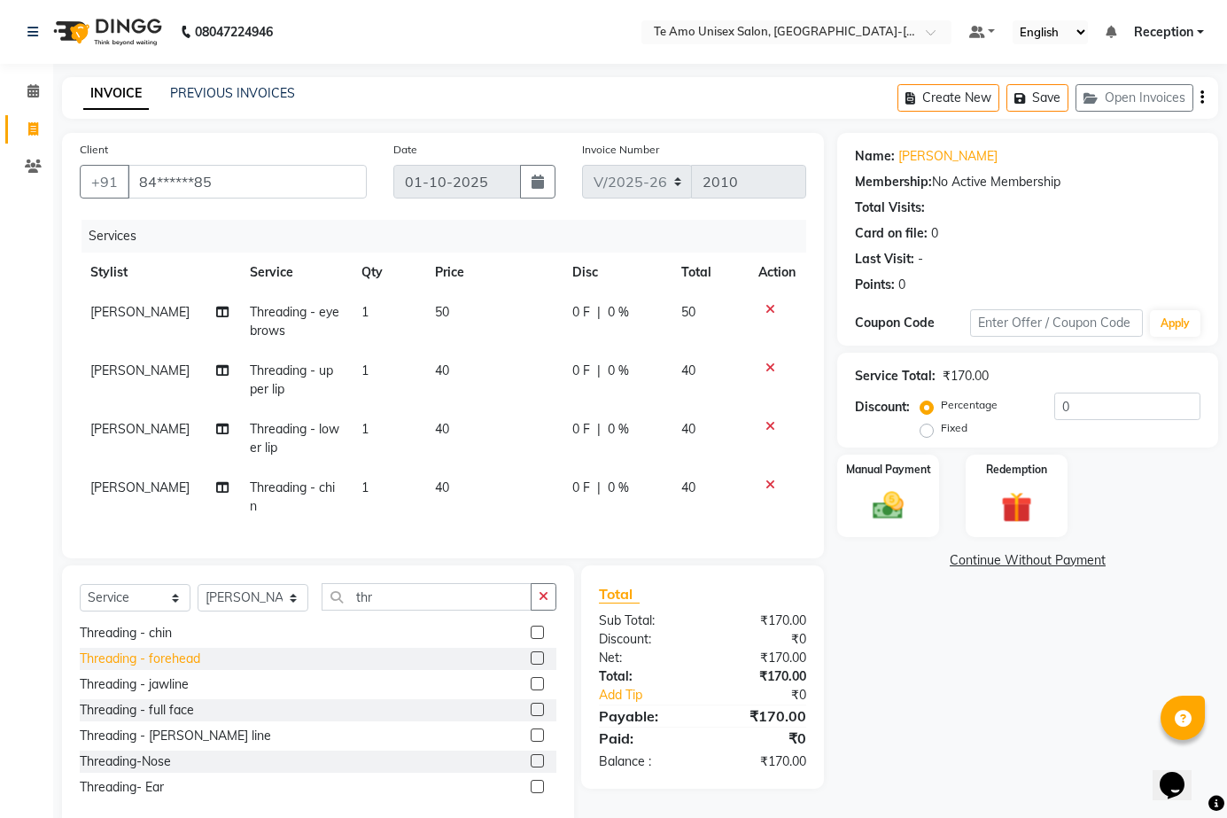
click at [166, 668] on div "Threading - forehead" at bounding box center [140, 659] width 121 height 19
click at [166, 612] on select "Select Service Product Membership Package Voucher Prepaid Gift Card" at bounding box center [135, 597] width 111 height 27
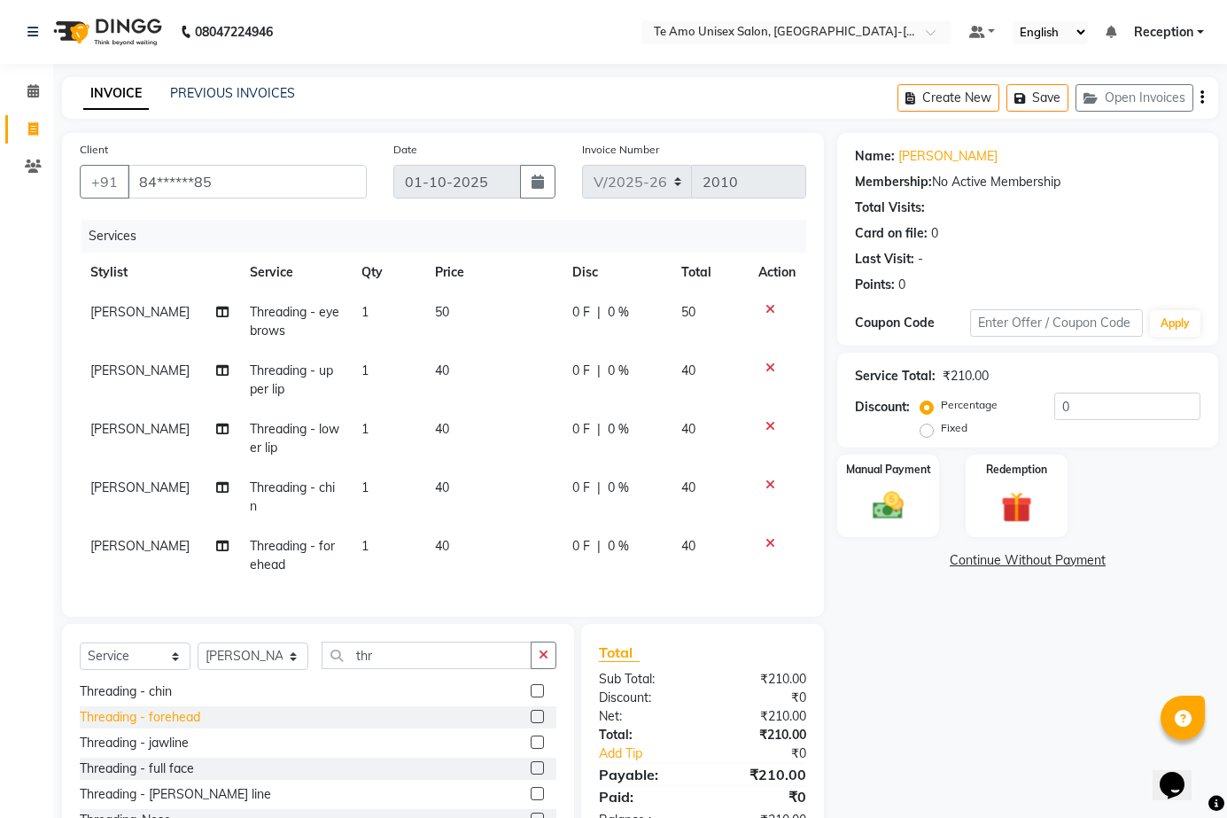
click at [199, 727] on div "Threading - forehead" at bounding box center [140, 717] width 121 height 19
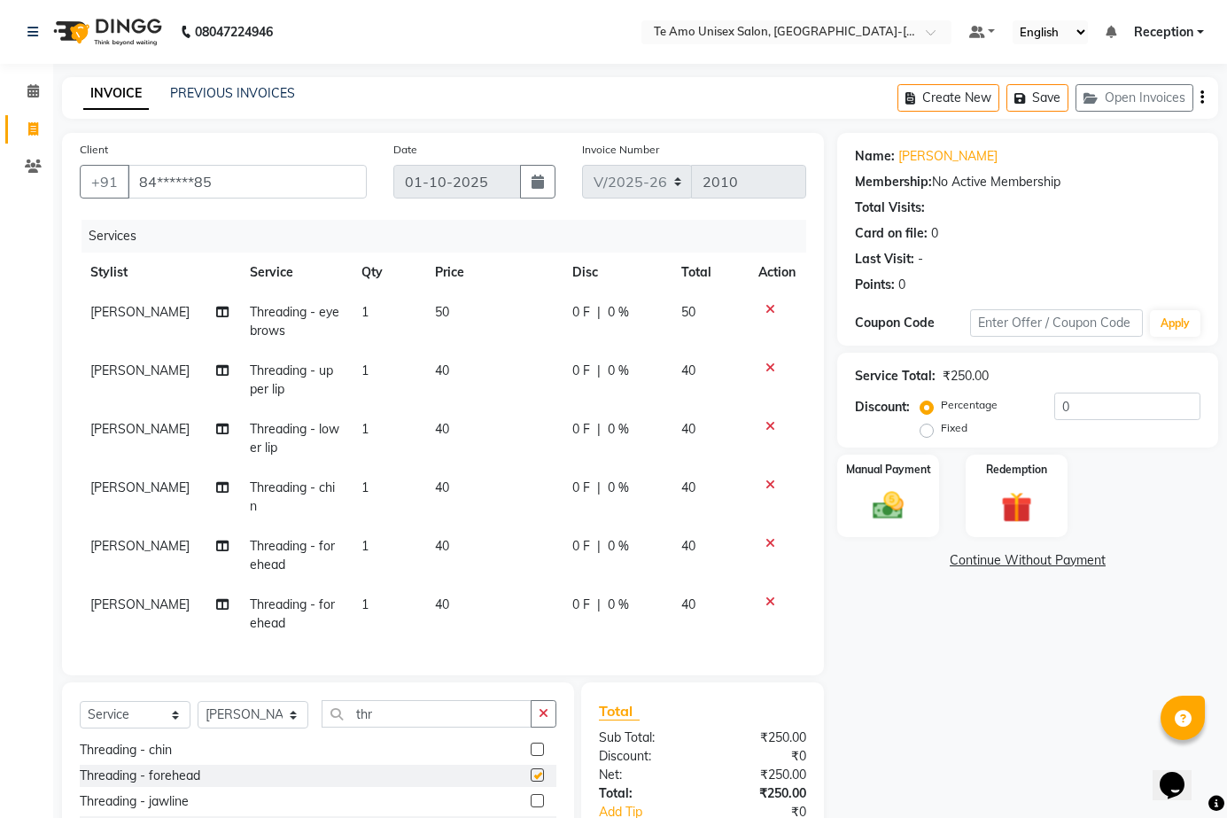
checkbox input "false"
click at [766, 546] on icon at bounding box center [771, 543] width 10 height 12
click at [760, 596] on div at bounding box center [777, 602] width 37 height 12
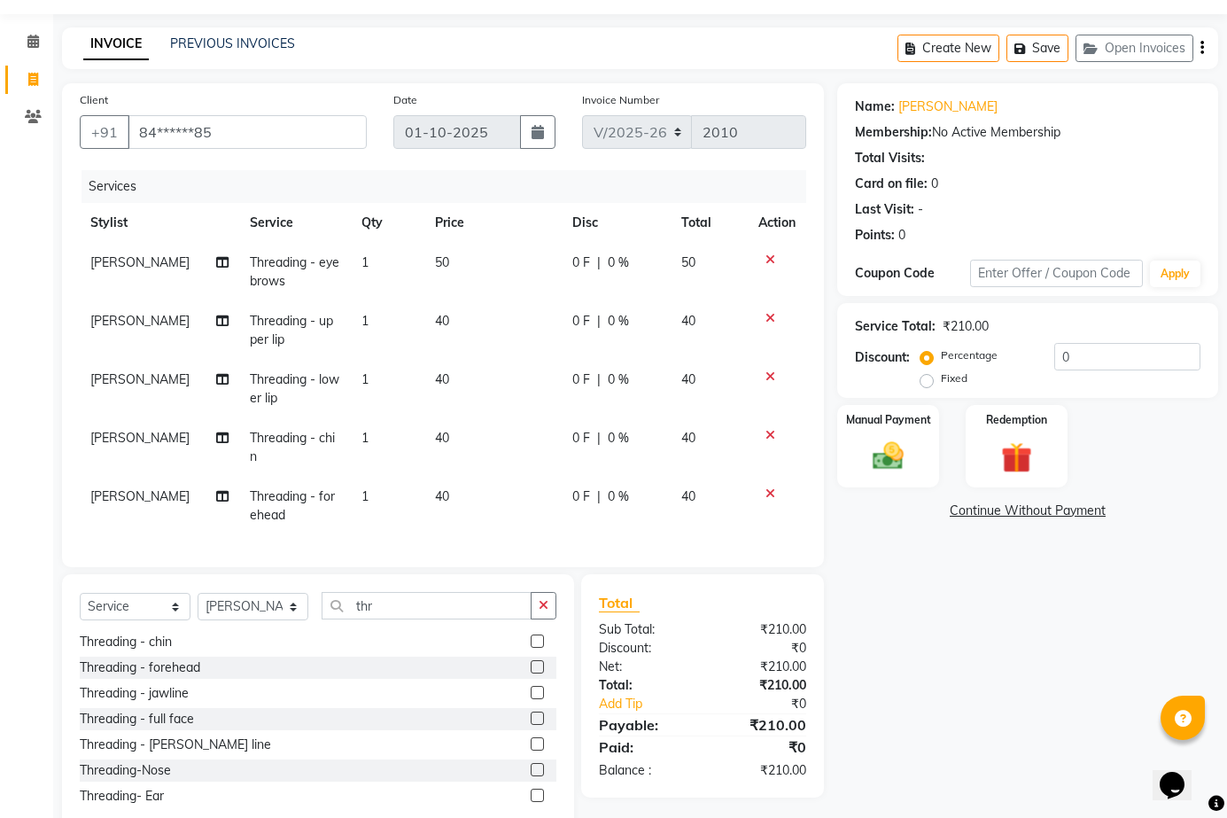
scroll to position [94, 0]
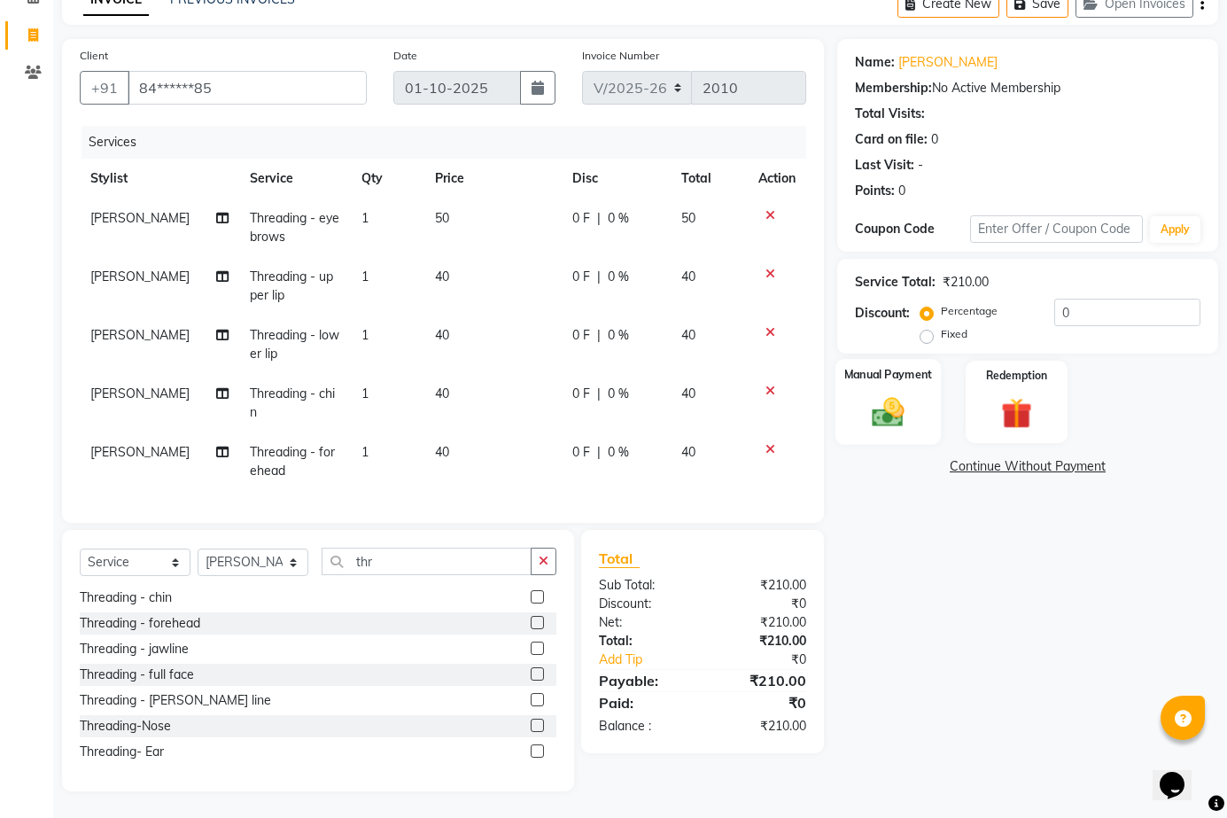
click at [898, 404] on img at bounding box center [888, 411] width 52 height 36
click at [990, 468] on span "CASH" at bounding box center [985, 467] width 38 height 20
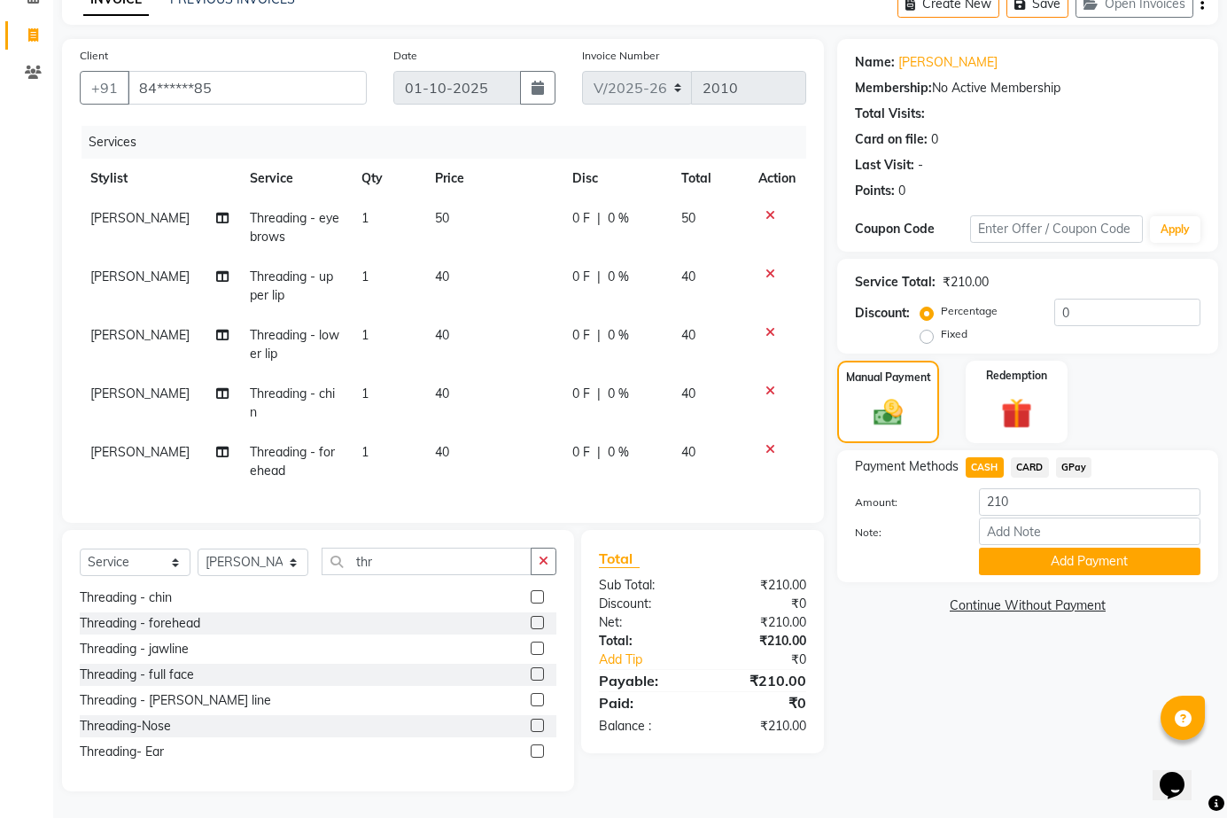
click at [1072, 462] on span "GPay" at bounding box center [1074, 467] width 36 height 20
click at [1063, 557] on button "Add Payment" at bounding box center [1090, 561] width 222 height 27
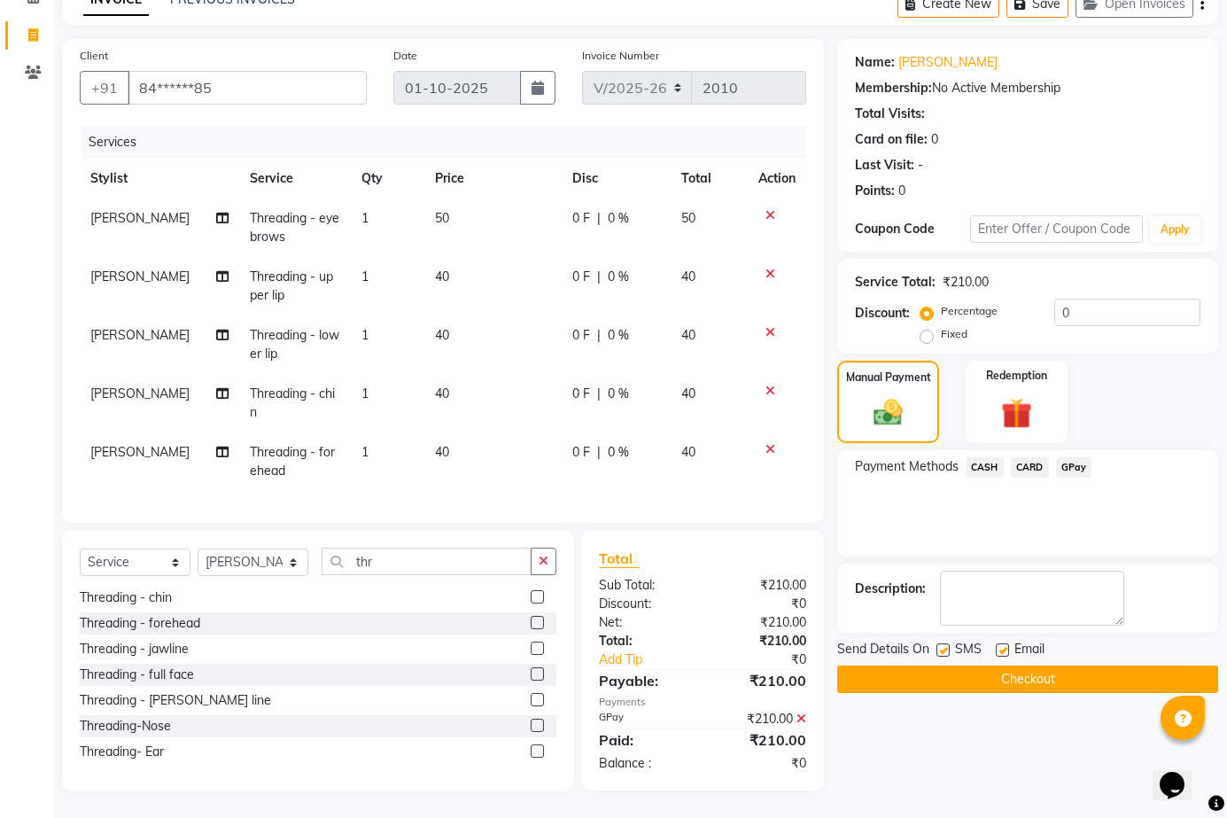
click at [1063, 557] on div "Name: Shobhana Ranade Membership: No Active Membership Total Visits: Card on fi…" at bounding box center [1034, 415] width 394 height 752
click at [945, 672] on button "Checkout" at bounding box center [1027, 679] width 381 height 27
click at [945, 672] on div "Checkout" at bounding box center [1027, 679] width 381 height 27
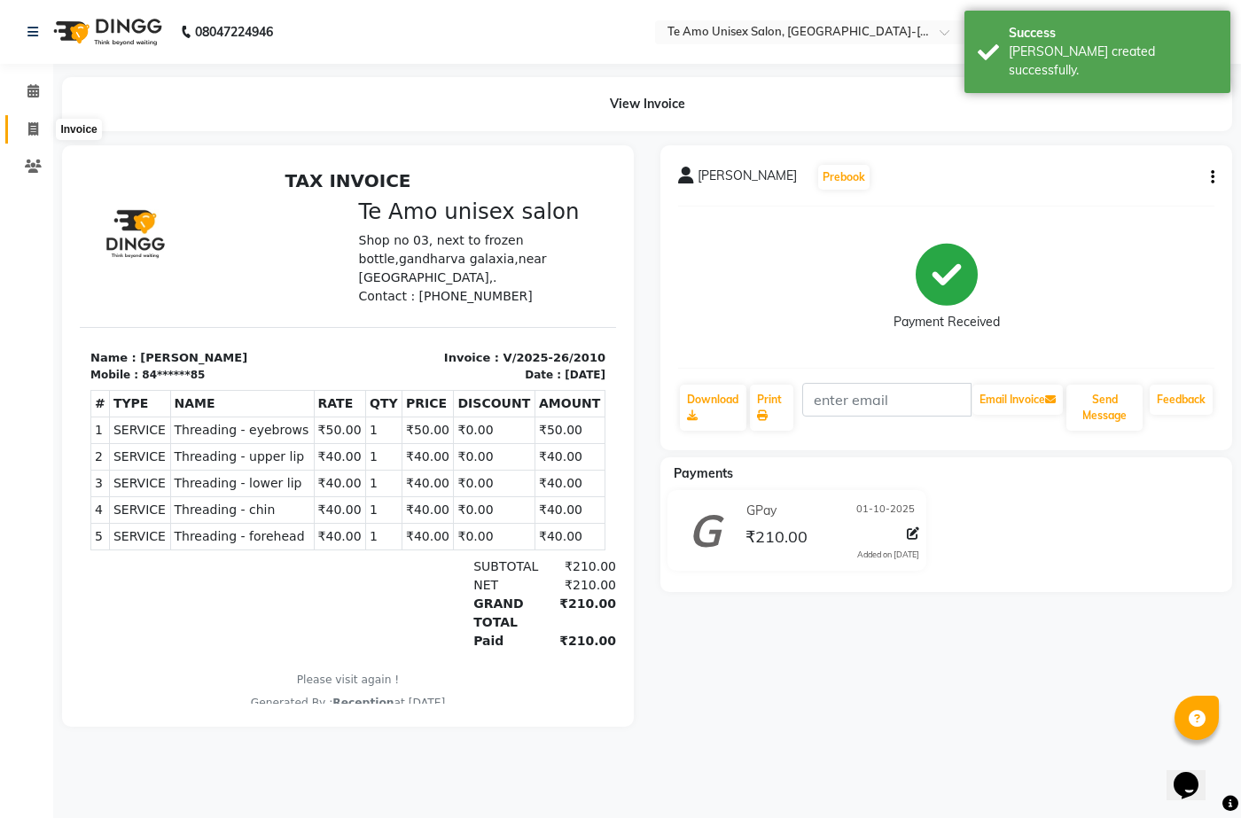
click at [25, 131] on span at bounding box center [33, 130] width 31 height 20
select select "7836"
select select "service"
